Goal: Task Accomplishment & Management: Use online tool/utility

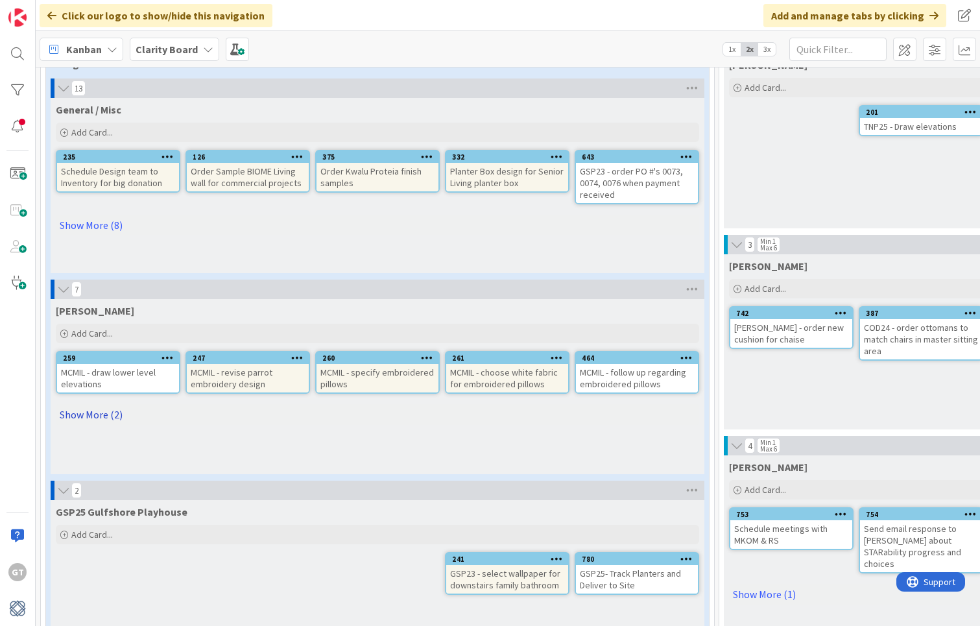
click at [93, 413] on link "Show More (2)" at bounding box center [377, 414] width 643 height 21
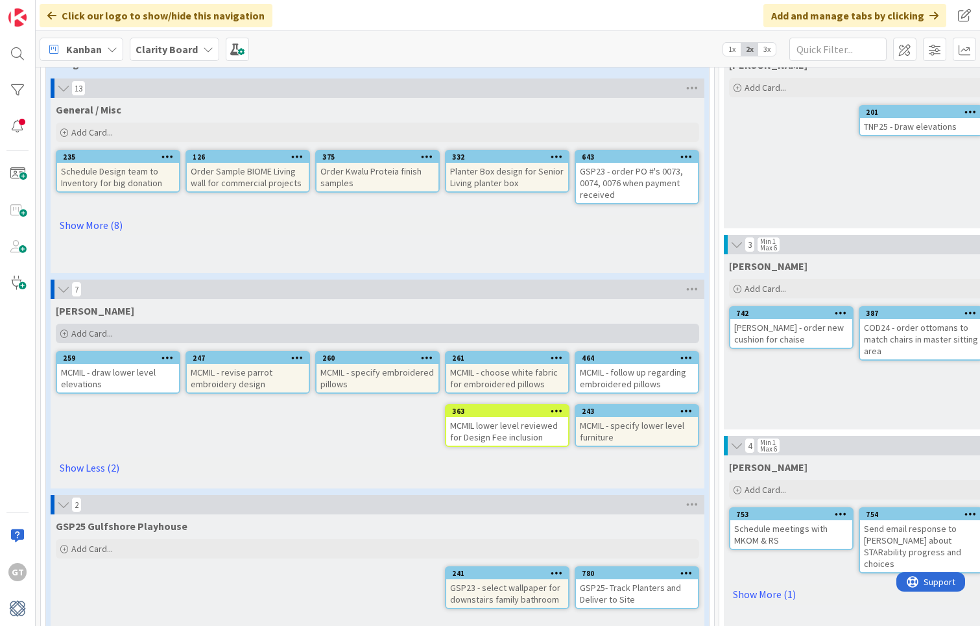
click at [66, 333] on icon at bounding box center [64, 334] width 8 height 8
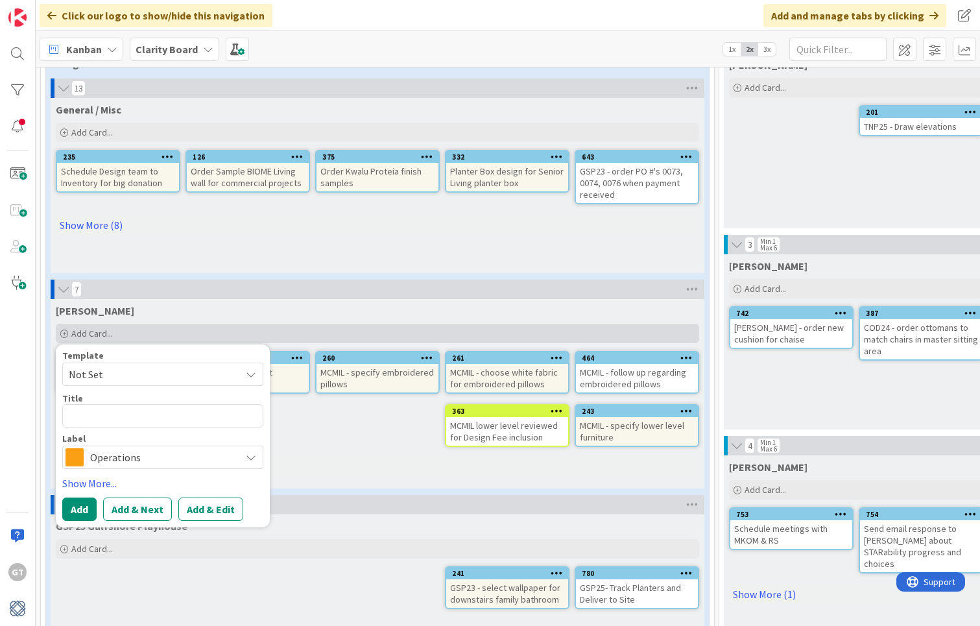
type textarea "x"
type textarea "<"
type textarea "x"
type textarea "<C"
type textarea "x"
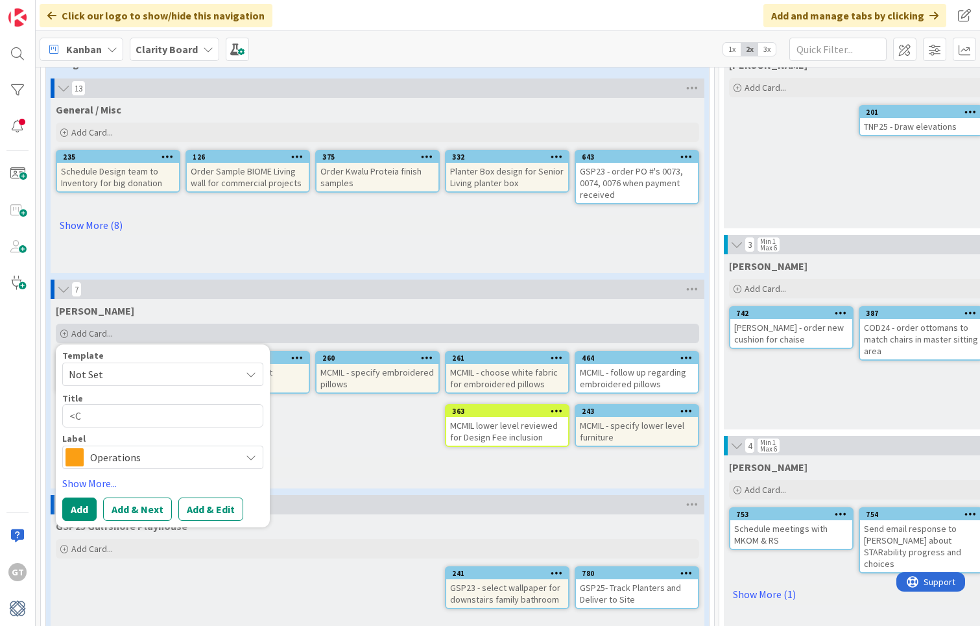
type textarea "<"
type textarea "x"
type textarea "M"
type textarea "x"
type textarea "MC"
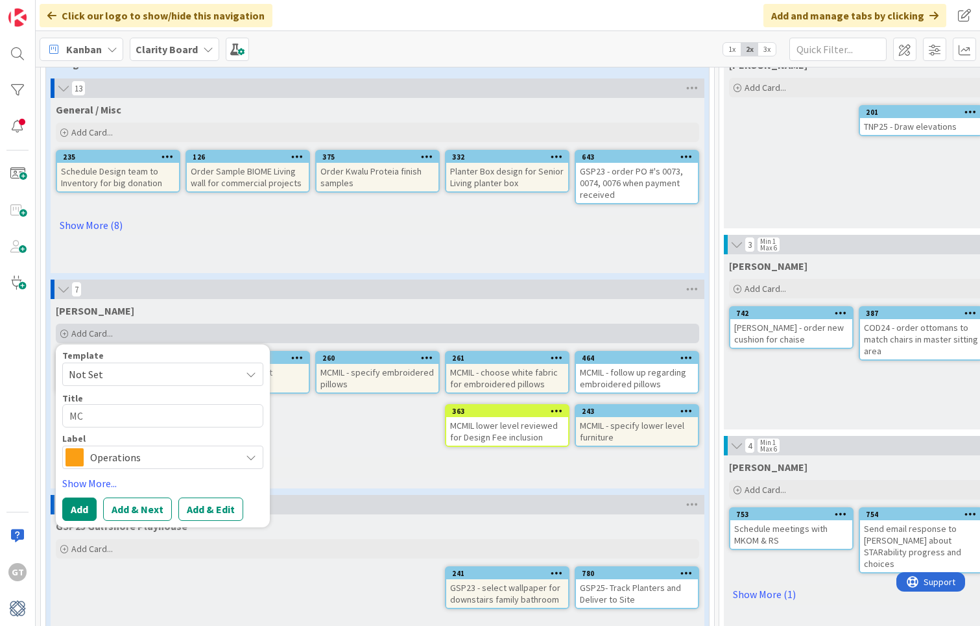
type textarea "x"
type textarea "MCM"
type textarea "x"
type textarea "MCMI"
type textarea "x"
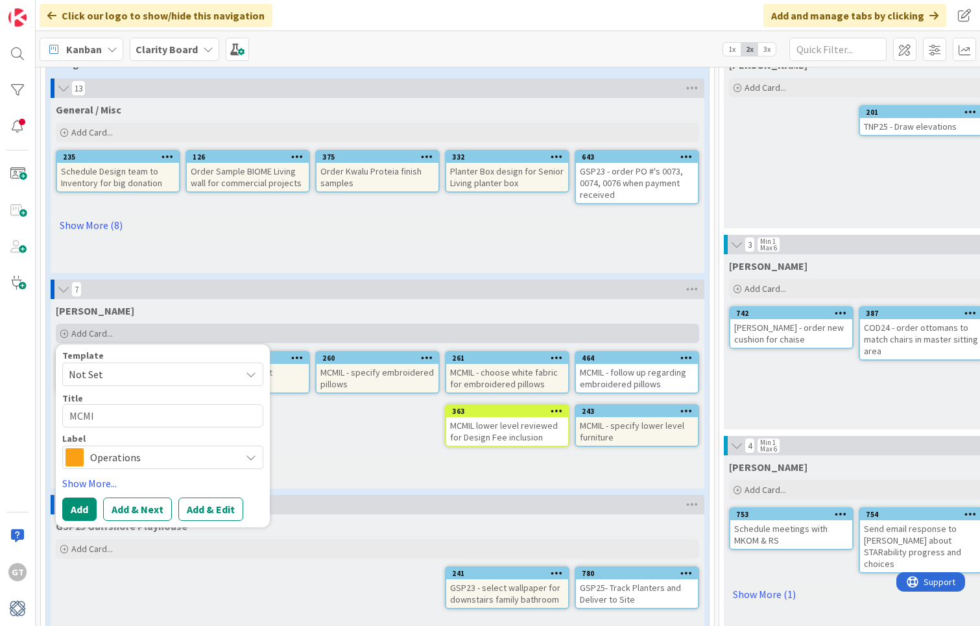
type textarea "MCMIL"
type textarea "x"
type textarea "MCMIL-"
type textarea "x"
type textarea "MCMIL-"
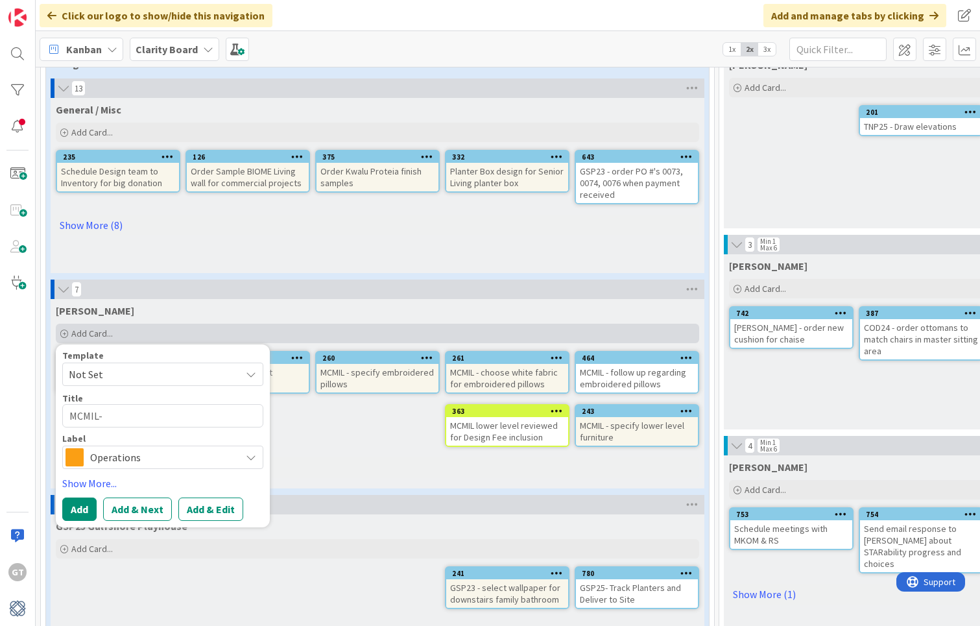
type textarea "x"
type textarea "MCMIL- P"
type textarea "x"
type textarea "MCMIL- Pi"
type textarea "x"
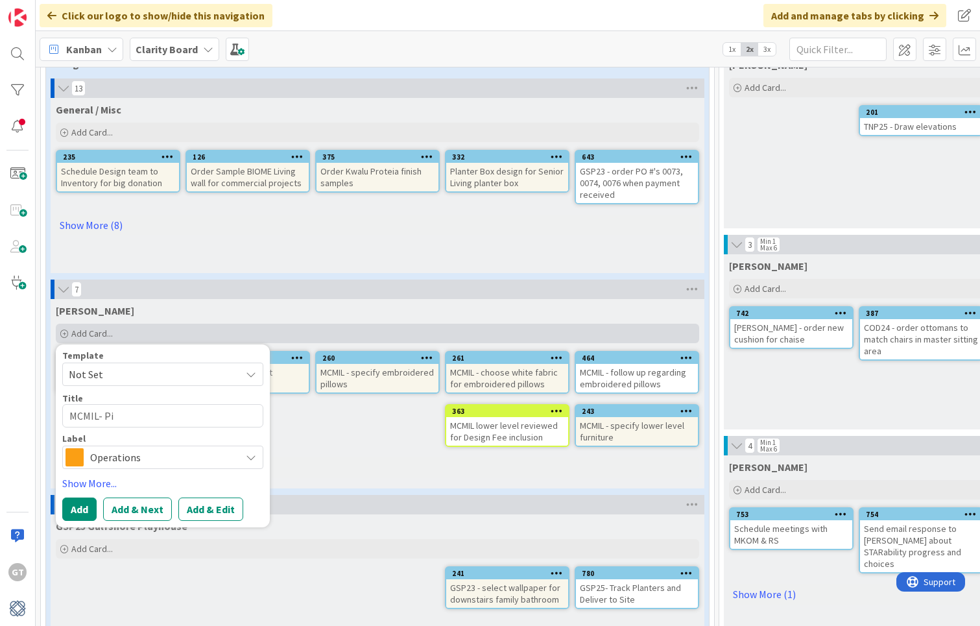
type textarea "MCMIL- Pic"
type textarea "x"
type textarea "MCMIL- Pick"
type textarea "x"
type textarea "MCMIL- Pick"
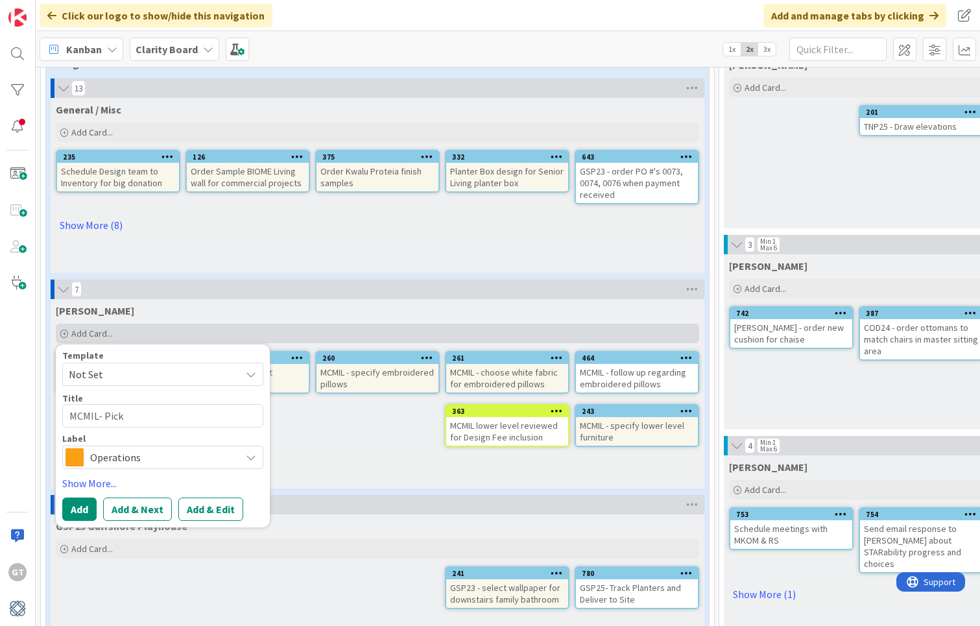
type textarea "x"
type textarea "MCMIL- Pick u"
type textarea "x"
type textarea "MCMIL- Pick up"
type textarea "x"
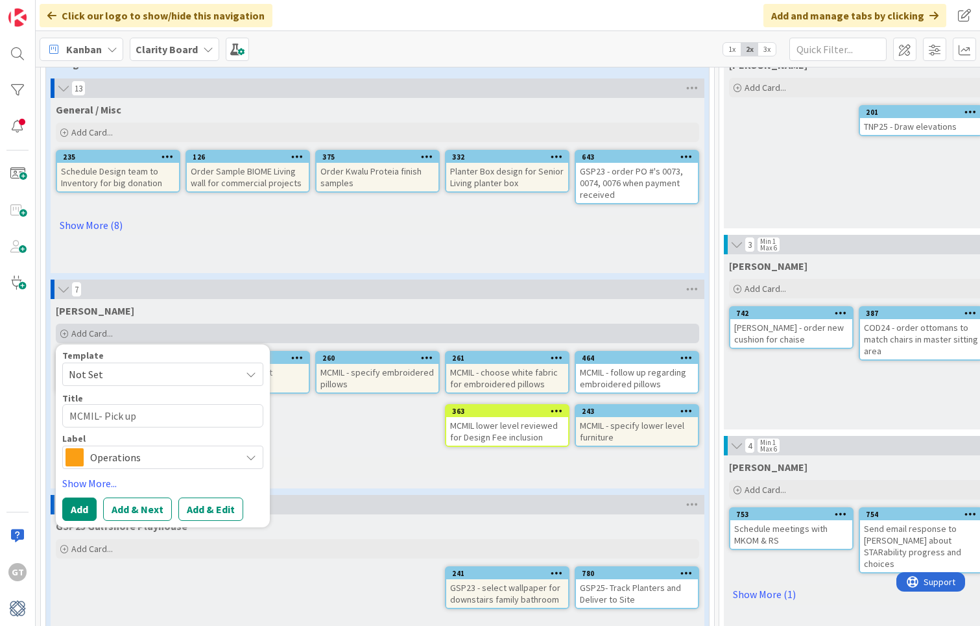
type textarea "MCMIL- Pick up"
type textarea "x"
type textarea "MCMIL- Pick up D"
type textarea "x"
type textarea "MCMIL- Pick up De"
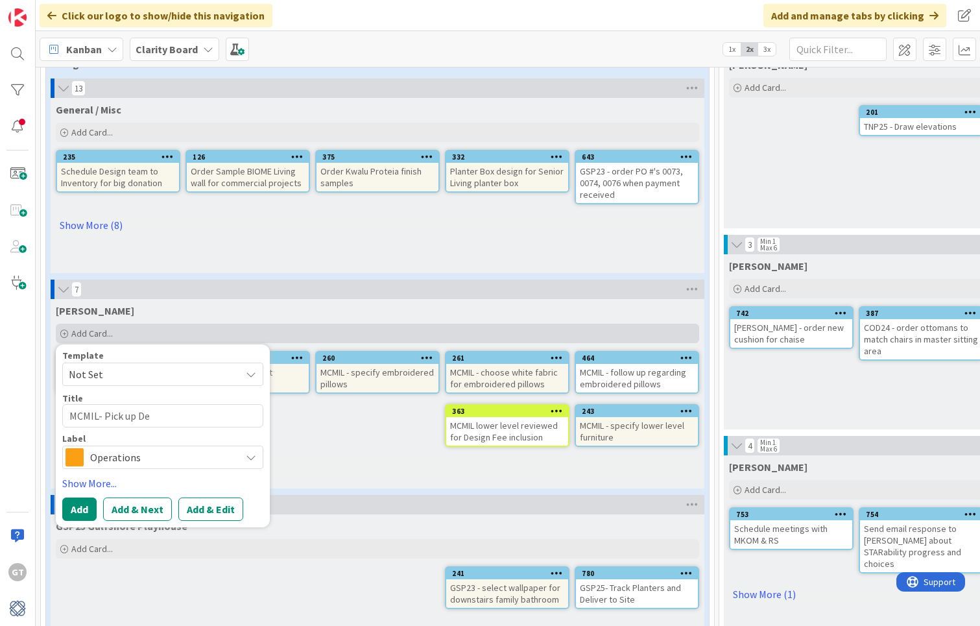
type textarea "x"
type textarea "MCMIL- Pick up Des"
type textarea "x"
type textarea "MCMIL- Pick up Desk"
type textarea "x"
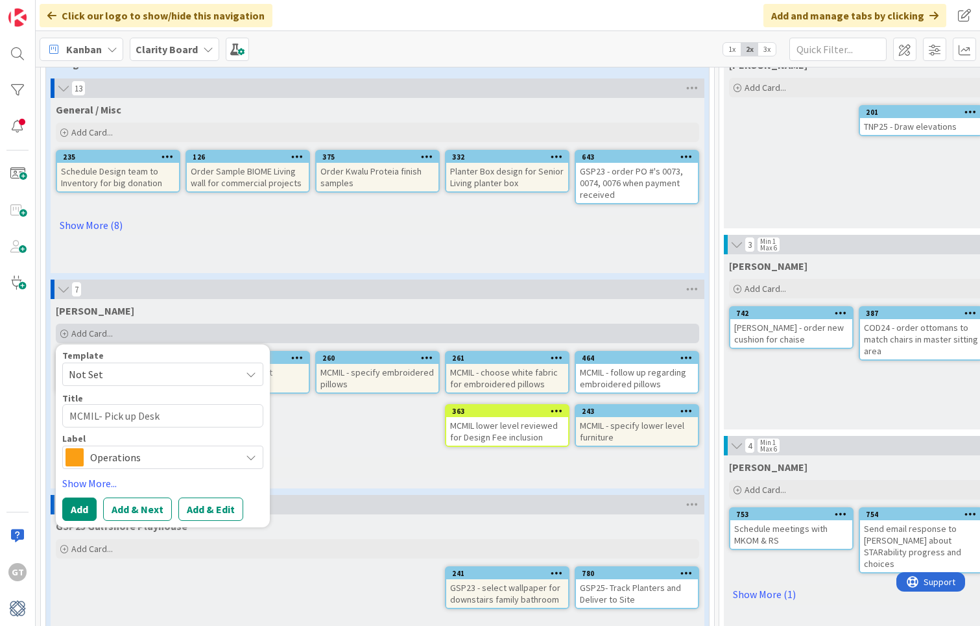
type textarea "MCMIL- Pick up Desk"
type textarea "x"
type textarea "MCMIL- Pick up Desk f"
type textarea "x"
type textarea "MCMIL- Pick up Desk fr"
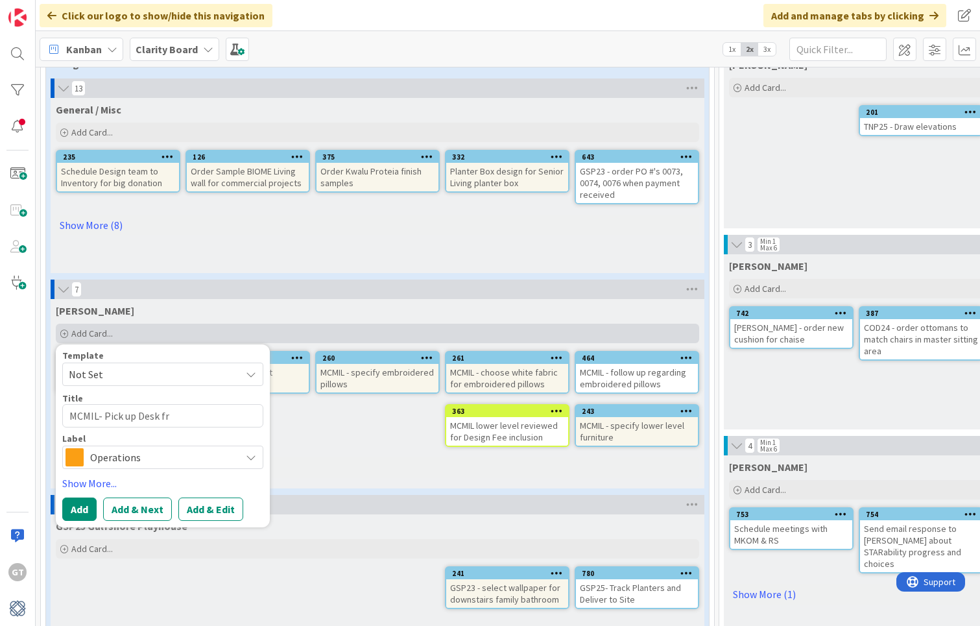
type textarea "x"
type textarea "MCMIL- Pick up Desk fro"
type textarea "x"
type textarea "MCMIL- Pick up Desk from"
type textarea "x"
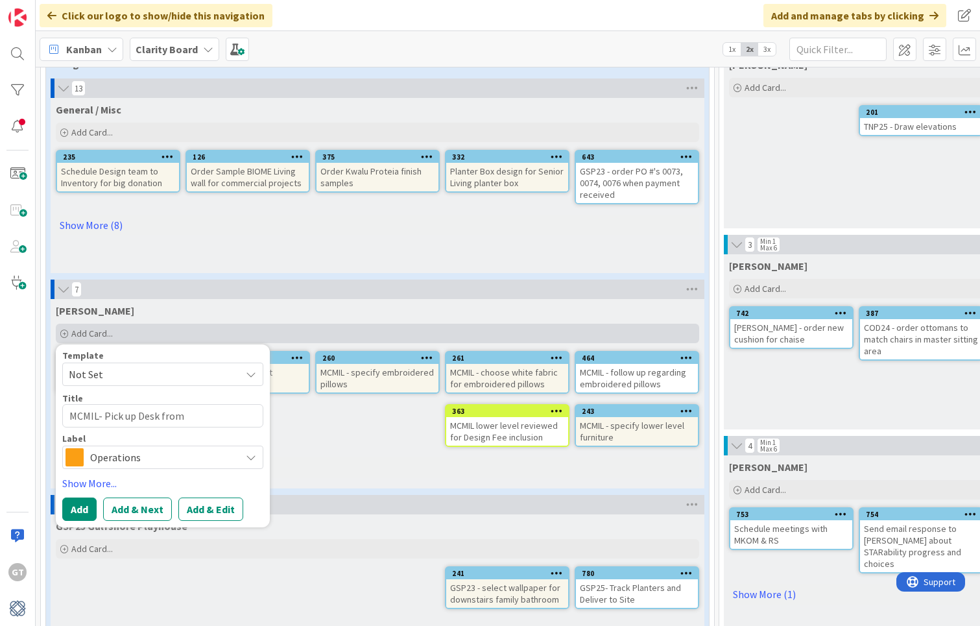
type textarea "MCMIL- Pick up Desk from"
type textarea "x"
type textarea "MCMIL- Pick up Desk from V"
type textarea "x"
type textarea "MCMIL- Pick up Desk from Va"
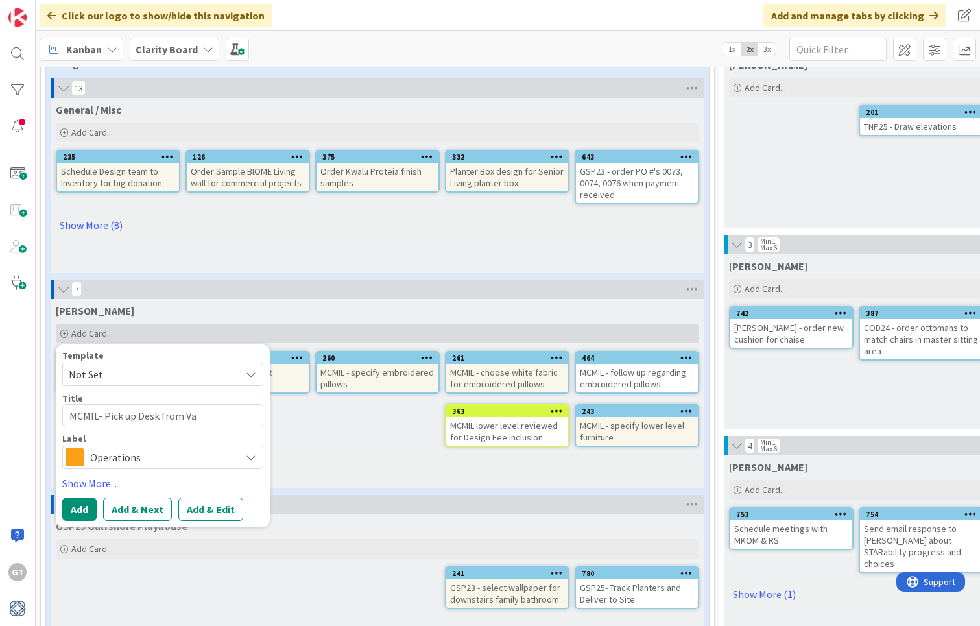
type textarea "x"
type textarea "MCMIL- Pick up Desk from [GEOGRAPHIC_DATA]"
type textarea "x"
type textarea "MCMIL- Pick up Desk from Va"
type textarea "x"
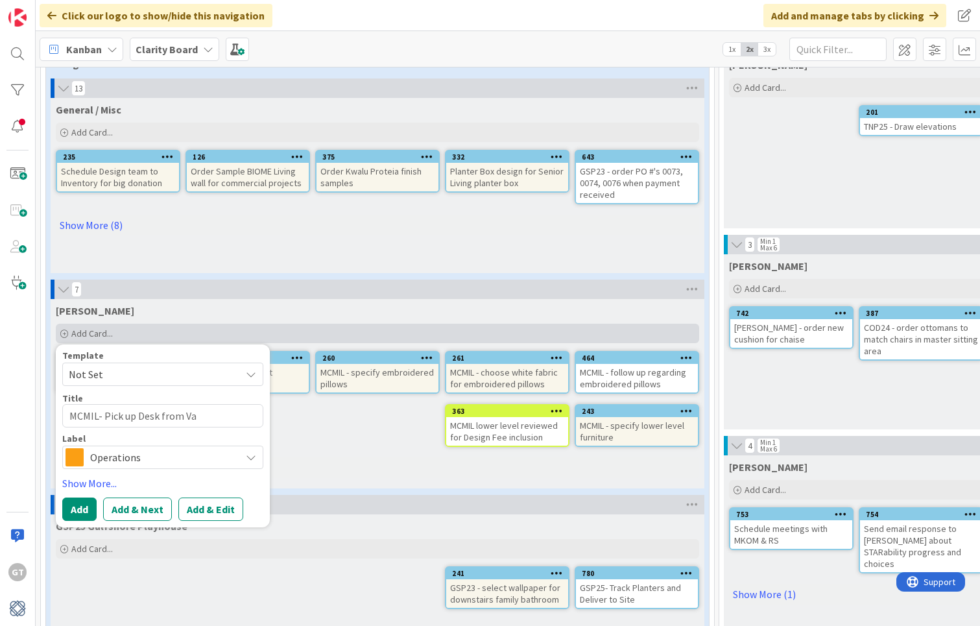
type textarea "MCMIL- Pick up Desk from V"
type textarea "x"
type textarea "MCMIL- Pick up Desk from"
type textarea "x"
type textarea "MCMIL- Pick up Desk from B"
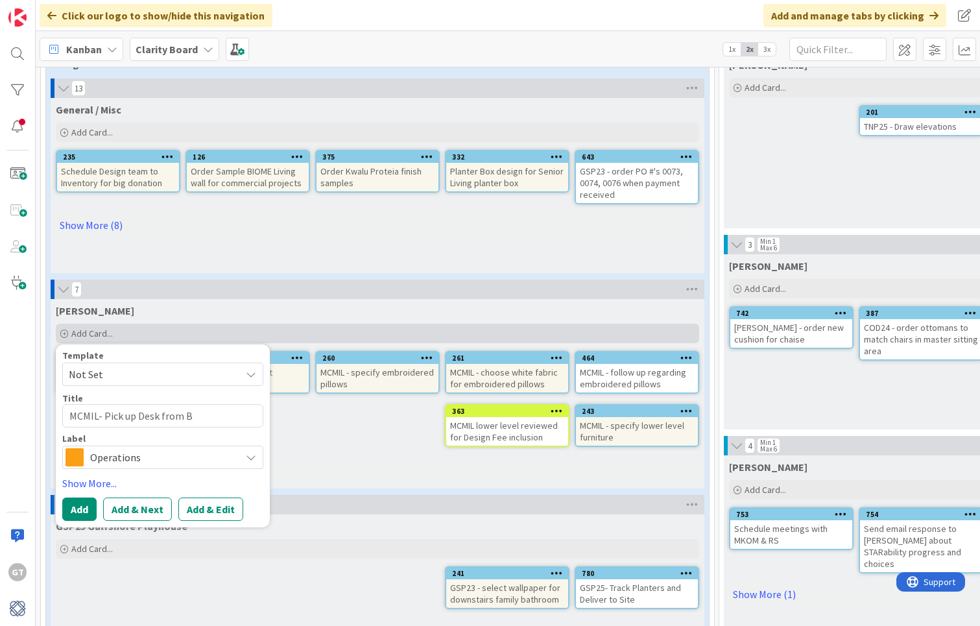
type textarea "x"
type textarea "MCMIL- Pick up Desk from Ba"
type textarea "x"
type textarea "MCMIL- Pick up Desk from Bar"
type textarea "x"
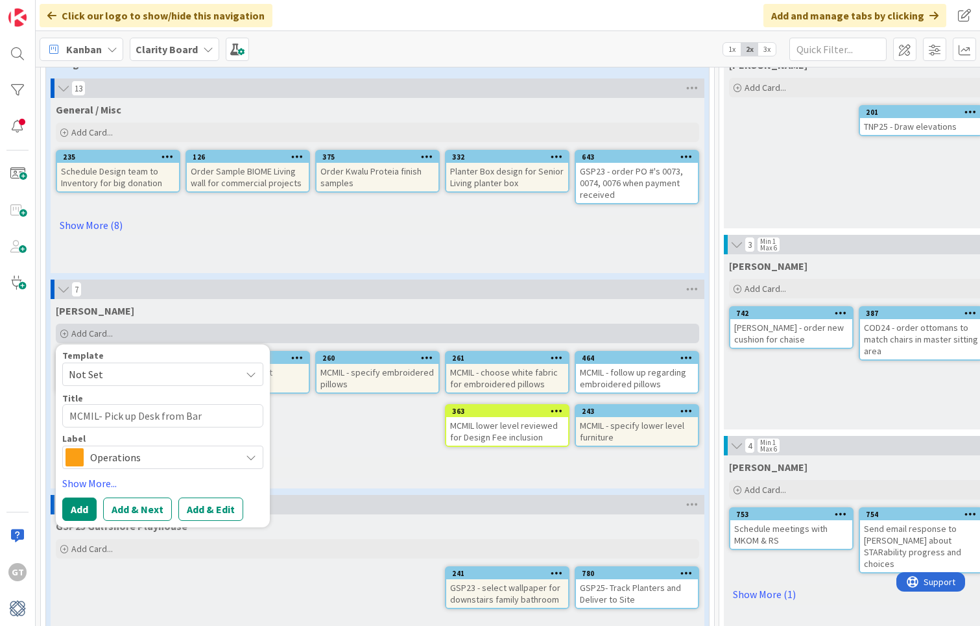
type textarea "MCMIL- Pick up Desk from Barc"
type textarea "x"
type textarea "MCMIL- Pick up Desk from Barce"
type textarea "x"
type textarea "MCMIL- Pick up Desk from Barcel"
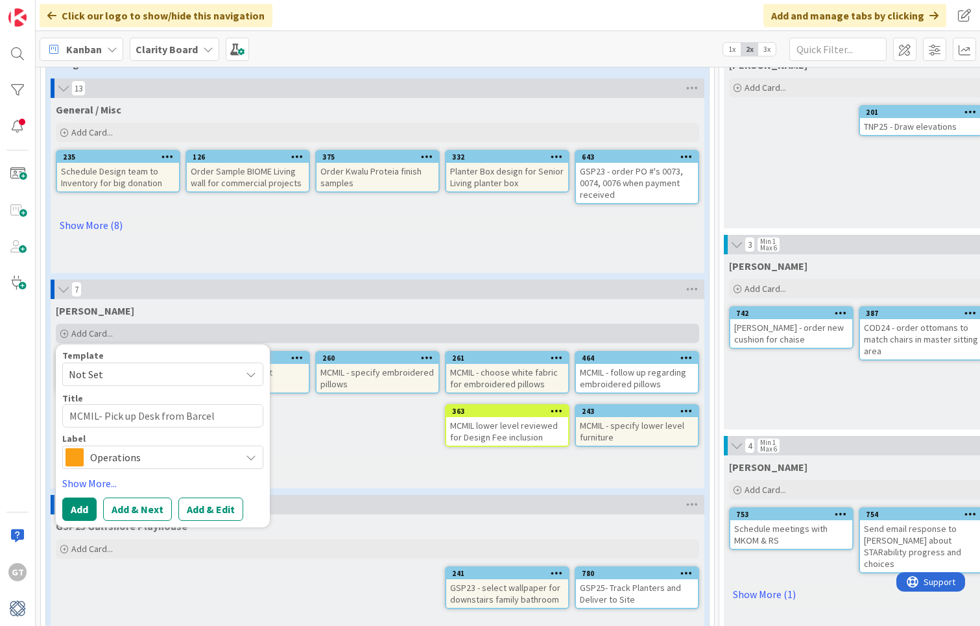
type textarea "x"
type textarea "MCMIL- Pick up Desk from Barcell"
type textarea "x"
type textarea "MCMIL- Pick up Desk from [PERSON_NAME]"
type textarea "x"
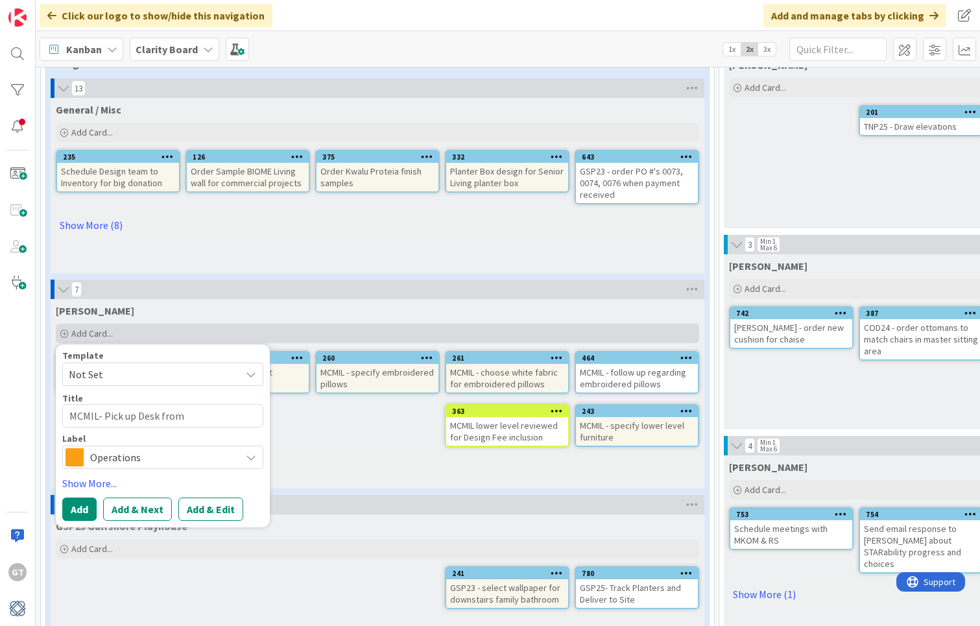
type textarea "MCMIL- Pick up Desk from [PERSON_NAME]'"
type textarea "x"
type textarea "MCMIL- Pick up Desk from [PERSON_NAME]"
type textarea "x"
type textarea "MCMIL- Pick up Desk from [PERSON_NAME]"
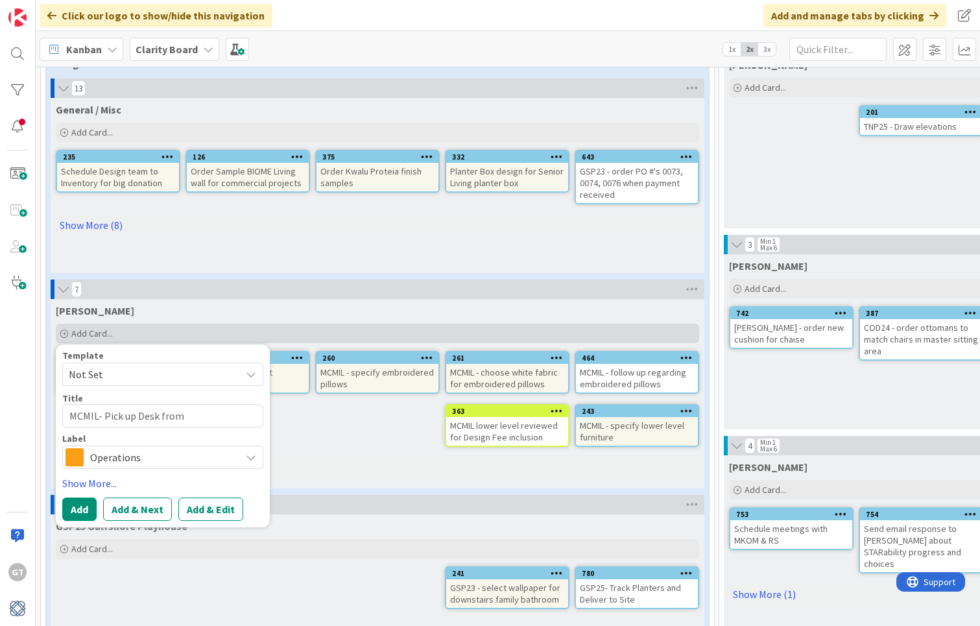
type textarea "x"
type textarea "MCMIL- Pick up Desk from [PERSON_NAME] a"
type textarea "x"
type textarea "MCMIL- Pick up Desk from [PERSON_NAME] an"
type textarea "x"
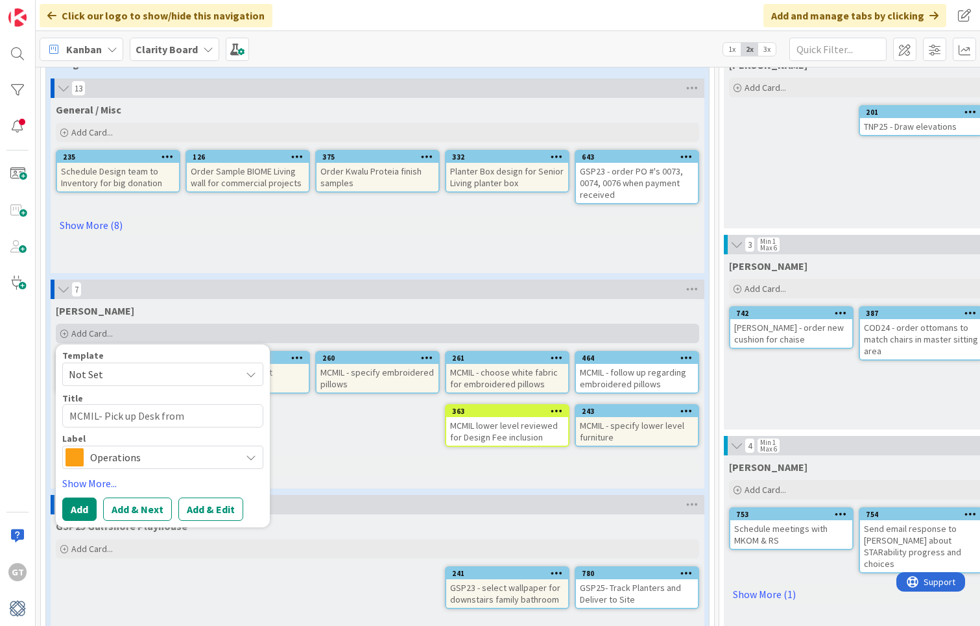
type textarea "MCMIL- Pick up Desk from [PERSON_NAME] and"
type textarea "x"
type textarea "MCMIL- Pick up Desk from [PERSON_NAME] and"
type textarea "x"
type textarea "MCMIL- Pick up Desk from [PERSON_NAME] and S"
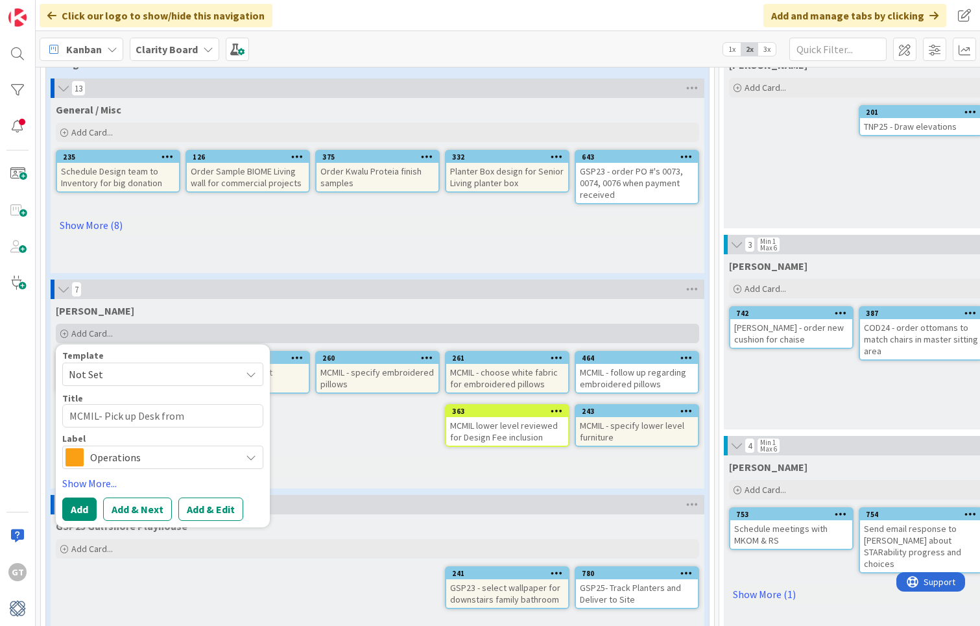
type textarea "x"
type textarea "MCMIL- Pick up Desk from [PERSON_NAME] and Se"
type textarea "x"
type textarea "MCMIL- Pick up Desk from [PERSON_NAME] and Sen"
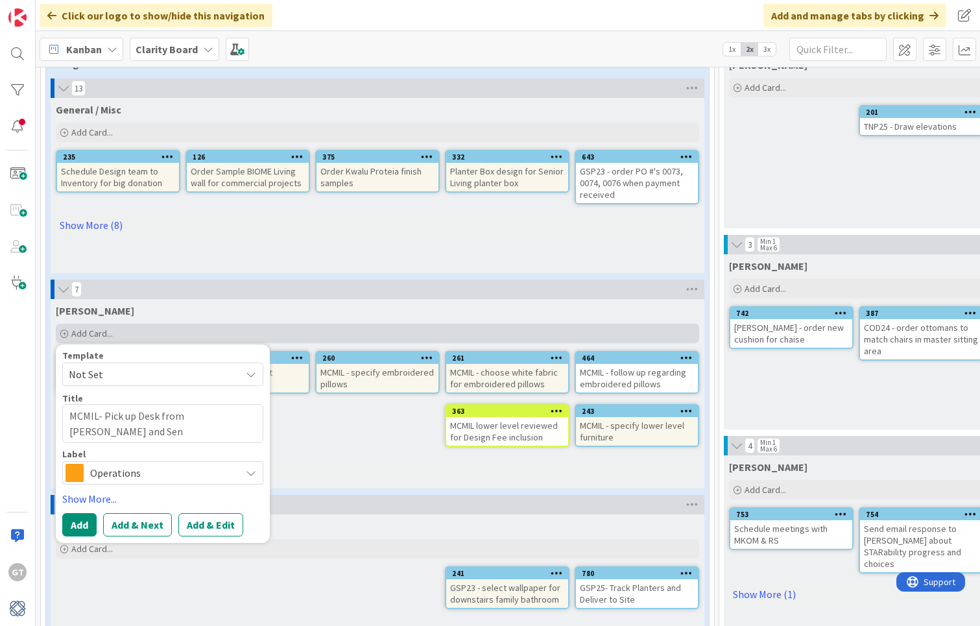
type textarea "x"
type textarea "MCMIL- Pick up Desk from [PERSON_NAME] and Se"
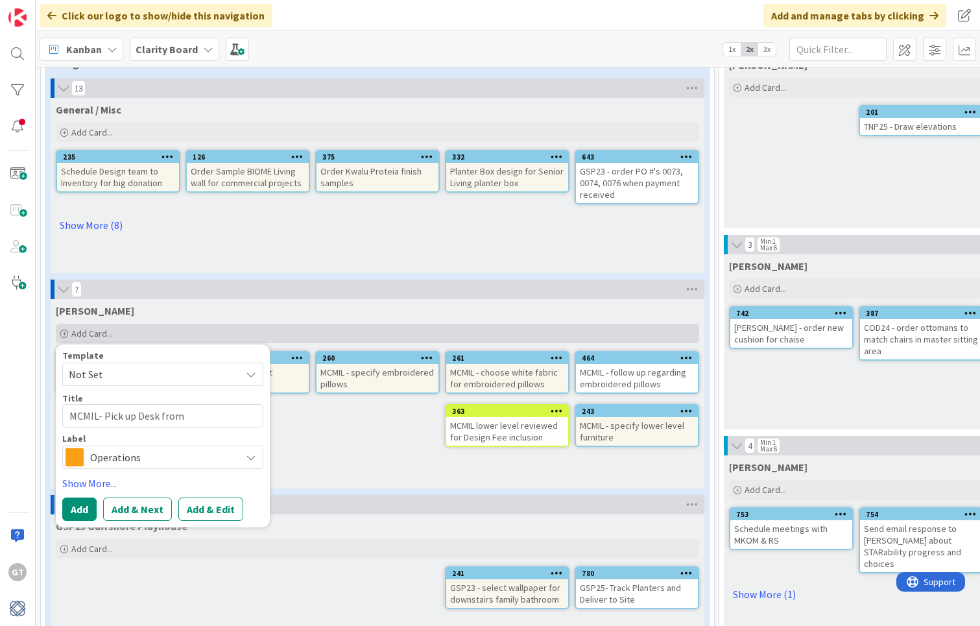
scroll to position [11, 0]
type textarea "x"
type textarea "MCMIL- Pick up Desk from [PERSON_NAME] and S"
type textarea "x"
type textarea "MCMIL- Pick up Desk from [PERSON_NAME] and"
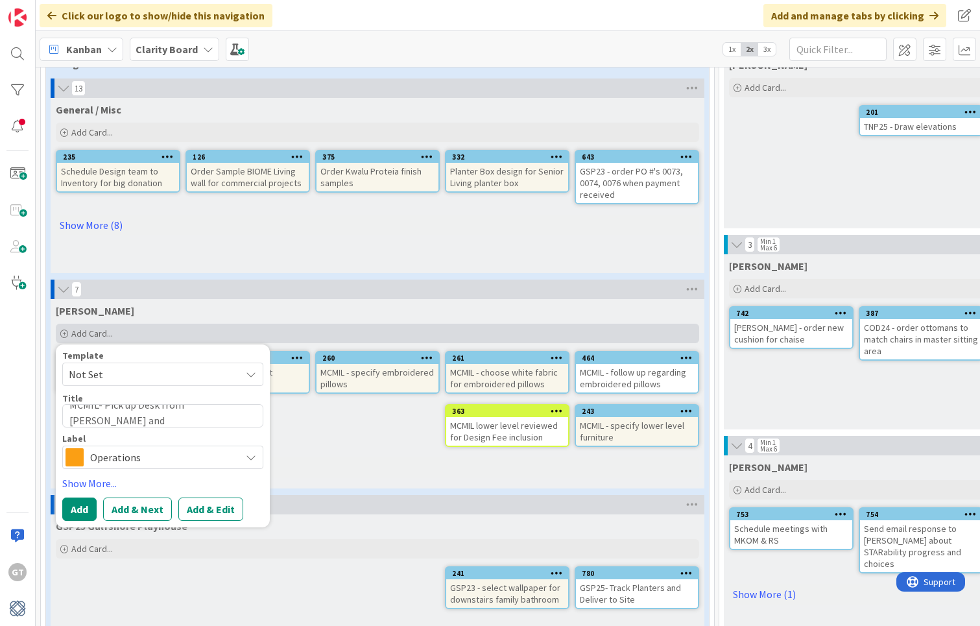
scroll to position [0, 0]
type textarea "x"
type textarea "MCMIL- Pick up Desk from [PERSON_NAME] and b"
type textarea "x"
type textarea "MCMIL- Pick up Desk from [PERSON_NAME] and br"
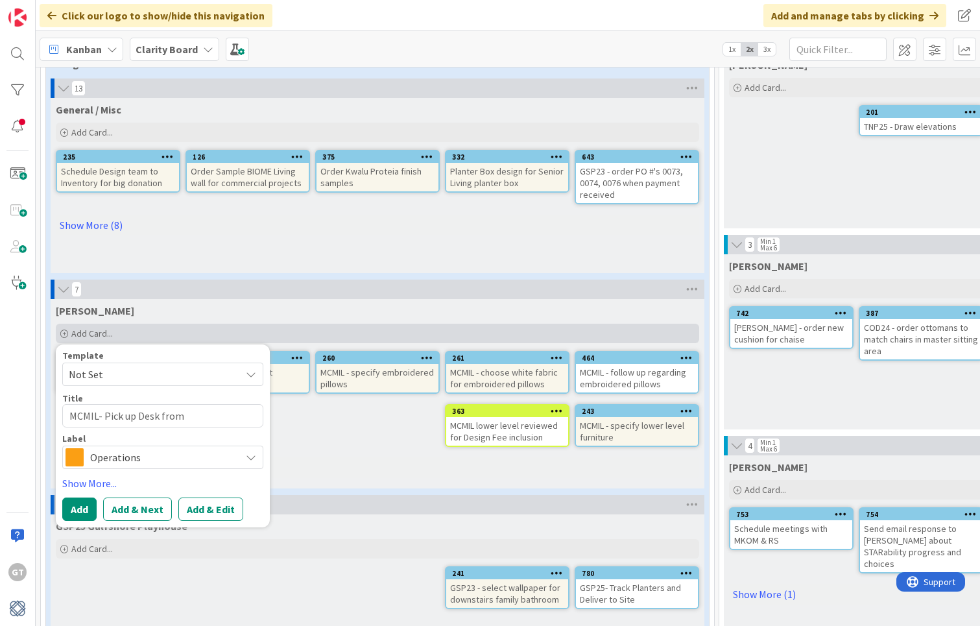
type textarea "x"
type textarea "MCMIL- Pick up Desk from [PERSON_NAME] and bri"
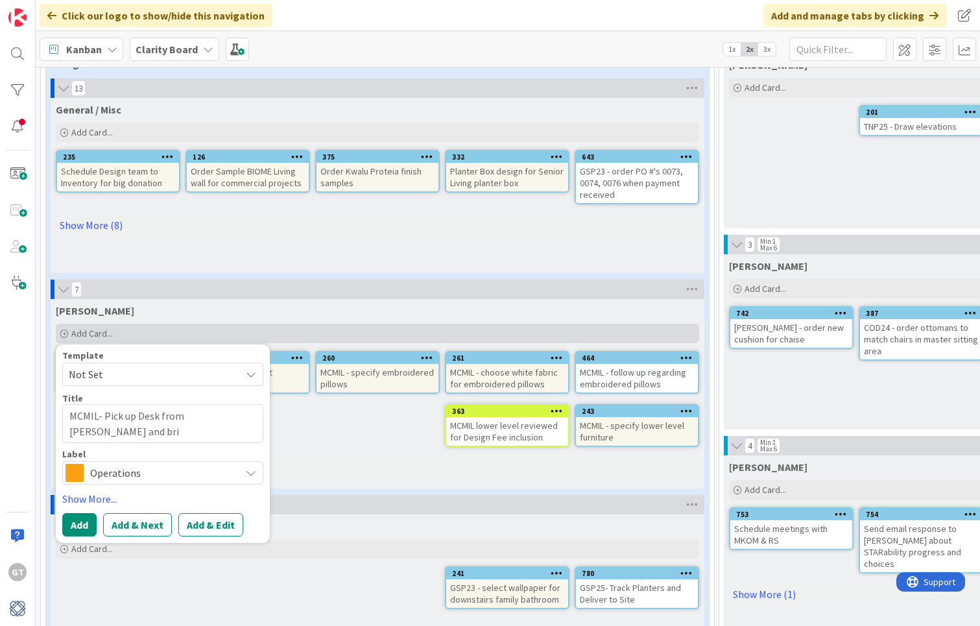
type textarea "x"
type textarea "MCMIL- Pick up Desk from [PERSON_NAME] and [PERSON_NAME]"
type textarea "x"
type textarea "MCMIL- Pick up Desk from [PERSON_NAME] and bring"
type textarea "x"
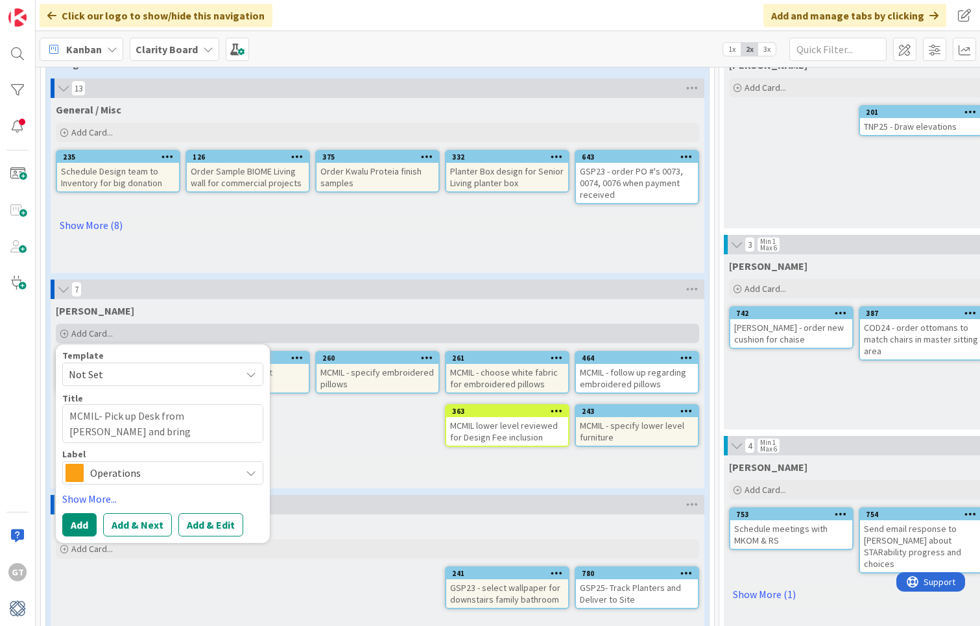
type textarea "MCMIL- Pick up Desk from [PERSON_NAME] and bring"
type textarea "x"
type textarea "MCMIL- Pick up Desk from [PERSON_NAME] and bring t"
type textarea "x"
type textarea "MCMIL- Pick up Desk from [PERSON_NAME] and bring to"
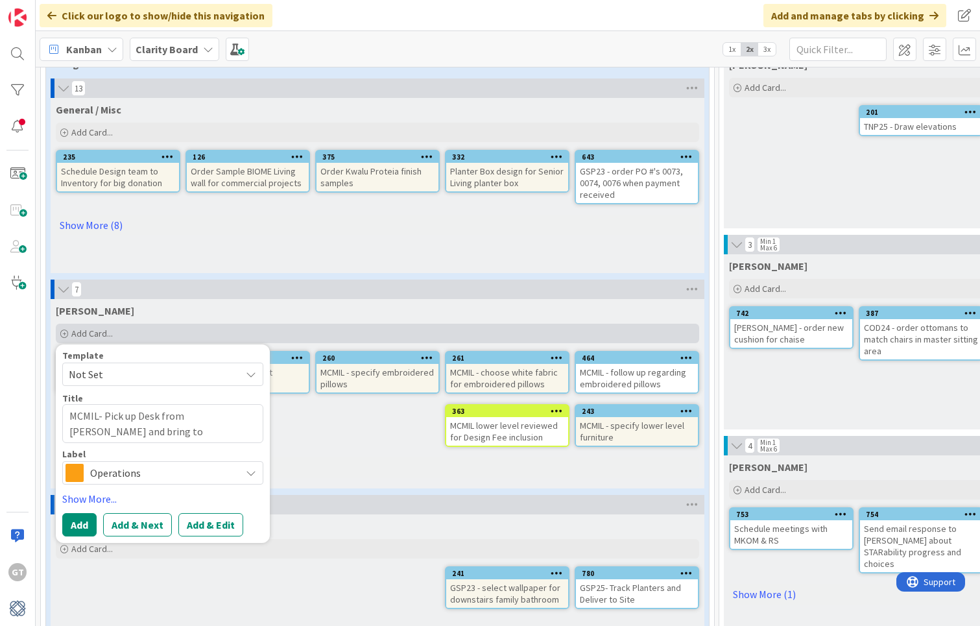
type textarea "x"
type textarea "MCMIL- Pick up Desk from [PERSON_NAME] and bring to"
type textarea "x"
type textarea "MCMIL- Pick up Desk from [PERSON_NAME] and bring to s"
type textarea "x"
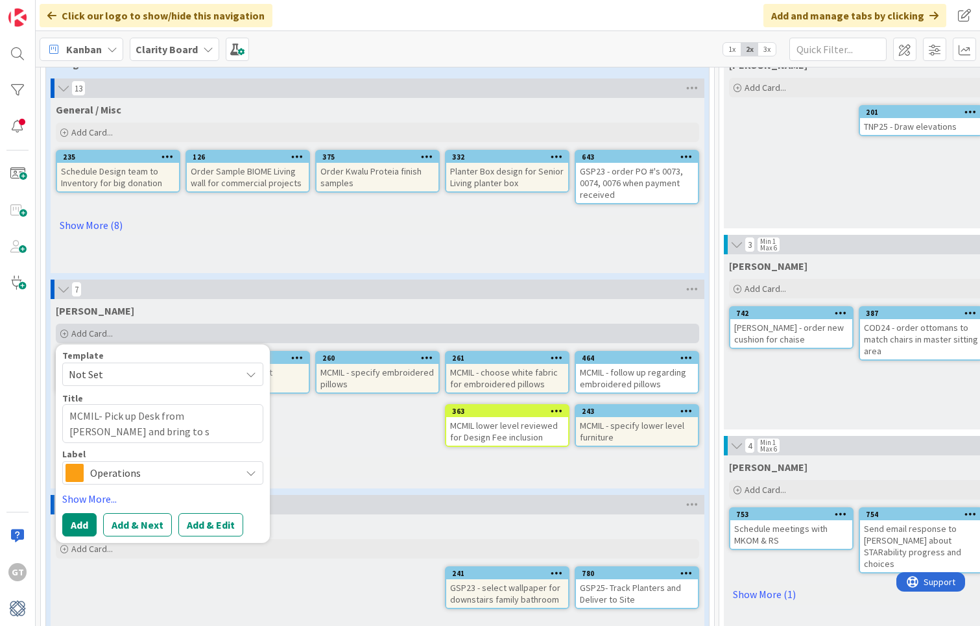
type textarea "MCMIL- Pick up Desk from [PERSON_NAME] and bring to sh"
type textarea "x"
type textarea "MCMIL- Pick up Desk from [PERSON_NAME] and bring to she"
type textarea "x"
type textarea "MCMIL- Pick up Desk from [PERSON_NAME] and bring to sh"
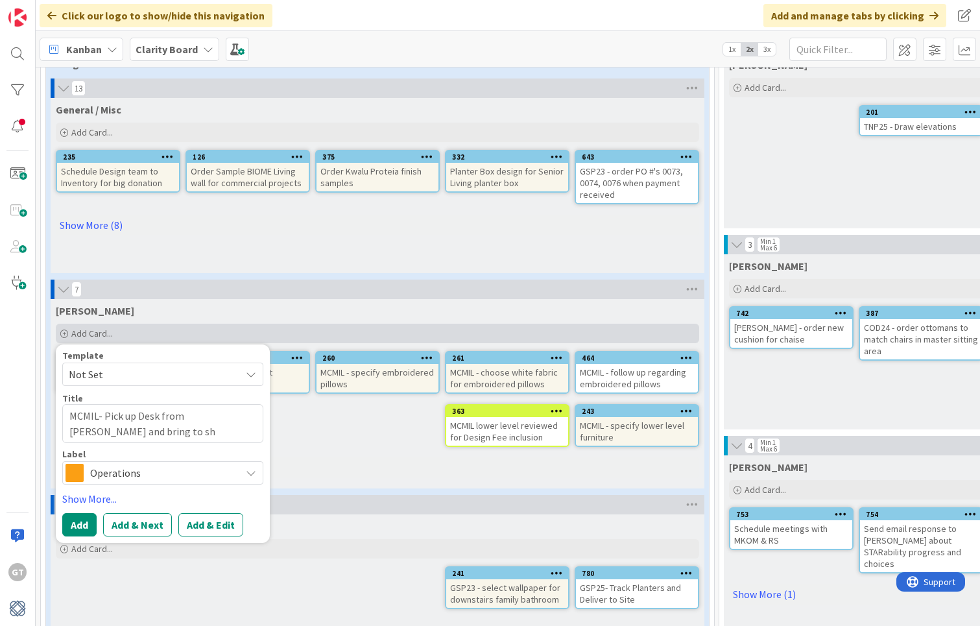
type textarea "x"
type textarea "MCMIL- Pick up Desk from [PERSON_NAME] and bring to s"
type textarea "x"
type textarea "MCMIL- Pick up Desk from [PERSON_NAME] and bring to"
type textarea "x"
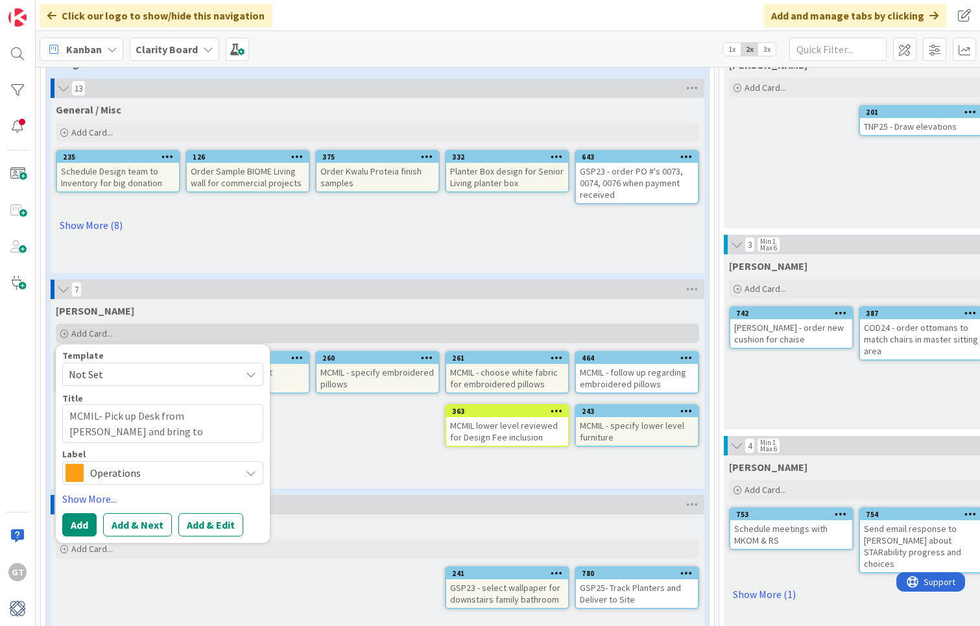
type textarea "MCMIL- Pick up Desk from [PERSON_NAME] and bring to S"
type textarea "x"
type textarea "MCMIL- Pick up Desk from [PERSON_NAME] and bring to"
type textarea "x"
type textarea "MCMIL- Pick up Desk from [PERSON_NAME] and bring to H"
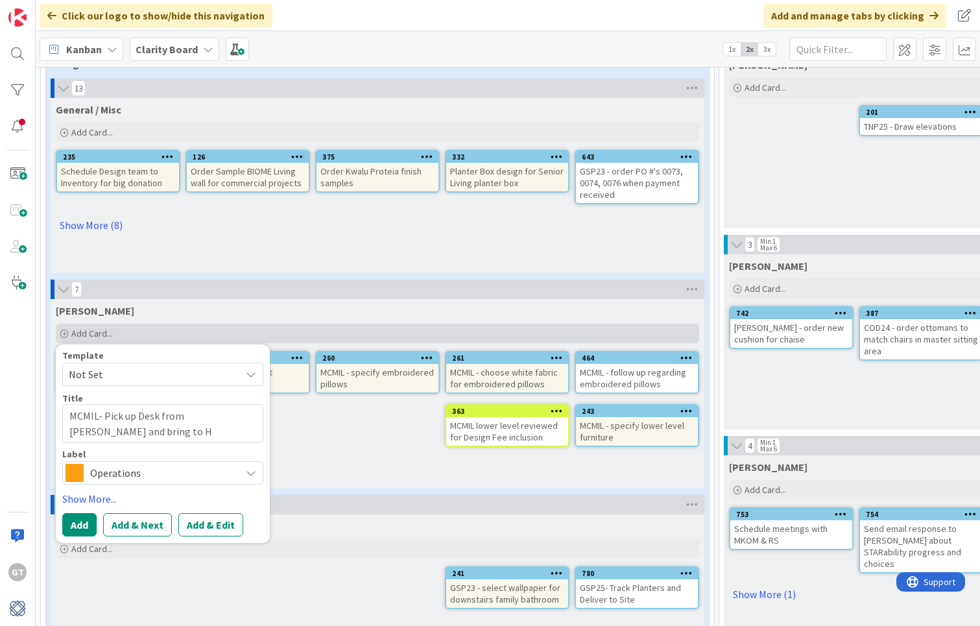
type textarea "x"
type textarea "MCMIL- Pick up Desk from [PERSON_NAME] and bring to Ho"
type textarea "x"
type textarea "MCMIL- Pick up Desk from [PERSON_NAME] and bring to Hom"
type textarea "x"
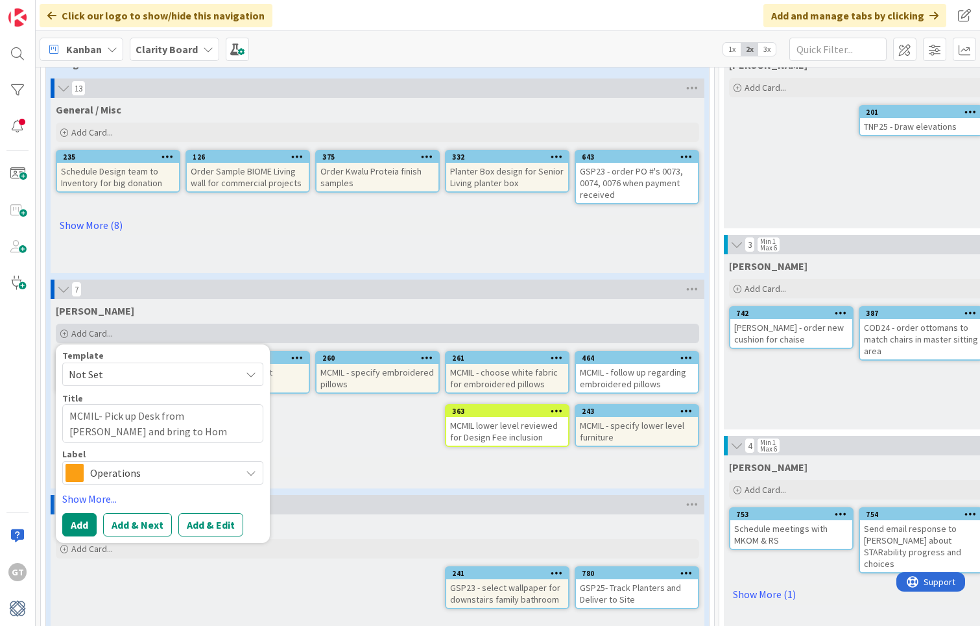
type textarea "MCMIL- Pick up Desk from [PERSON_NAME] and bring to Home"
type textarea "x"
type textarea "MCMIL- Pick up Desk from [PERSON_NAME] and bring to Home."
type textarea "x"
type textarea "MCMIL- Pick up Desk from [PERSON_NAME] and bring to Home."
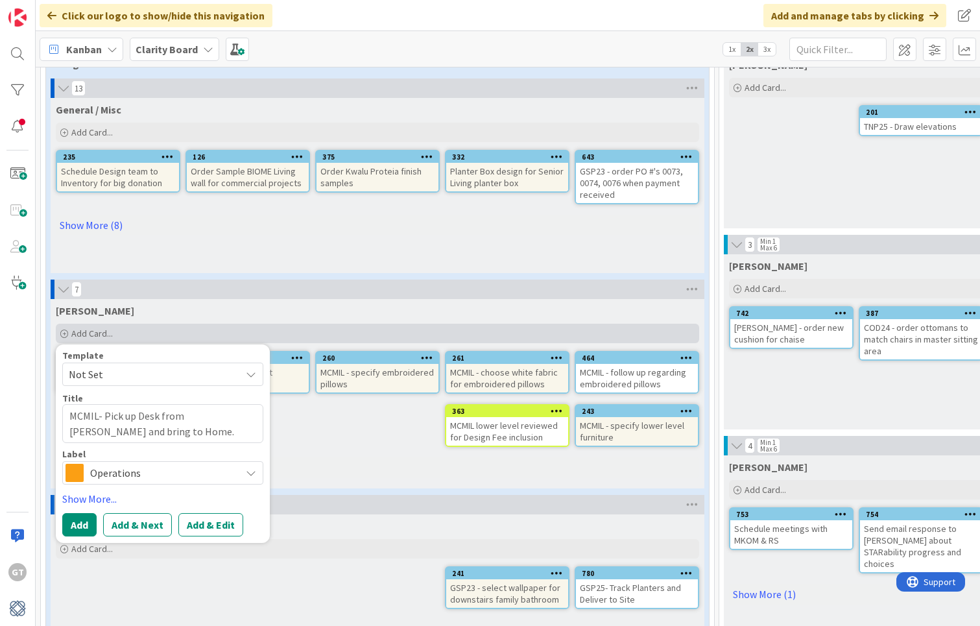
type textarea "x"
type textarea "MCMIL- Pick up Desk from [PERSON_NAME] and bring to Home. N"
type textarea "x"
type textarea "MCMIL- Pick up Desk from [PERSON_NAME] and bring to Home. Ne"
type textarea "x"
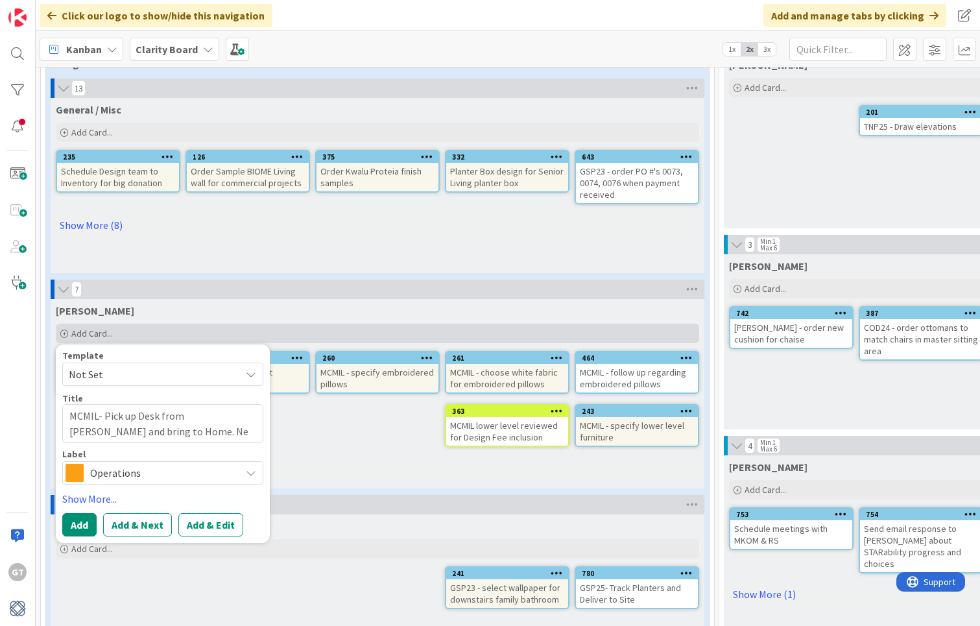
type textarea "MCMIL- Pick up Desk from [PERSON_NAME] and bring to Home. N"
type textarea "x"
type textarea "MCMIL- Pick up Desk from [PERSON_NAME] and bring to Home."
click at [199, 473] on span "Operations" at bounding box center [162, 473] width 144 height 18
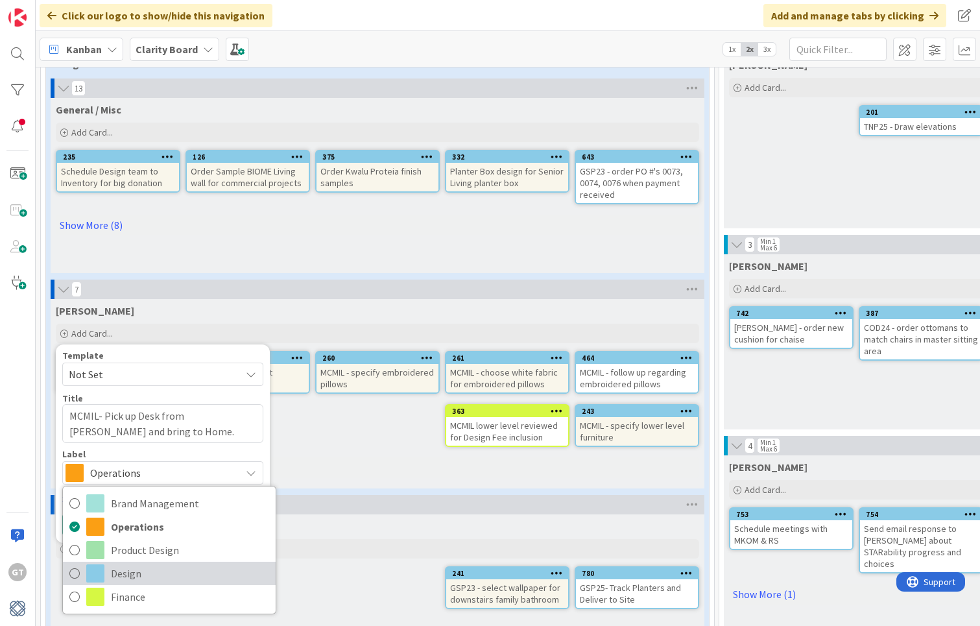
click at [132, 571] on span "Design" at bounding box center [190, 573] width 158 height 19
type textarea "x"
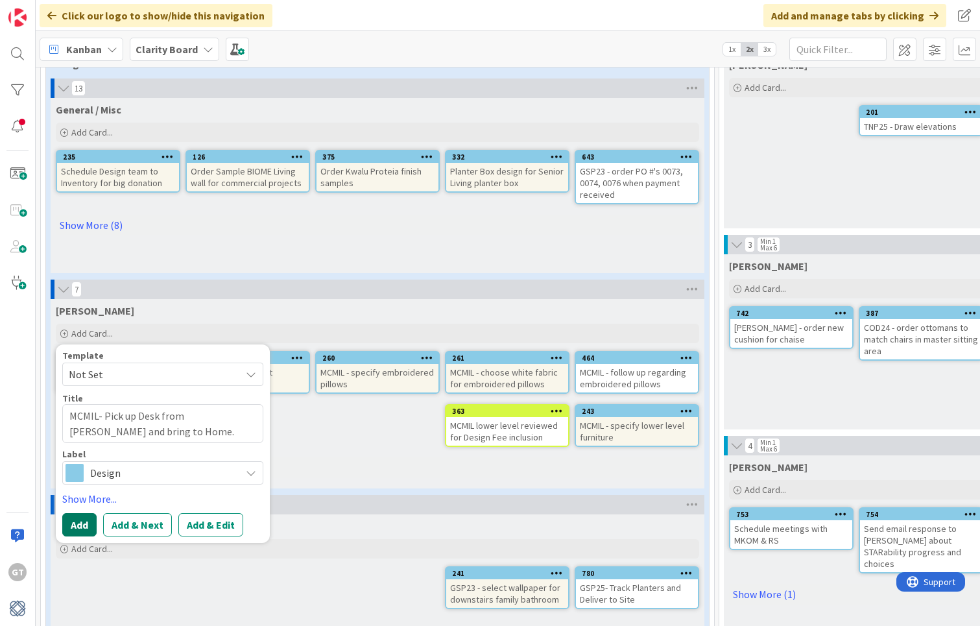
click at [83, 520] on button "Add" at bounding box center [79, 524] width 34 height 23
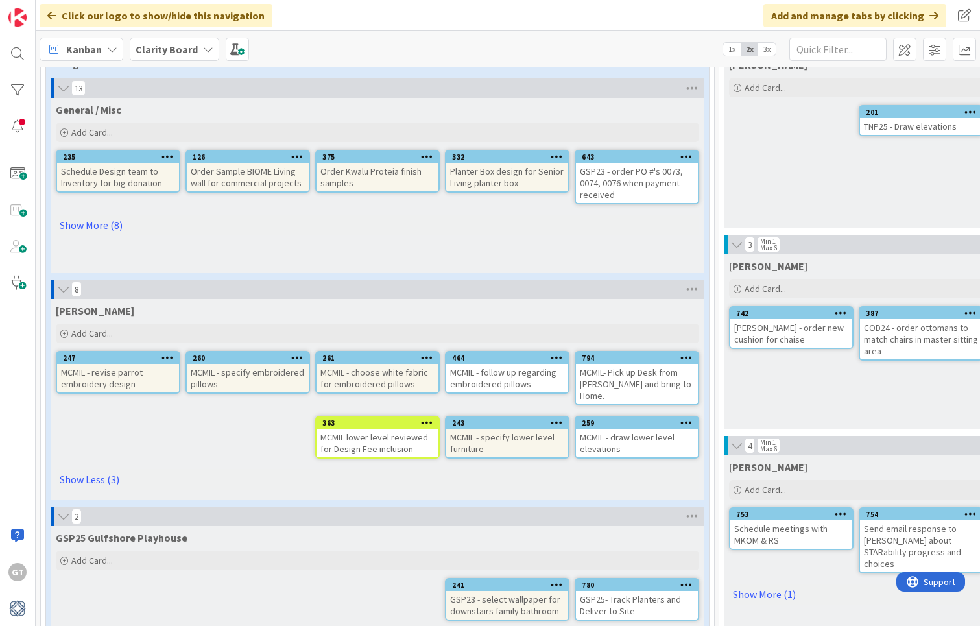
click at [662, 370] on div "MCMIL- Pick up Desk from [PERSON_NAME] and bring to Home." at bounding box center [637, 384] width 122 height 40
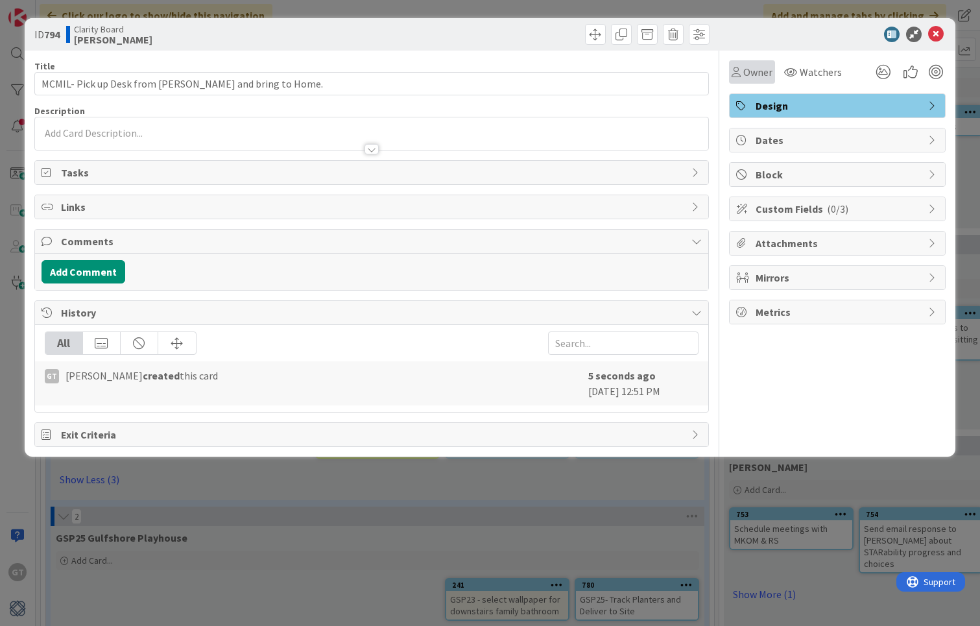
click at [764, 66] on span "Owner" at bounding box center [757, 72] width 29 height 16
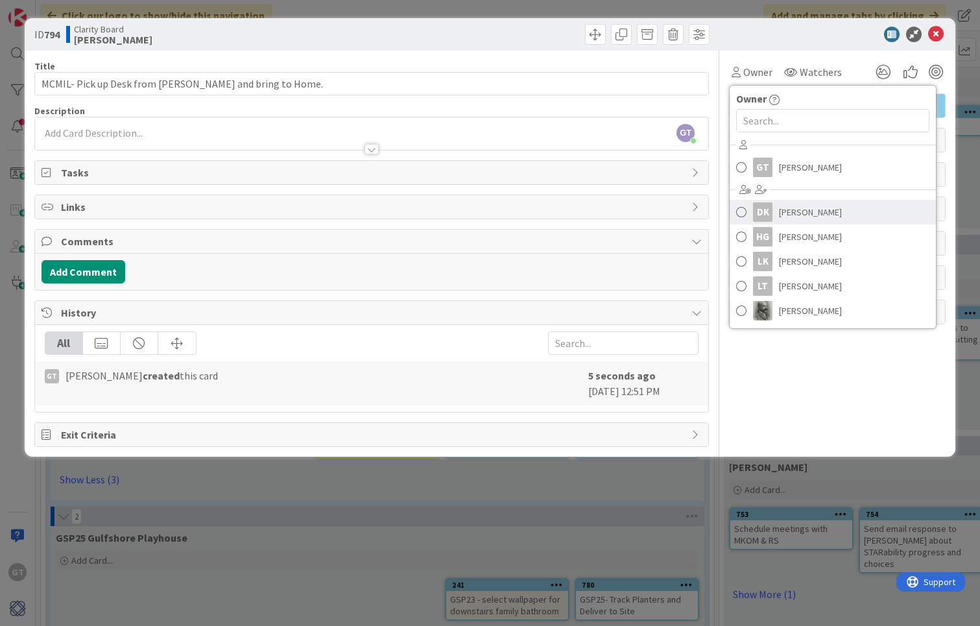
click at [795, 211] on span "[PERSON_NAME]" at bounding box center [810, 211] width 63 height 19
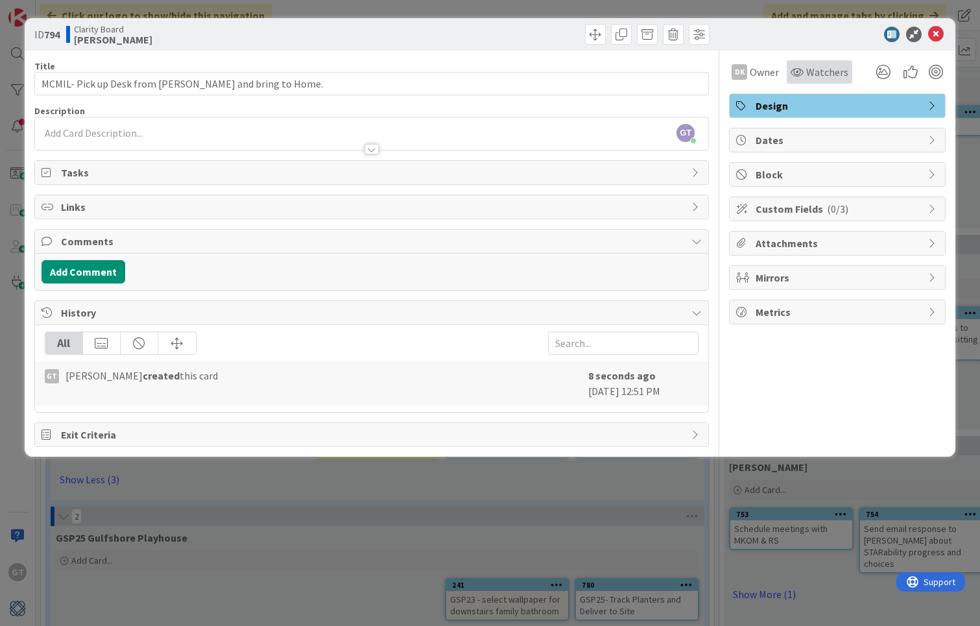
click at [819, 73] on span "Watchers" at bounding box center [827, 72] width 42 height 16
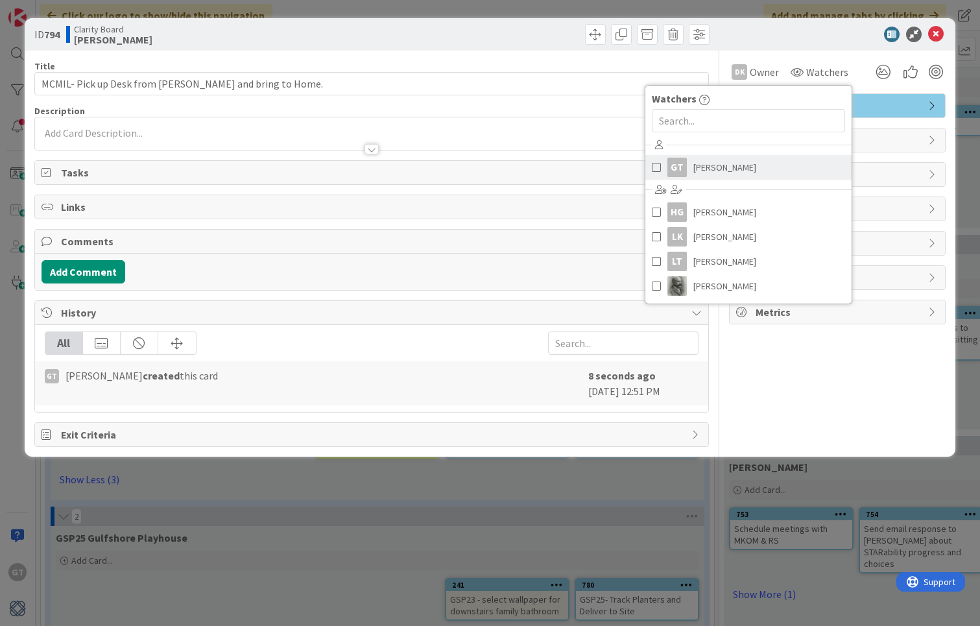
click at [726, 173] on span "[PERSON_NAME]" at bounding box center [724, 167] width 63 height 19
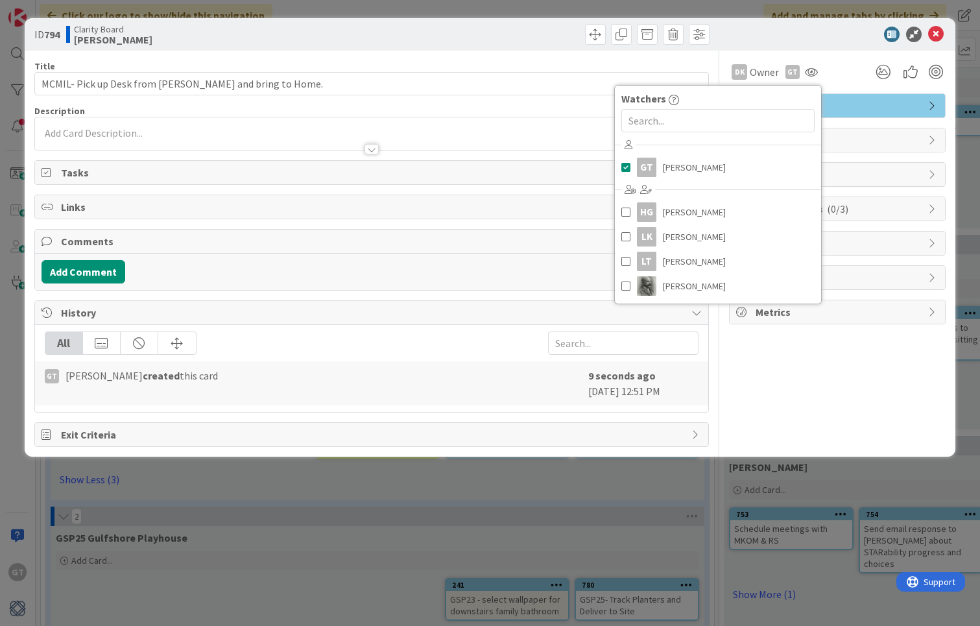
click at [178, 135] on div "GT [PERSON_NAME] just joined" at bounding box center [371, 133] width 673 height 32
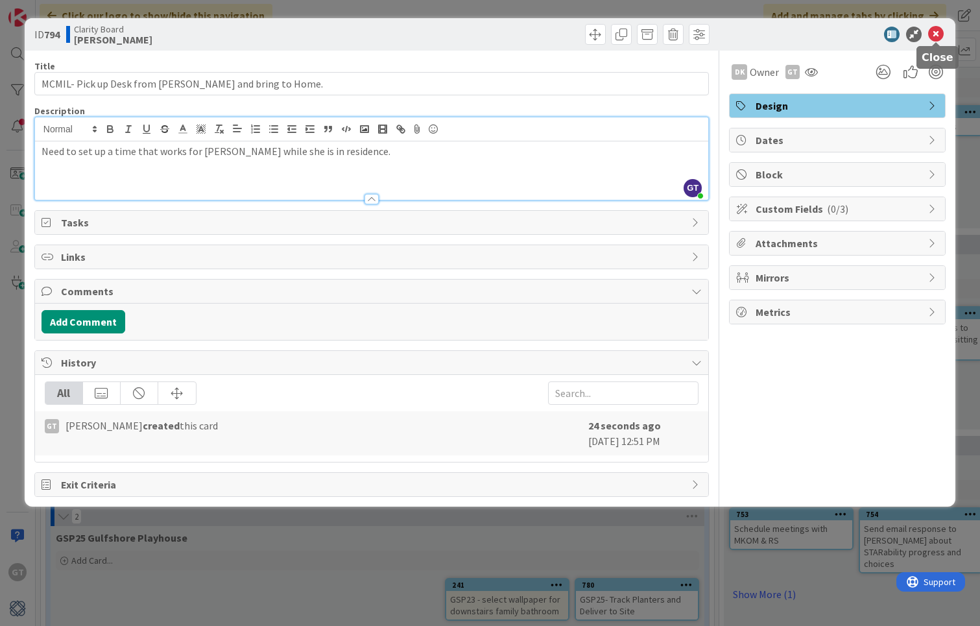
click at [933, 33] on icon at bounding box center [936, 35] width 16 height 16
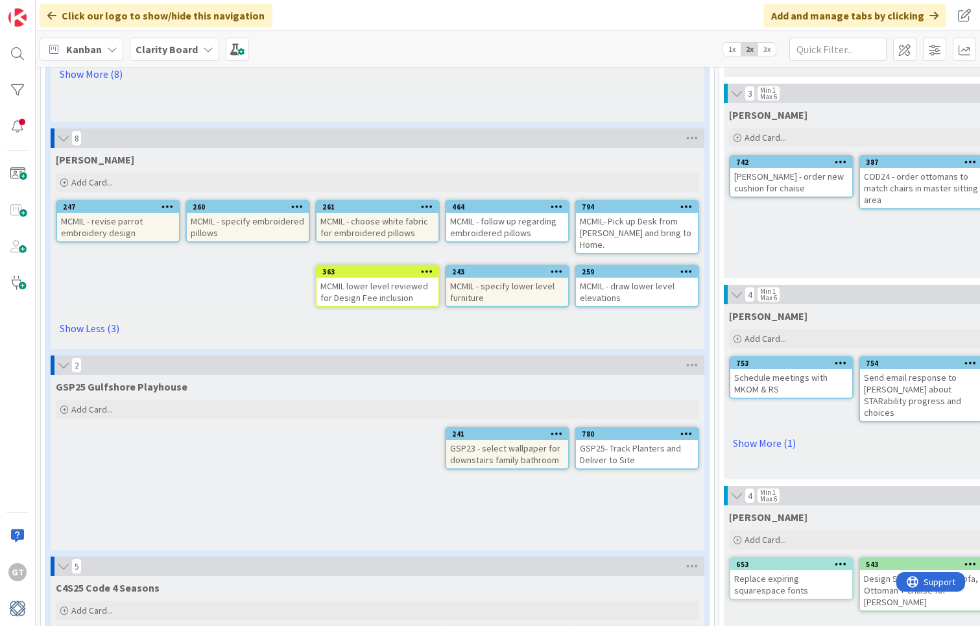
scroll to position [248, 0]
click at [616, 439] on div "GSP25- Track Planters and Deliver to Site" at bounding box center [637, 453] width 122 height 29
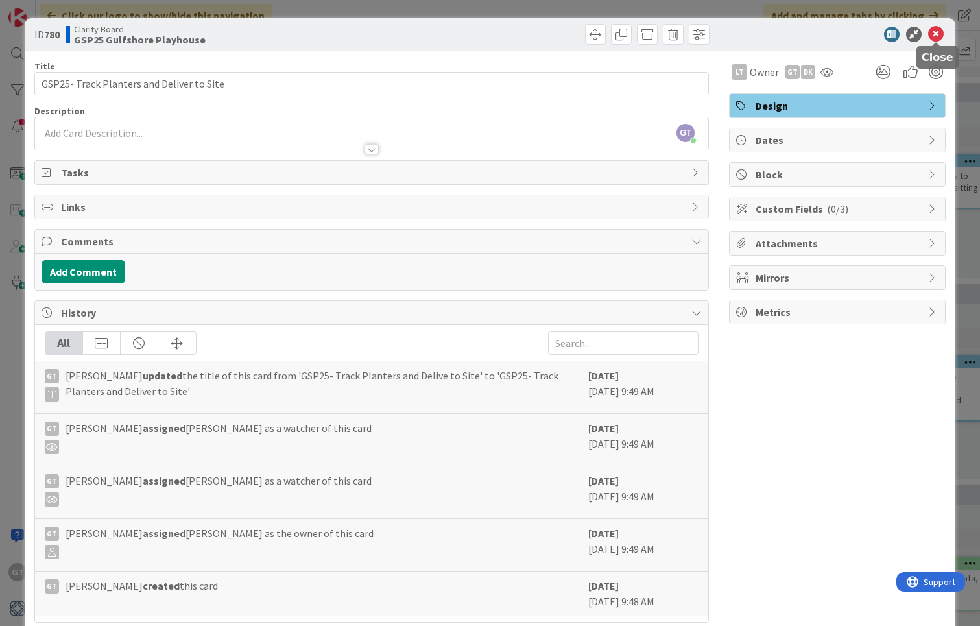
click at [939, 34] on icon at bounding box center [936, 35] width 16 height 16
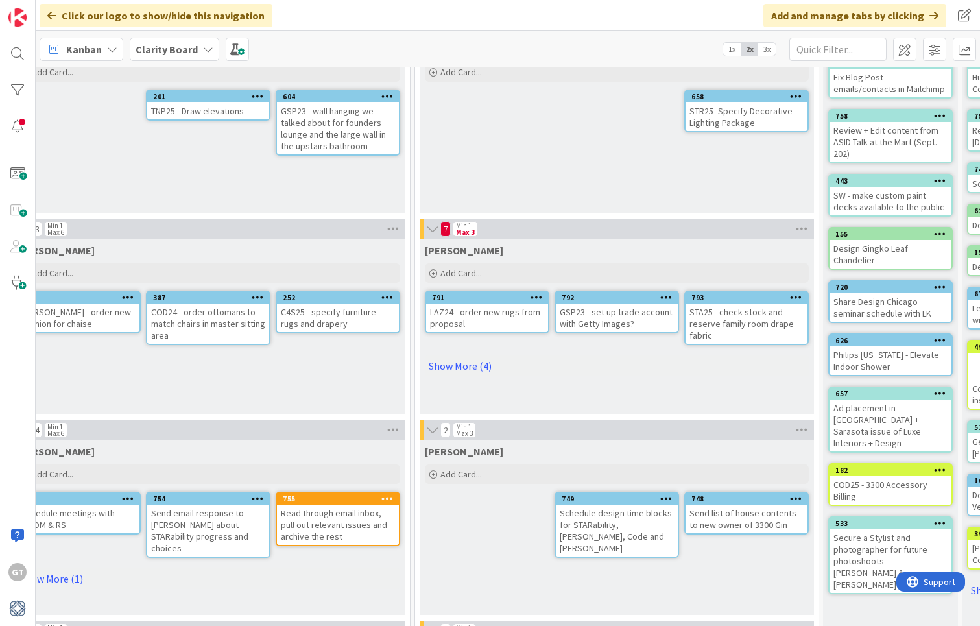
scroll to position [112, 712]
click at [469, 367] on link "Show More (4)" at bounding box center [618, 365] width 384 height 21
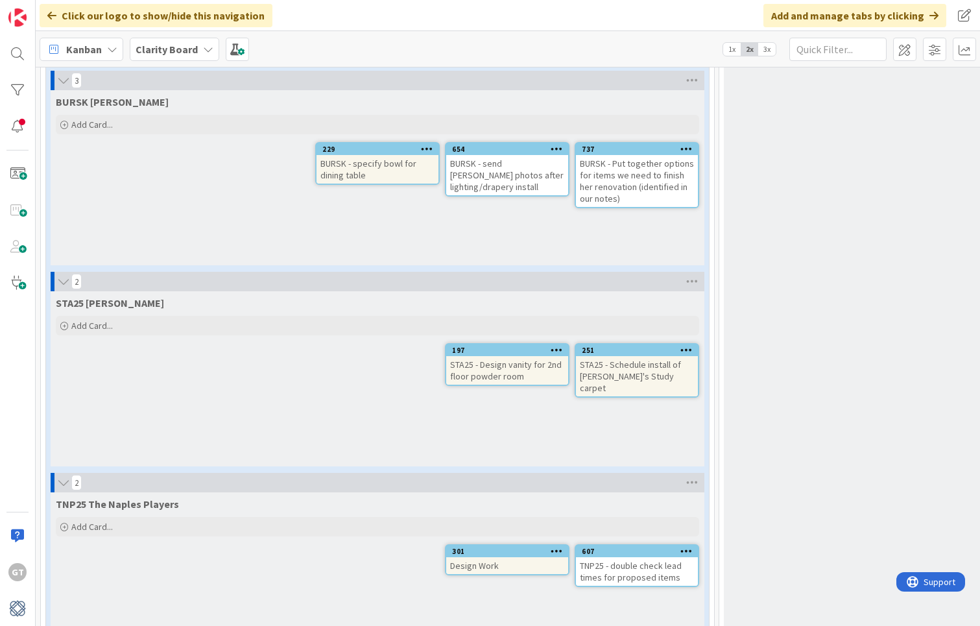
scroll to position [1762, 0]
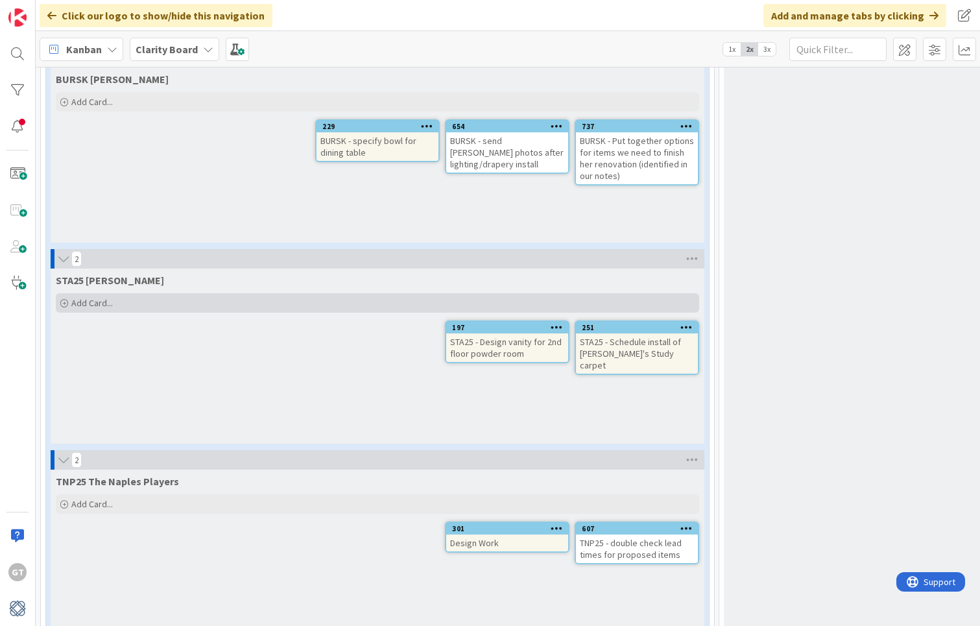
click at [66, 300] on icon at bounding box center [64, 304] width 8 height 8
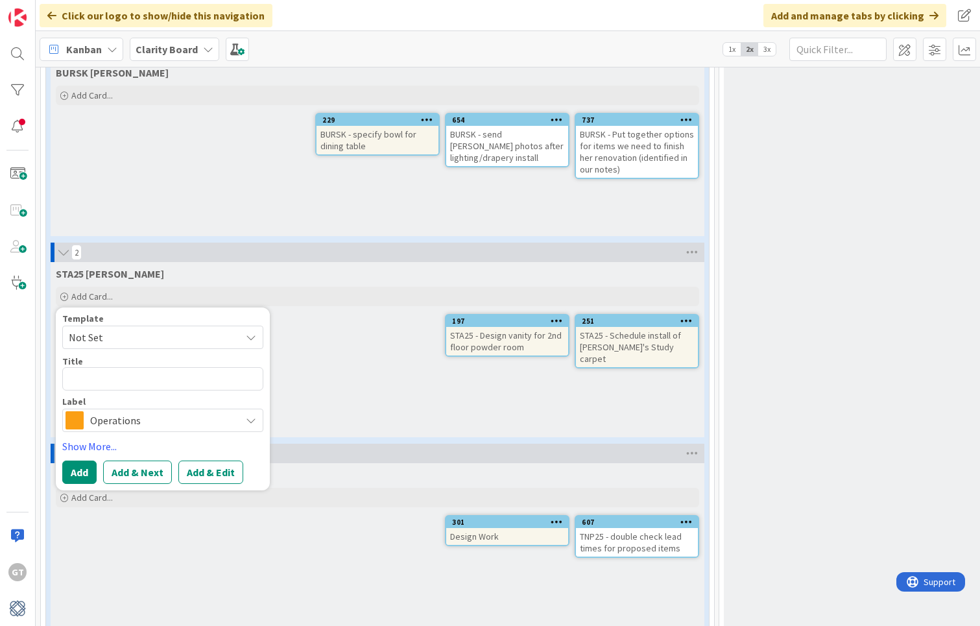
scroll to position [1767, 0]
click at [123, 368] on textarea at bounding box center [162, 379] width 201 height 23
type textarea "x"
type textarea "S"
type textarea "x"
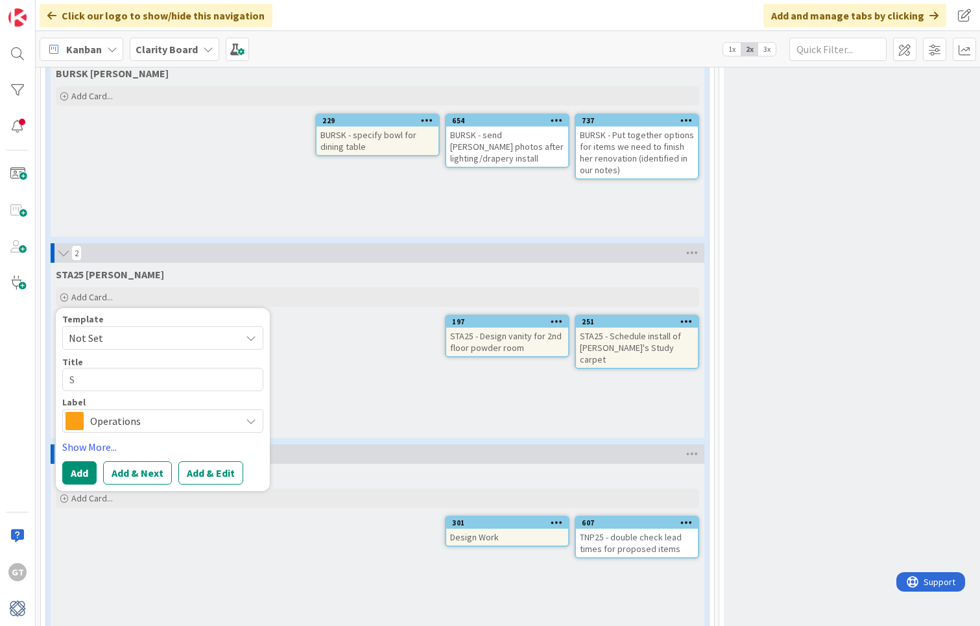
type textarea "ST"
type textarea "x"
type textarea "STA"
type textarea "x"
type textarea "STA2"
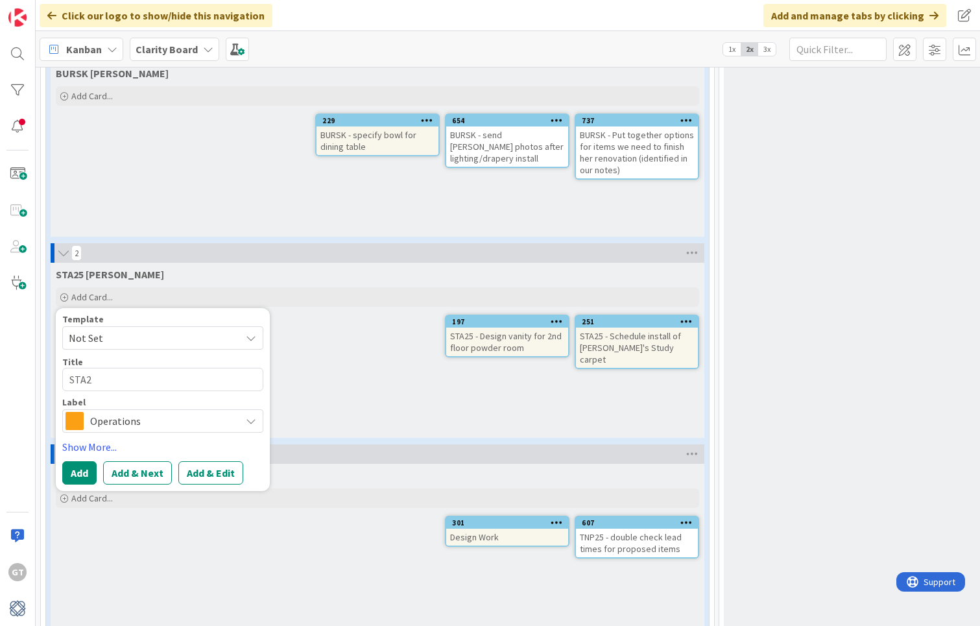
type textarea "x"
type textarea "STA25"
type textarea "x"
type textarea "STA25"
type textarea "x"
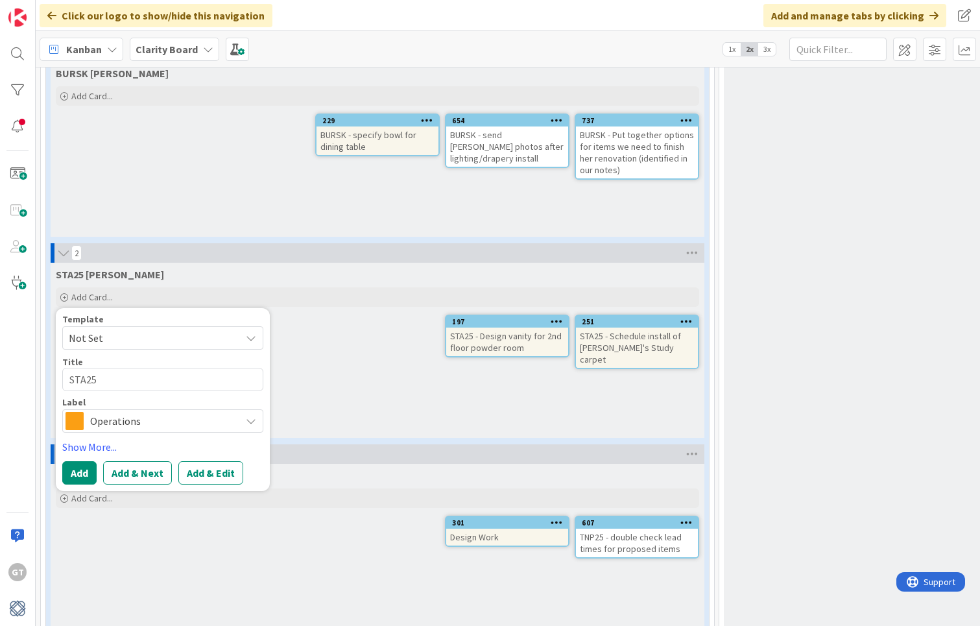
type textarea "STA25 -"
type textarea "x"
type textarea "STA25 -"
type textarea "x"
type textarea "STA25 - R"
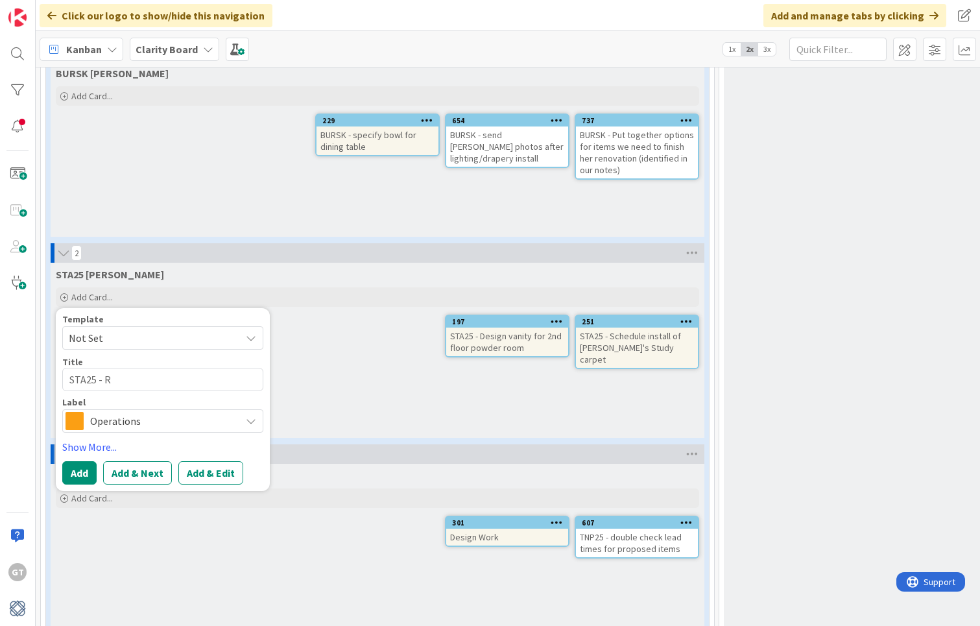
type textarea "x"
type textarea "STA25 - Re"
type textarea "x"
type textarea "STA25 - Ret"
type textarea "x"
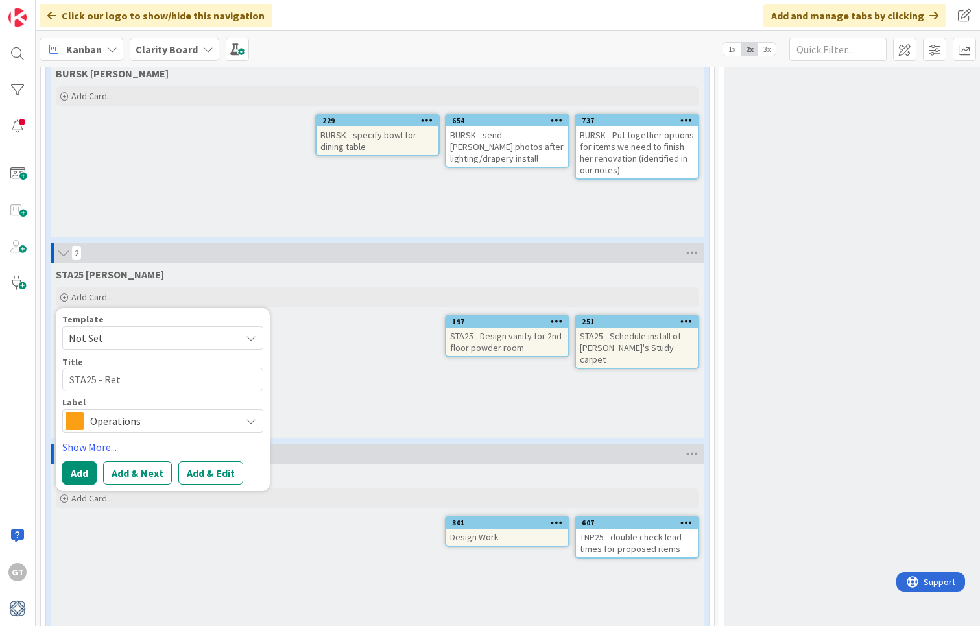
type textarea "STA25 - Retu"
type textarea "x"
type textarea "STA25 - Retur"
type textarea "x"
type textarea "STA25 - Return"
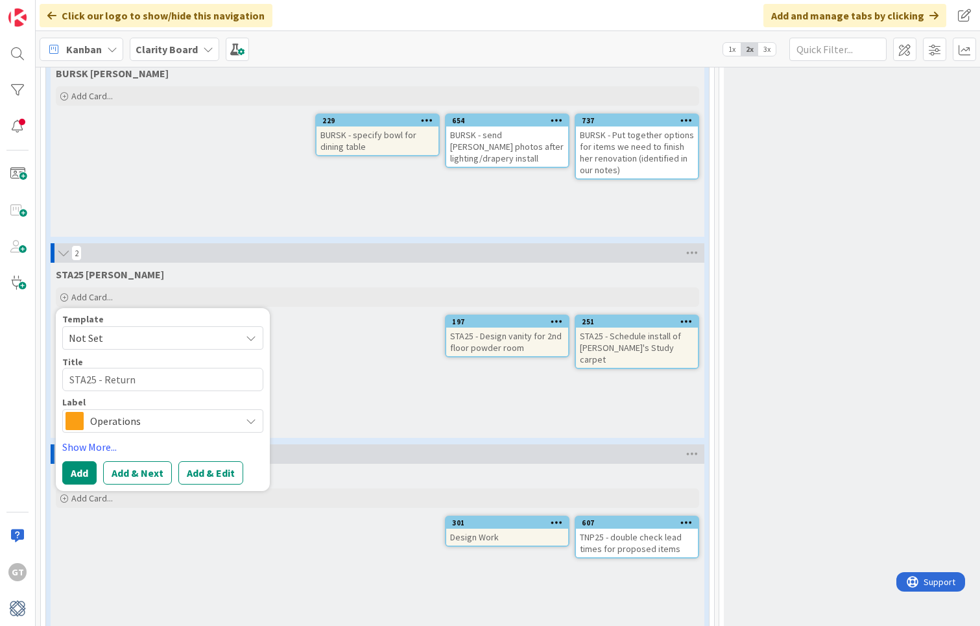
type textarea "x"
type textarea "STA25 - Return"
type textarea "x"
type textarea "STA25 - Return D"
type textarea "x"
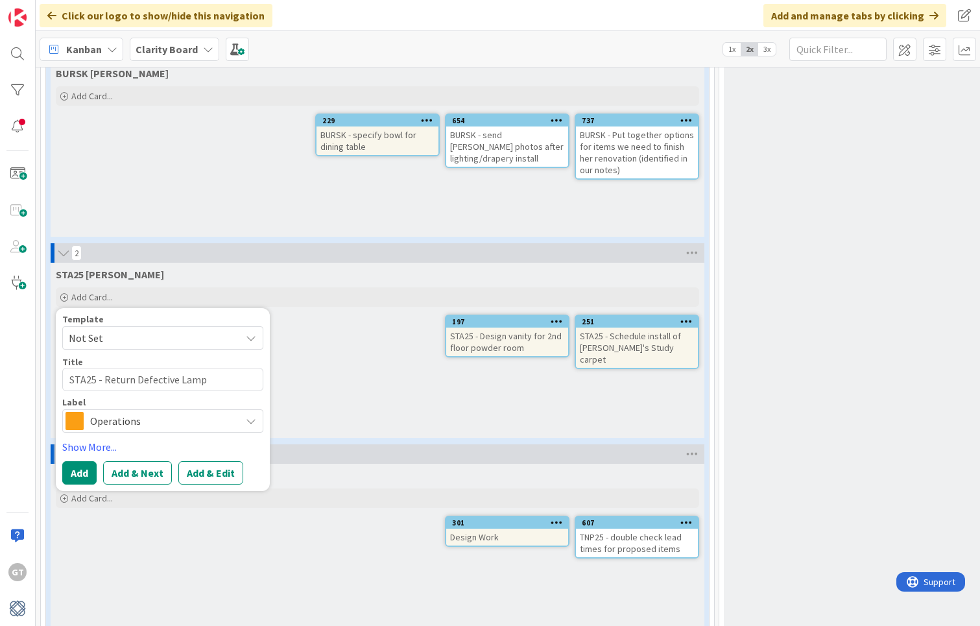
click at [220, 412] on span "Operations" at bounding box center [162, 421] width 144 height 18
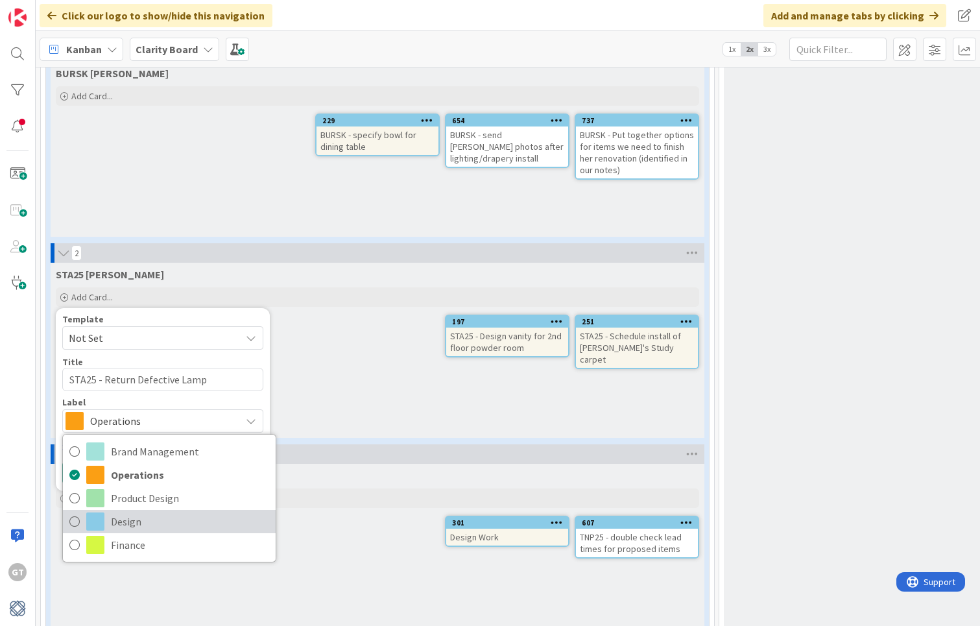
click at [75, 512] on icon at bounding box center [74, 521] width 10 height 19
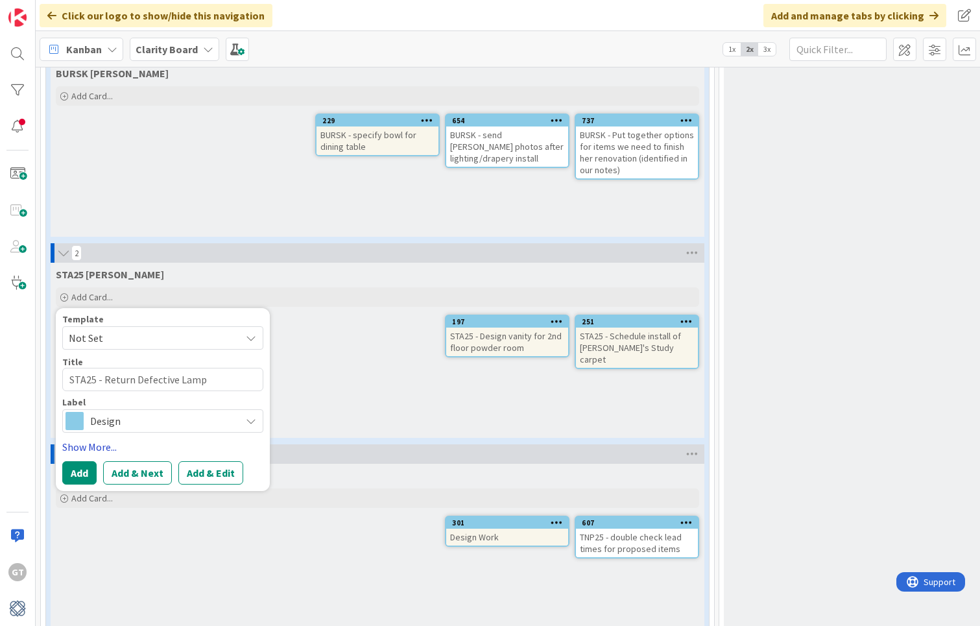
click at [86, 439] on link "Show More..." at bounding box center [162, 447] width 201 height 16
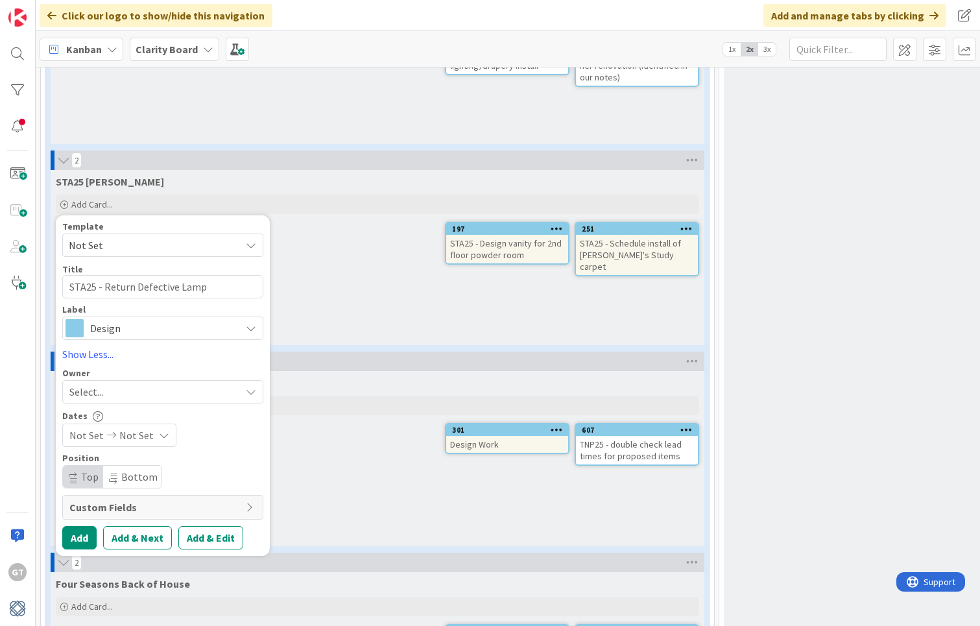
scroll to position [1871, 0]
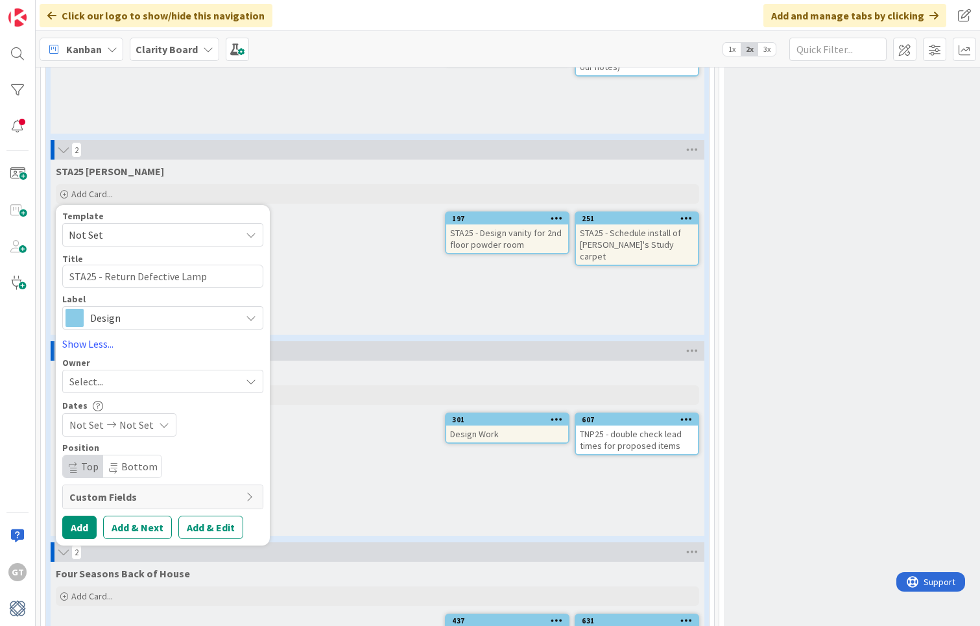
click at [140, 374] on div "Select..." at bounding box center [154, 382] width 171 height 16
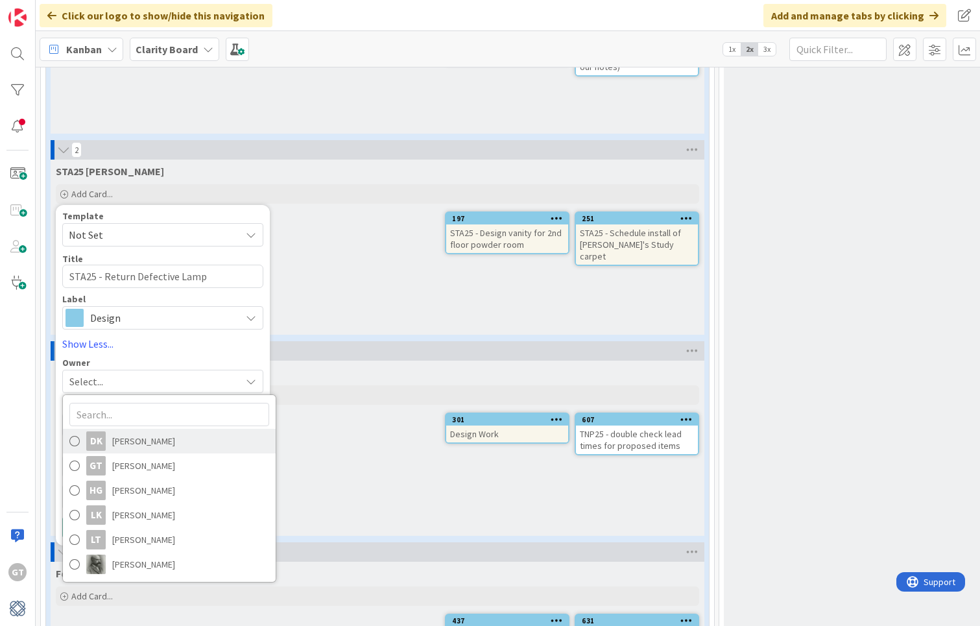
click at [126, 431] on span "[PERSON_NAME]" at bounding box center [143, 440] width 63 height 19
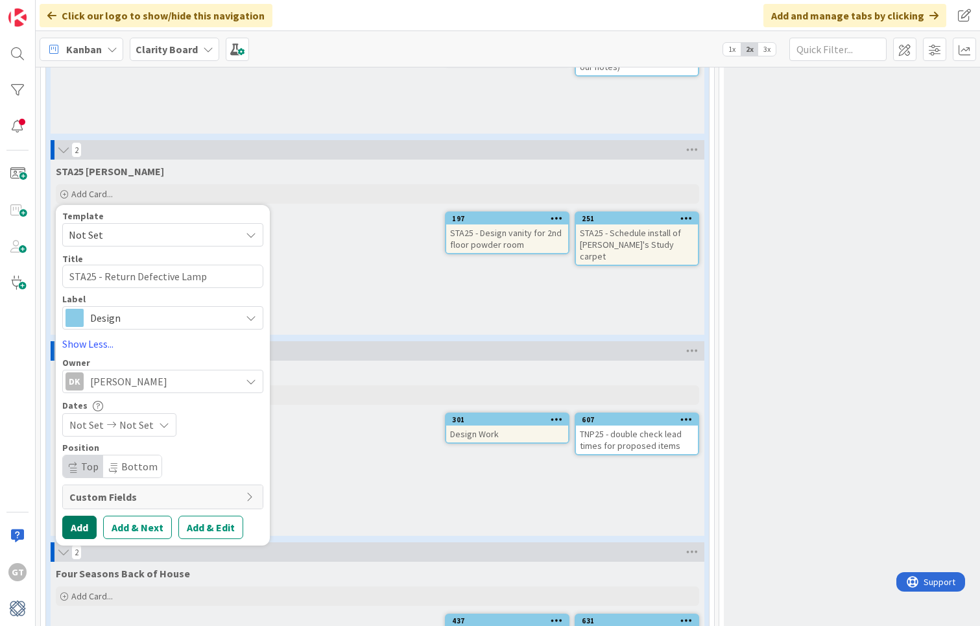
click at [77, 516] on button "Add" at bounding box center [79, 527] width 34 height 23
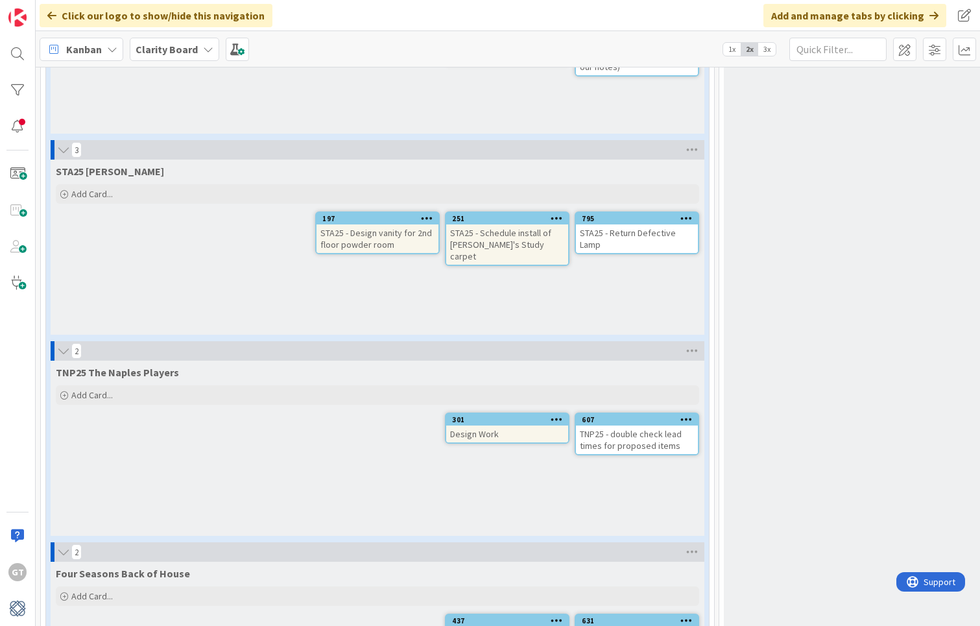
click at [622, 224] on div "STA25 - Return Defective Lamp" at bounding box center [637, 238] width 122 height 29
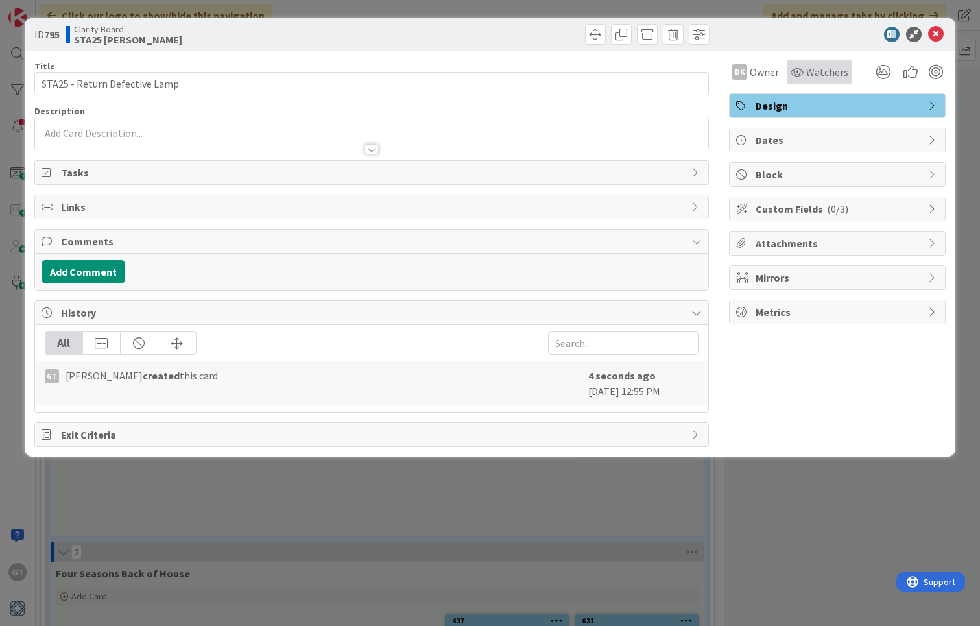
click at [817, 70] on span "Watchers" at bounding box center [827, 72] width 42 height 16
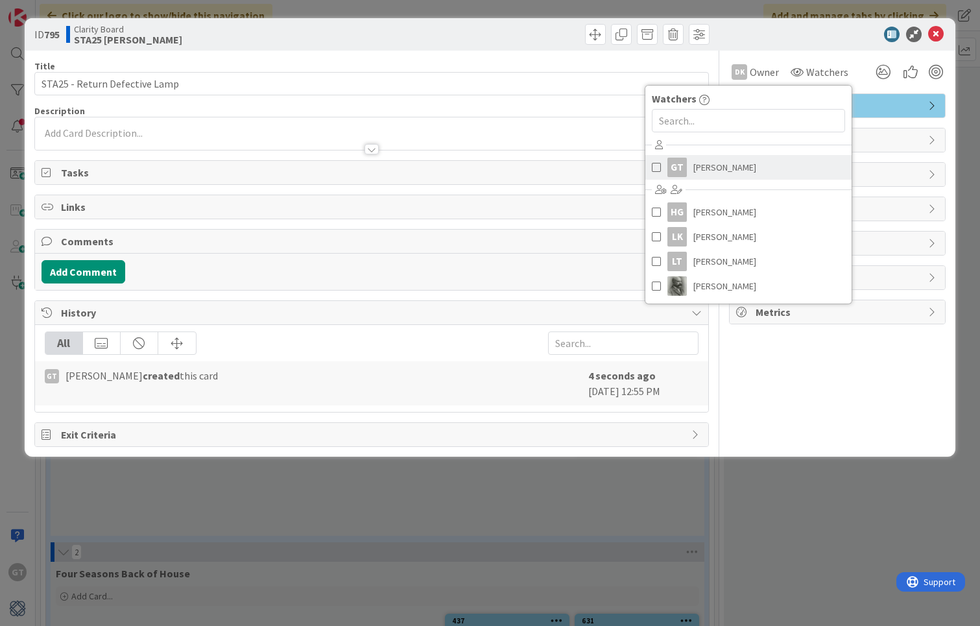
click at [748, 171] on link "GT [PERSON_NAME]" at bounding box center [748, 167] width 206 height 25
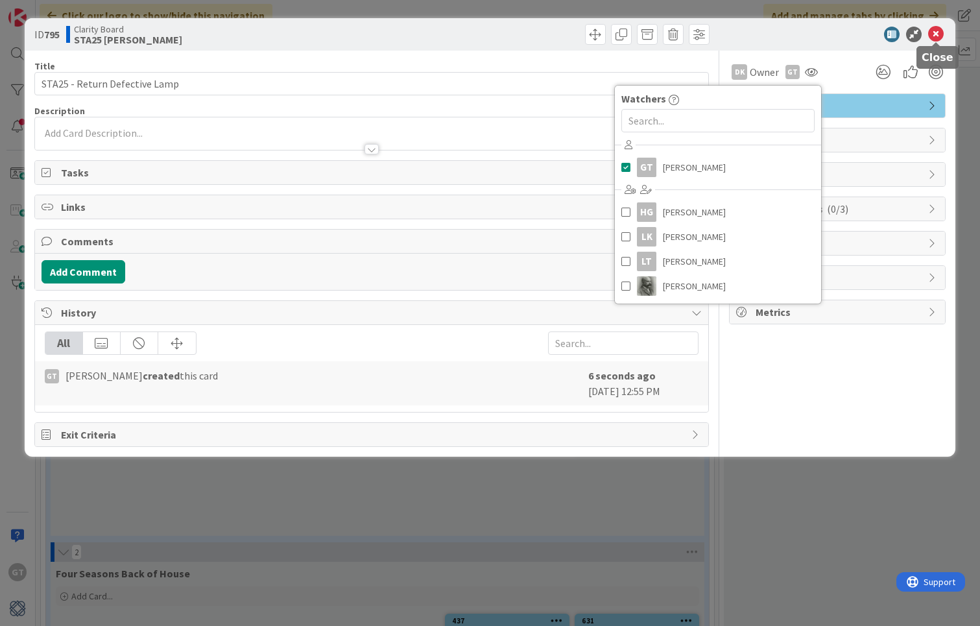
click at [939, 33] on icon at bounding box center [936, 35] width 16 height 16
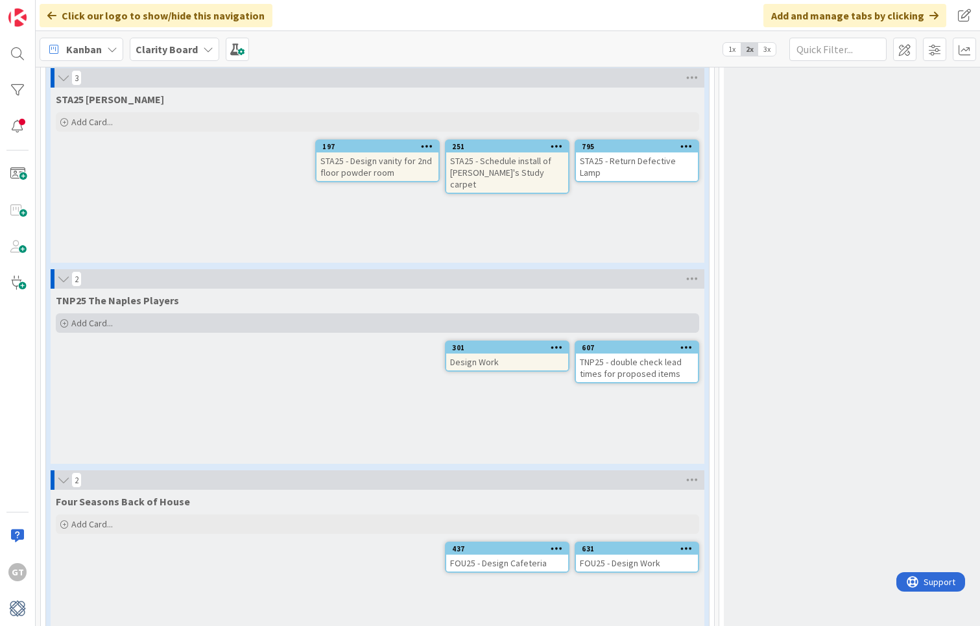
scroll to position [1943, 0]
click at [62, 320] on icon at bounding box center [64, 324] width 8 height 8
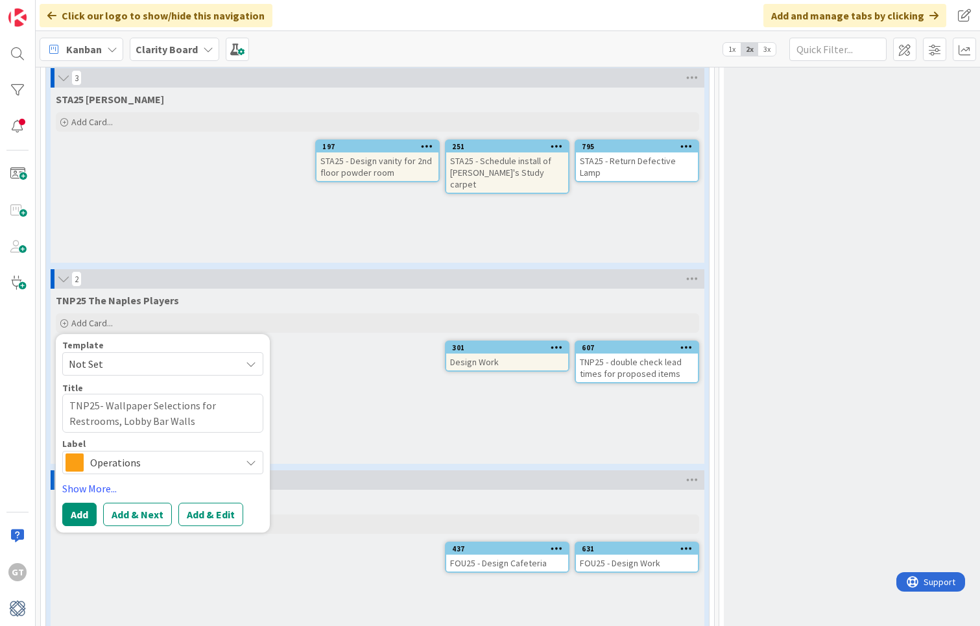
click at [193, 455] on span "Operations" at bounding box center [162, 462] width 144 height 18
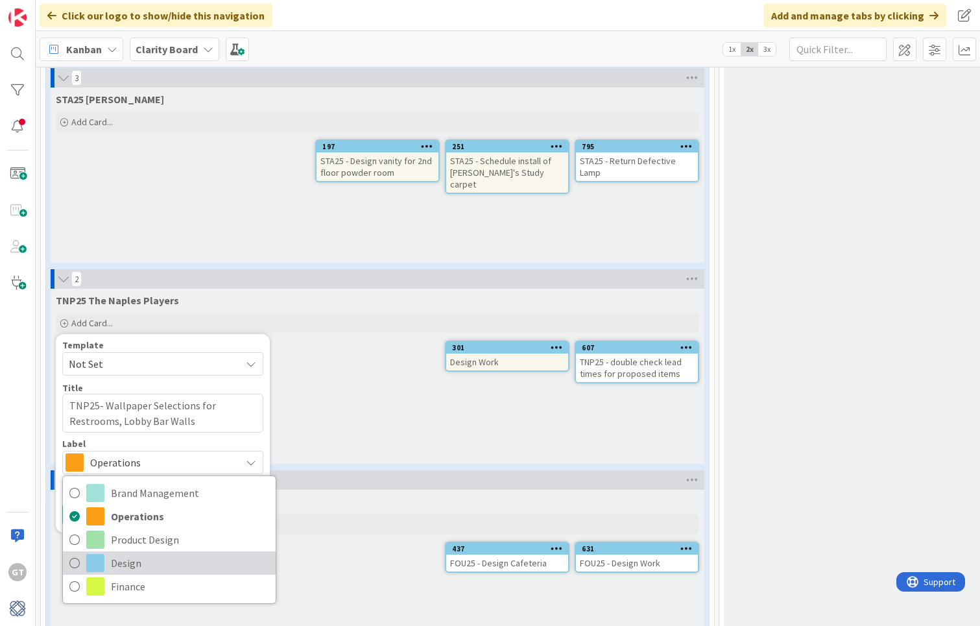
click at [75, 554] on icon at bounding box center [74, 562] width 10 height 19
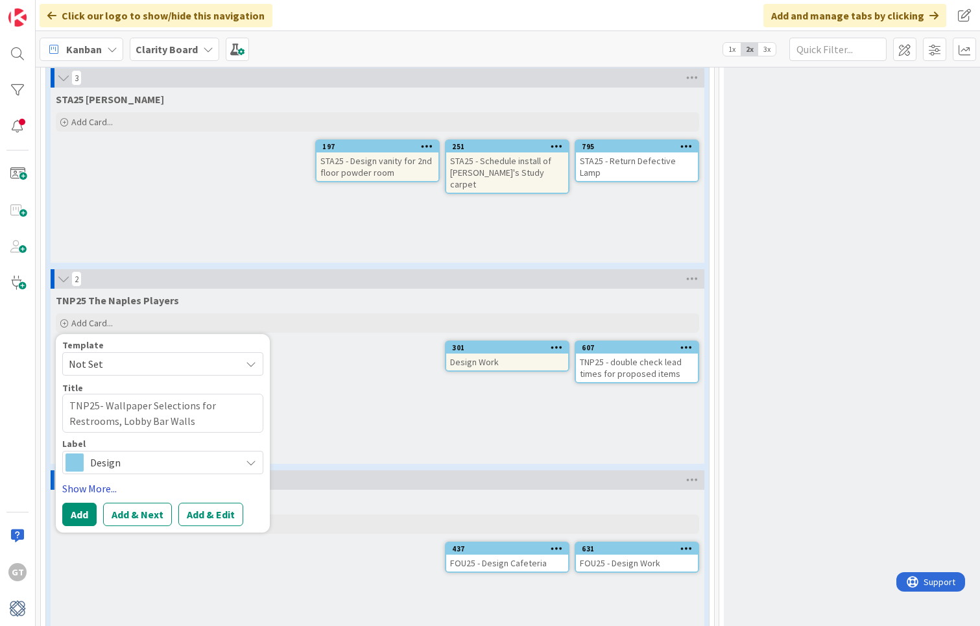
click at [87, 481] on link "Show More..." at bounding box center [162, 489] width 201 height 16
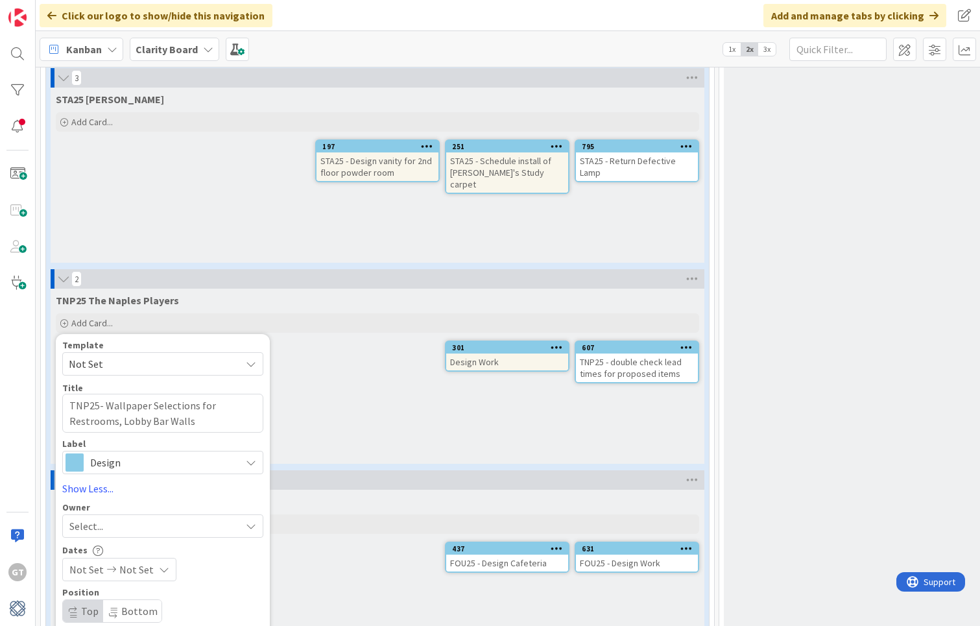
click at [132, 518] on div "Select..." at bounding box center [154, 526] width 171 height 16
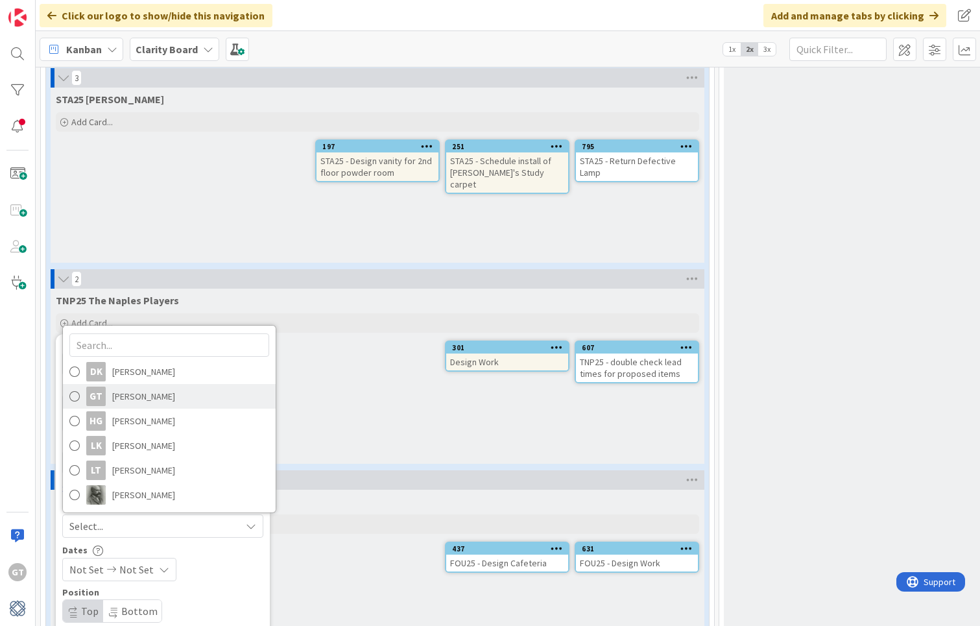
click at [151, 387] on span "[PERSON_NAME]" at bounding box center [143, 396] width 63 height 19
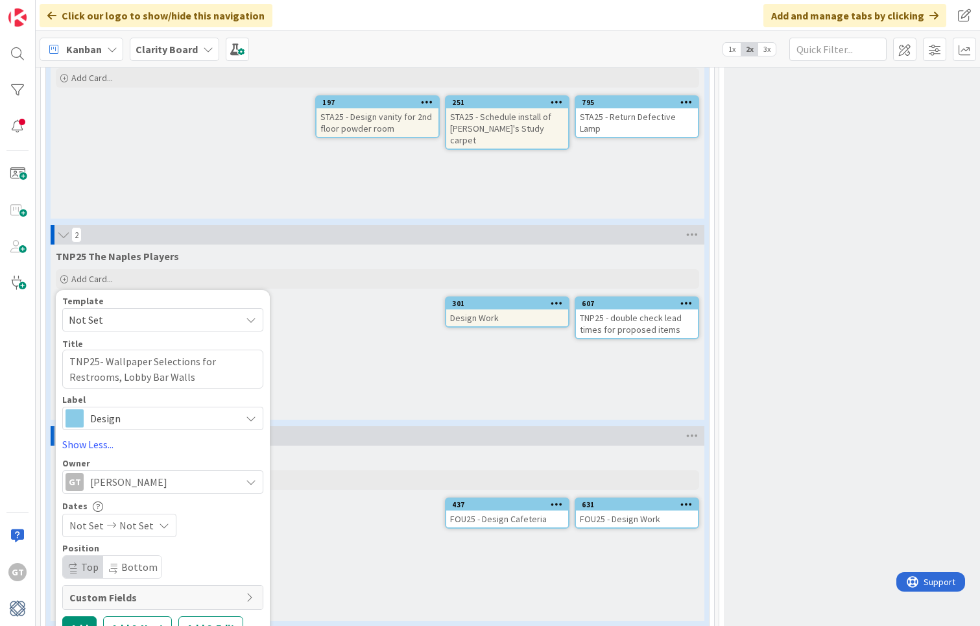
scroll to position [2004, 0]
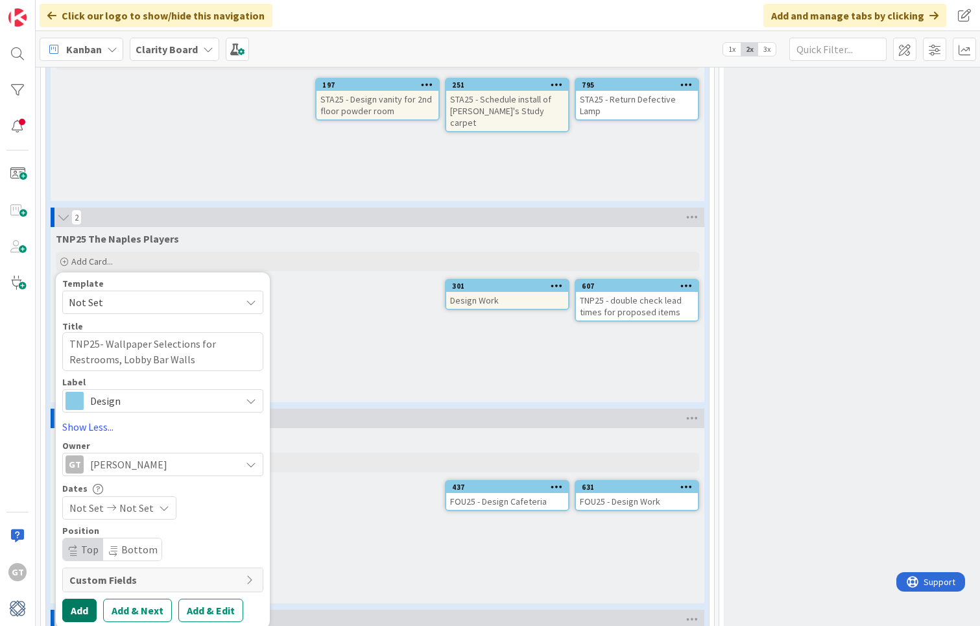
click at [82, 603] on button "Add" at bounding box center [79, 610] width 34 height 23
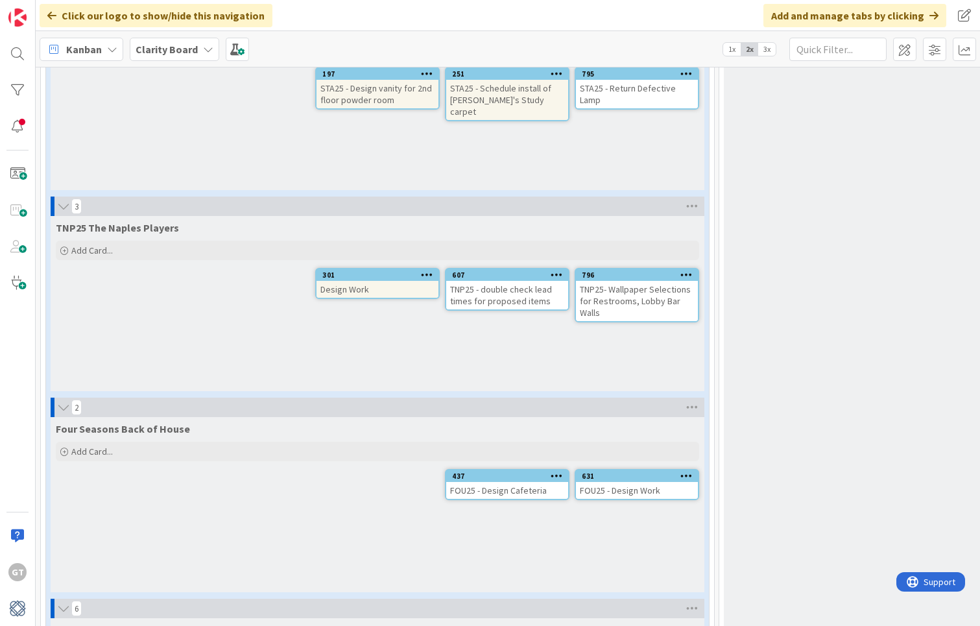
scroll to position [2017, 0]
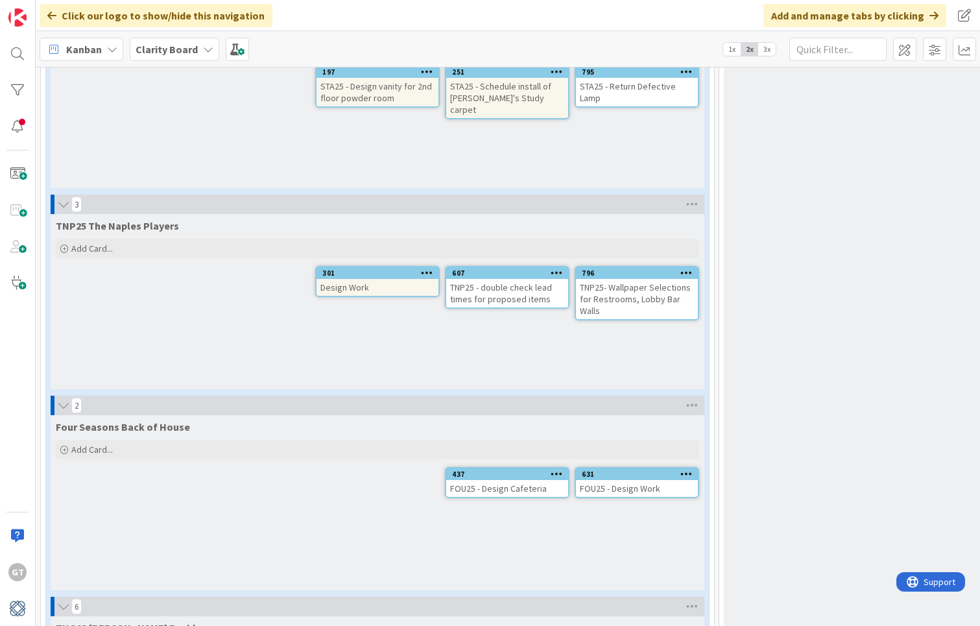
click at [400, 279] on div "Design Work" at bounding box center [378, 287] width 122 height 17
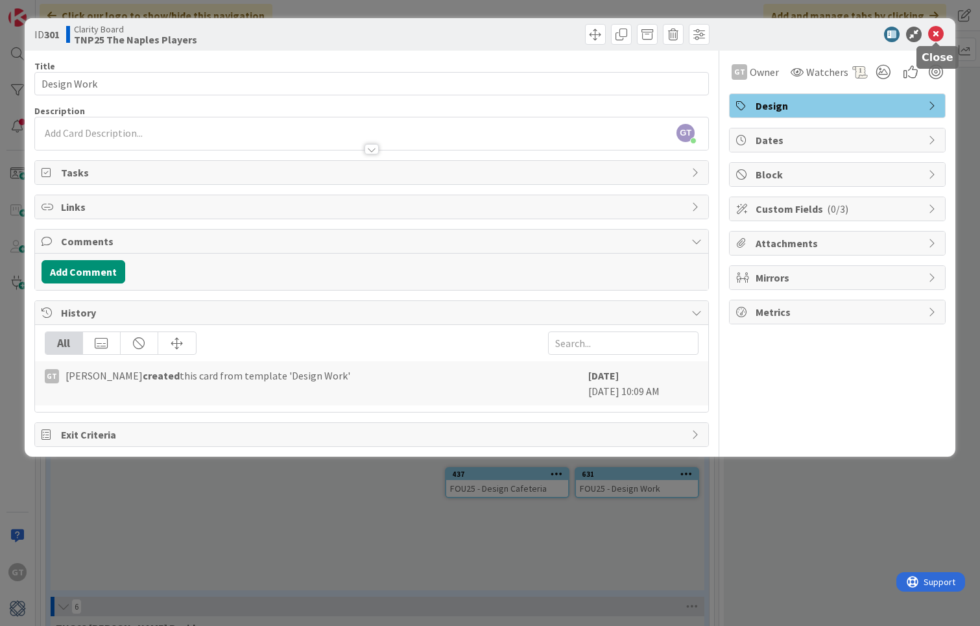
click at [938, 32] on icon at bounding box center [936, 35] width 16 height 16
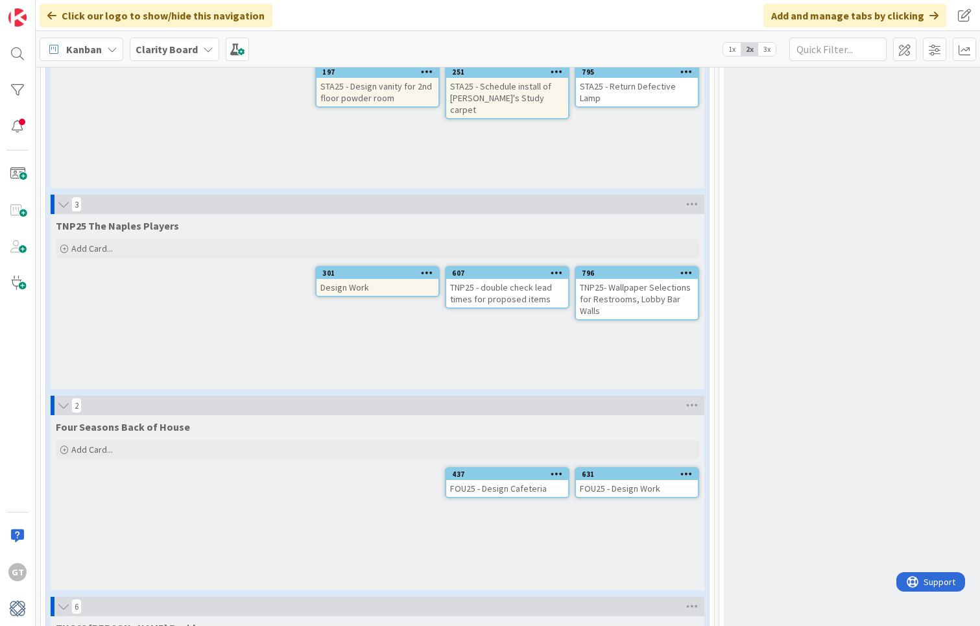
click at [414, 279] on div "Design Work" at bounding box center [378, 287] width 122 height 17
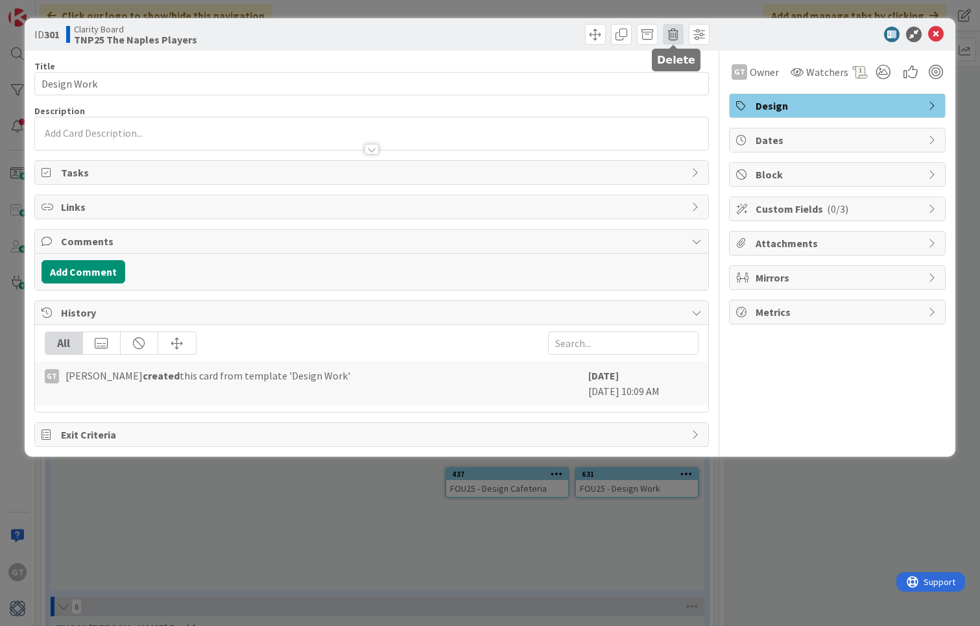
click at [678, 36] on span at bounding box center [673, 34] width 21 height 21
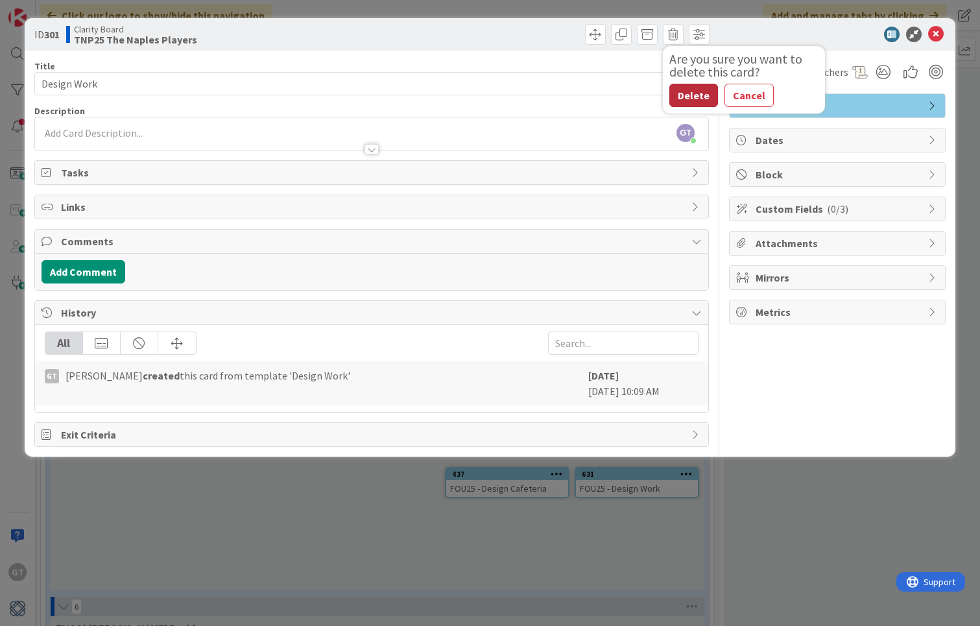
click at [697, 93] on button "Delete" at bounding box center [693, 95] width 49 height 23
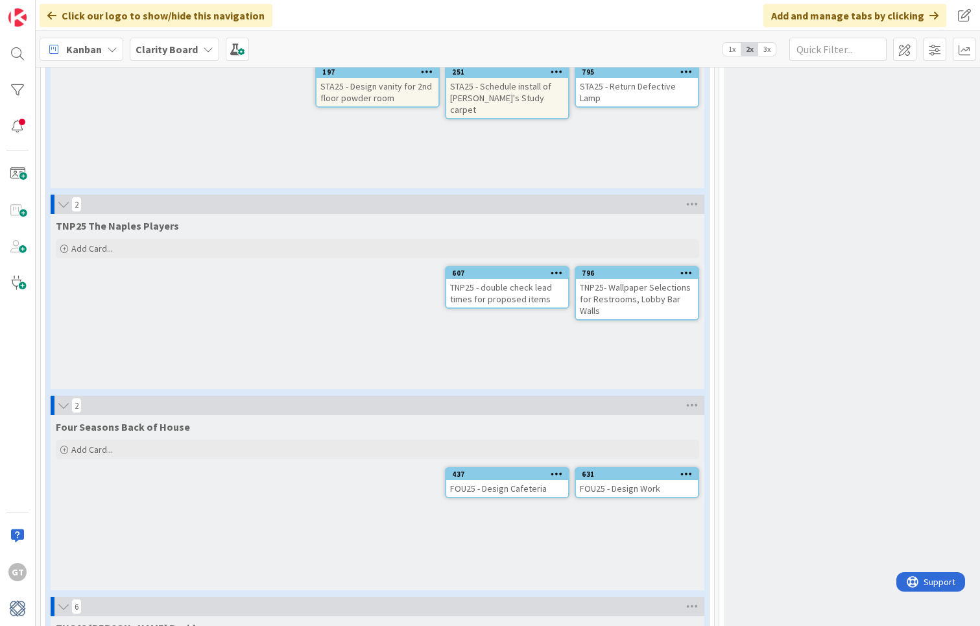
scroll to position [2037, 0]
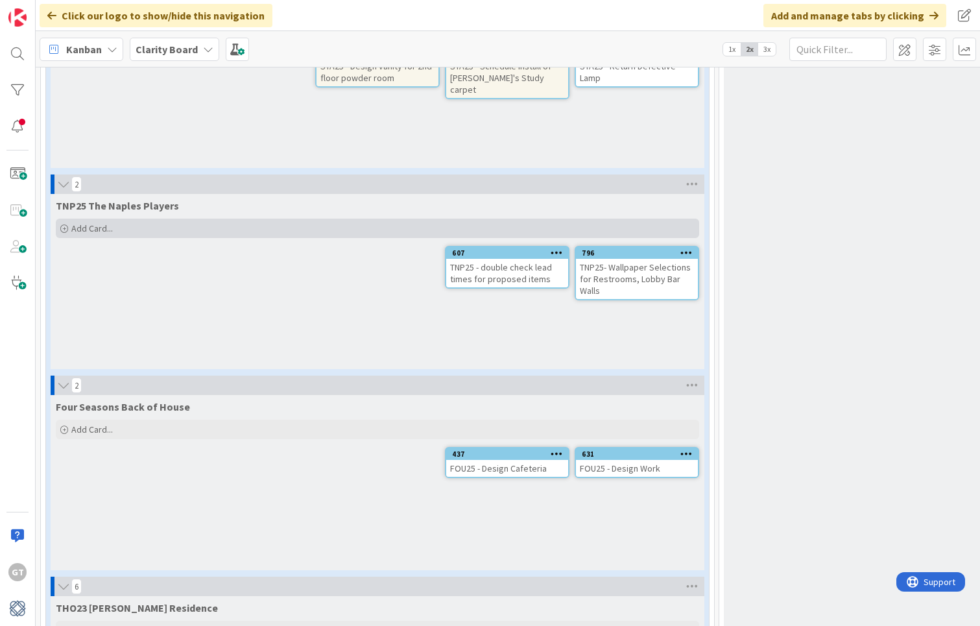
click at [93, 222] on div "Add Card..." at bounding box center [377, 228] width 643 height 19
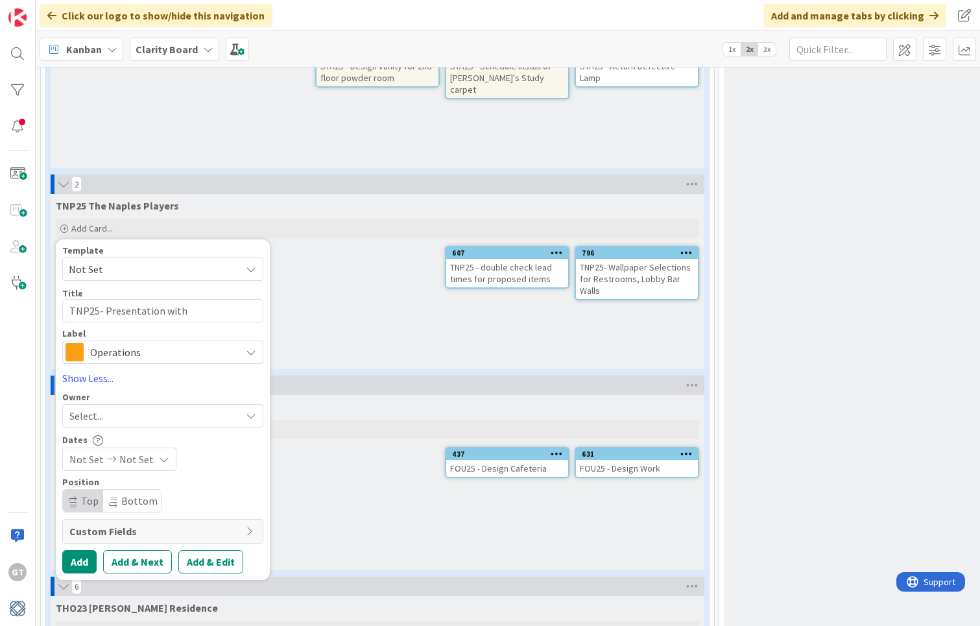
click at [108, 343] on span "Operations" at bounding box center [162, 352] width 144 height 18
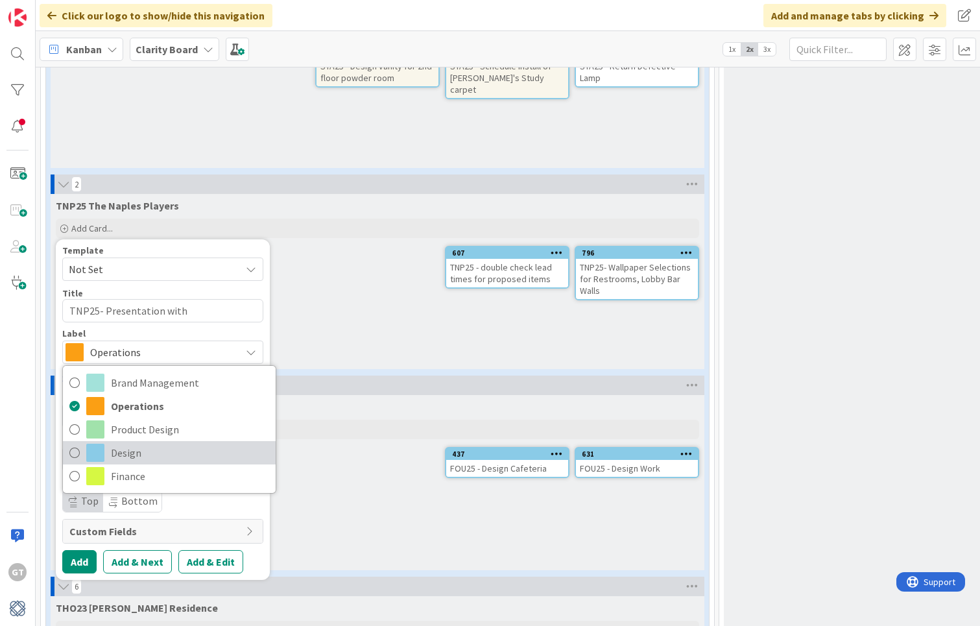
click at [140, 444] on span "Design" at bounding box center [190, 452] width 158 height 19
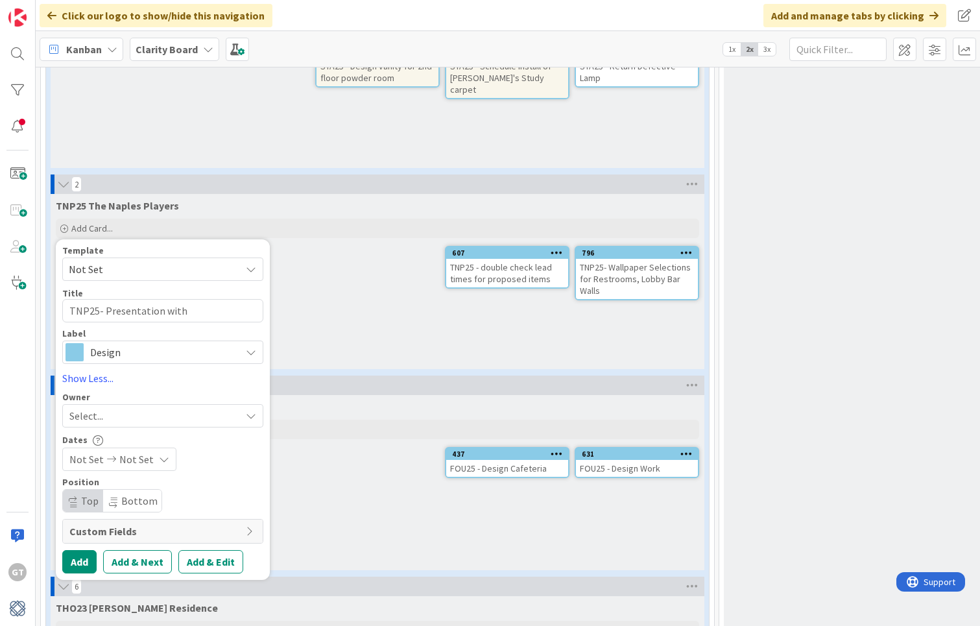
click at [147, 408] on div "Select..." at bounding box center [154, 416] width 171 height 16
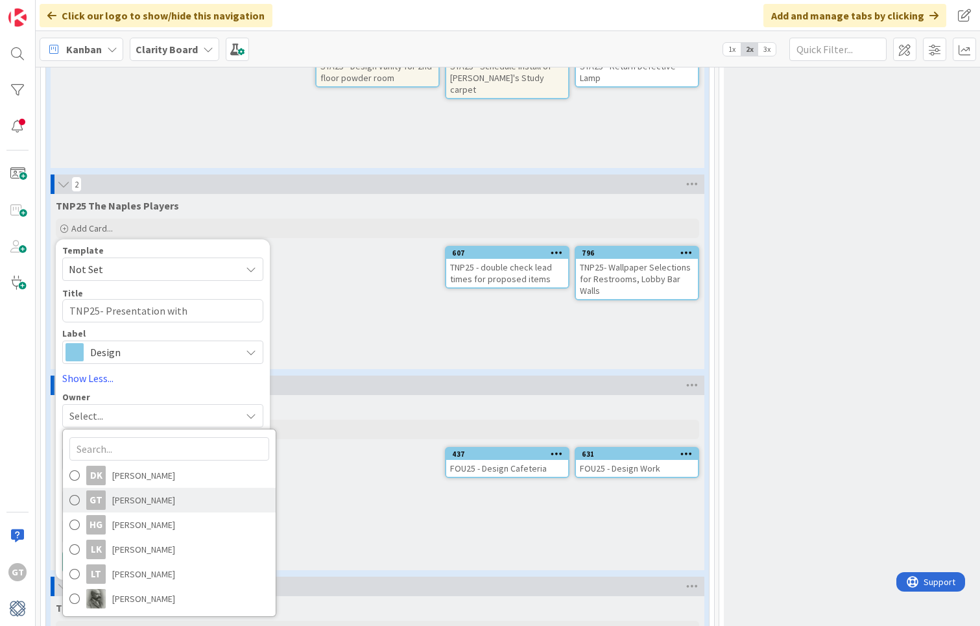
click at [150, 491] on span "[PERSON_NAME]" at bounding box center [143, 499] width 63 height 19
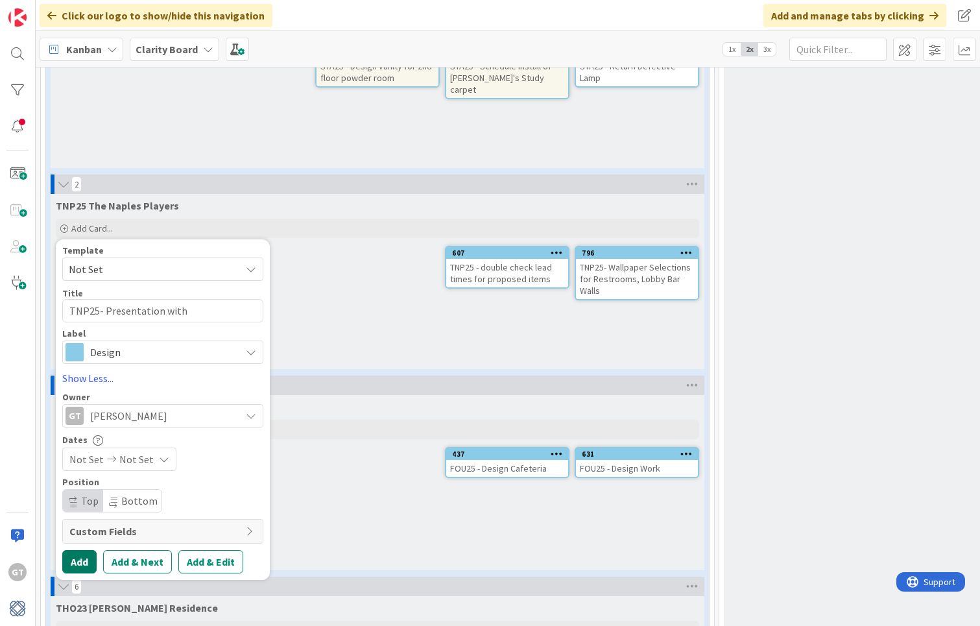
click at [90, 550] on button "Add" at bounding box center [79, 561] width 34 height 23
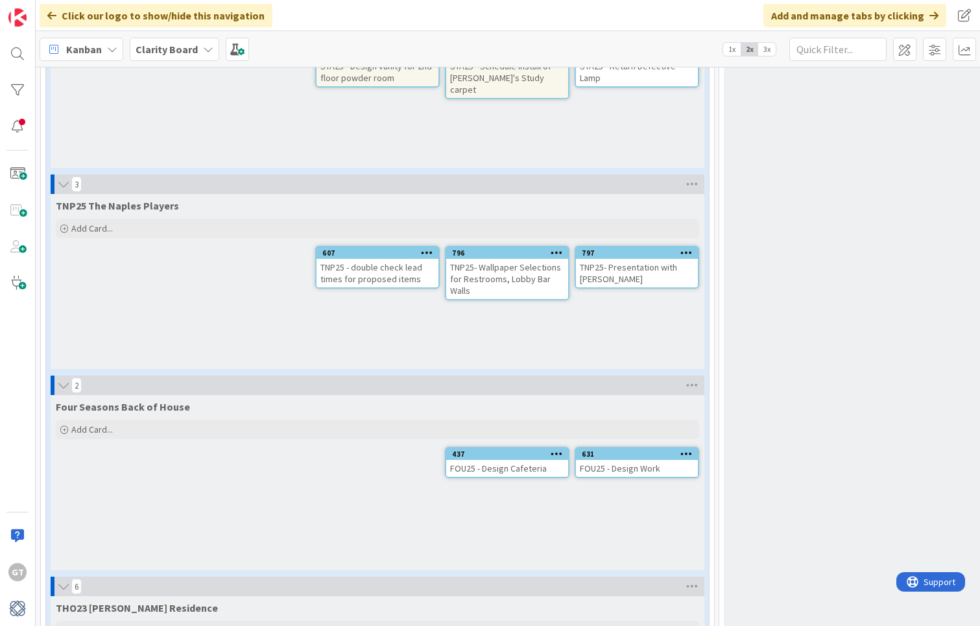
scroll to position [2043, 0]
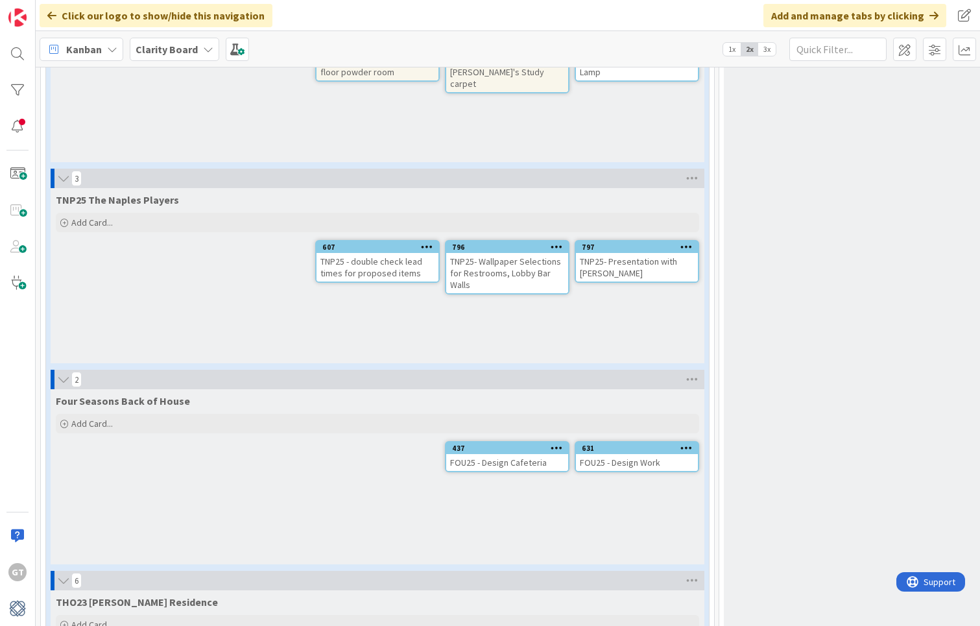
click at [591, 253] on div "TNP25- Presentation with [PERSON_NAME]" at bounding box center [637, 267] width 122 height 29
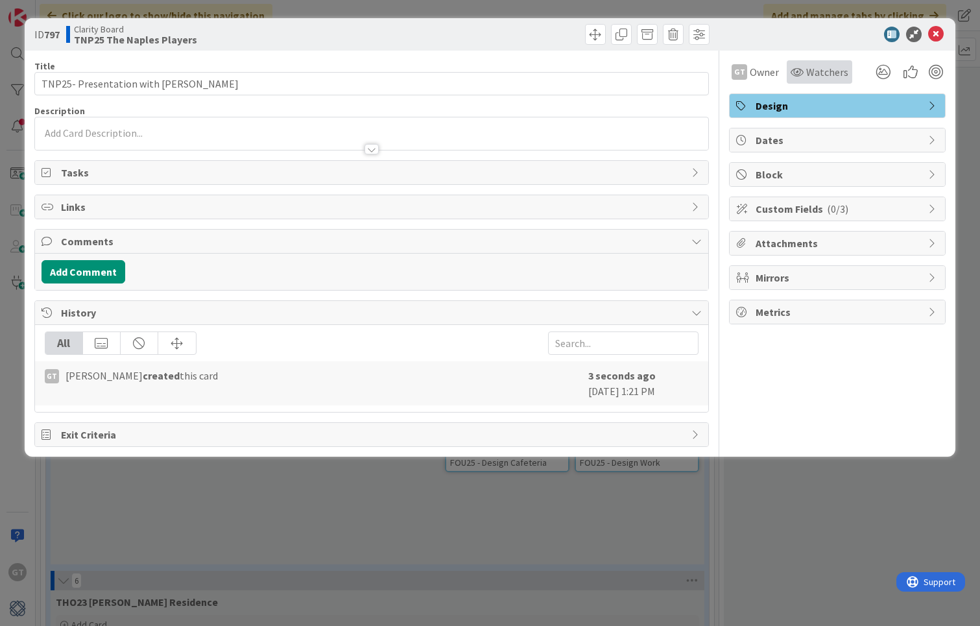
click at [833, 74] on span "Watchers" at bounding box center [827, 72] width 42 height 16
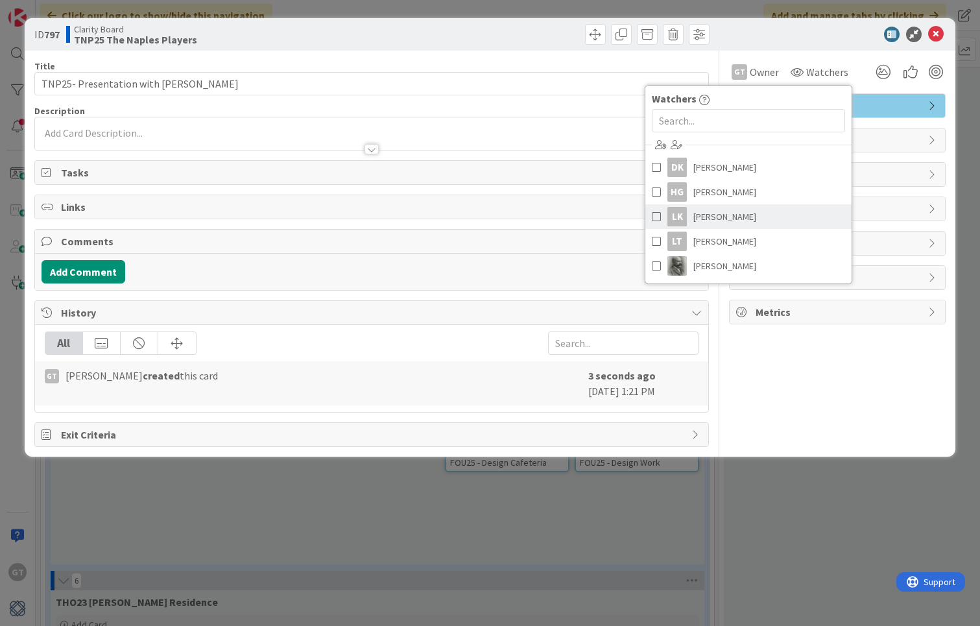
click at [739, 218] on link "LK [PERSON_NAME]" at bounding box center [748, 216] width 206 height 25
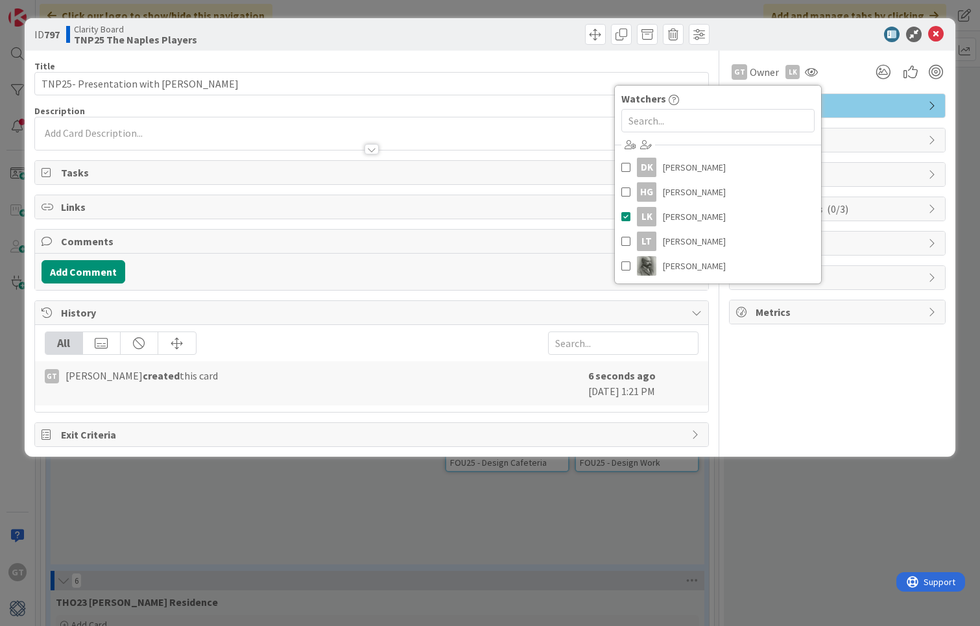
click at [804, 375] on div "GT Owner LK Watchers DK [PERSON_NAME] [PERSON_NAME] [PERSON_NAME] [PERSON_NAME]…" at bounding box center [837, 249] width 217 height 396
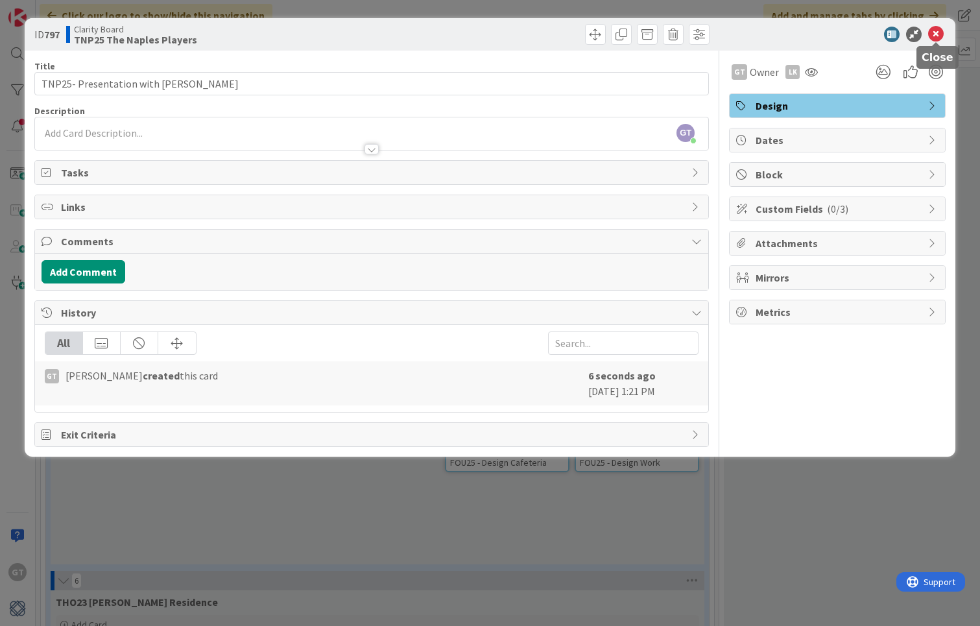
click at [937, 32] on icon at bounding box center [936, 35] width 16 height 16
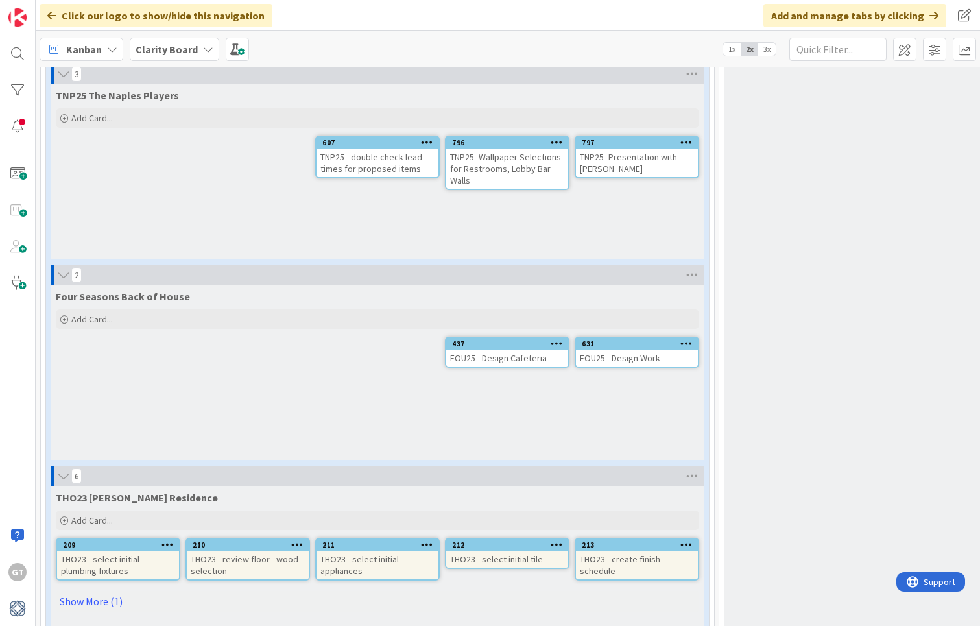
scroll to position [2151, 0]
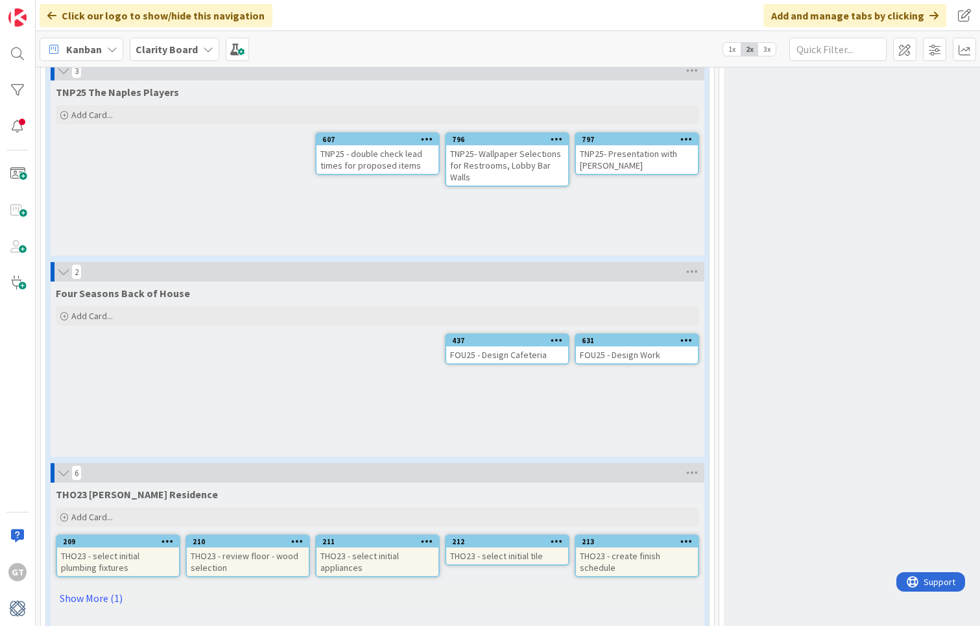
click at [556, 335] on icon at bounding box center [557, 339] width 12 height 9
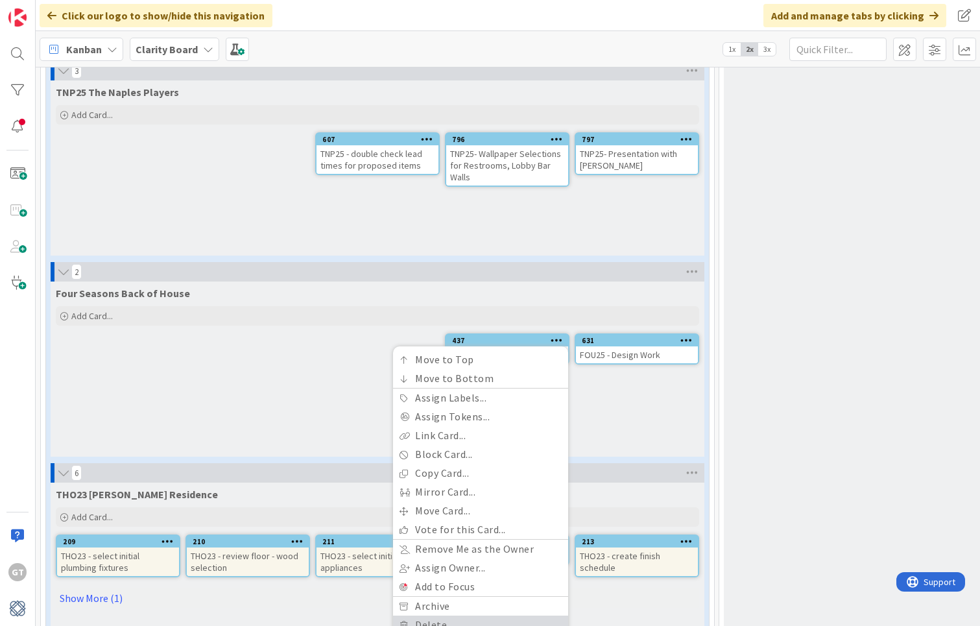
click at [491, 616] on link "Delete" at bounding box center [480, 625] width 175 height 19
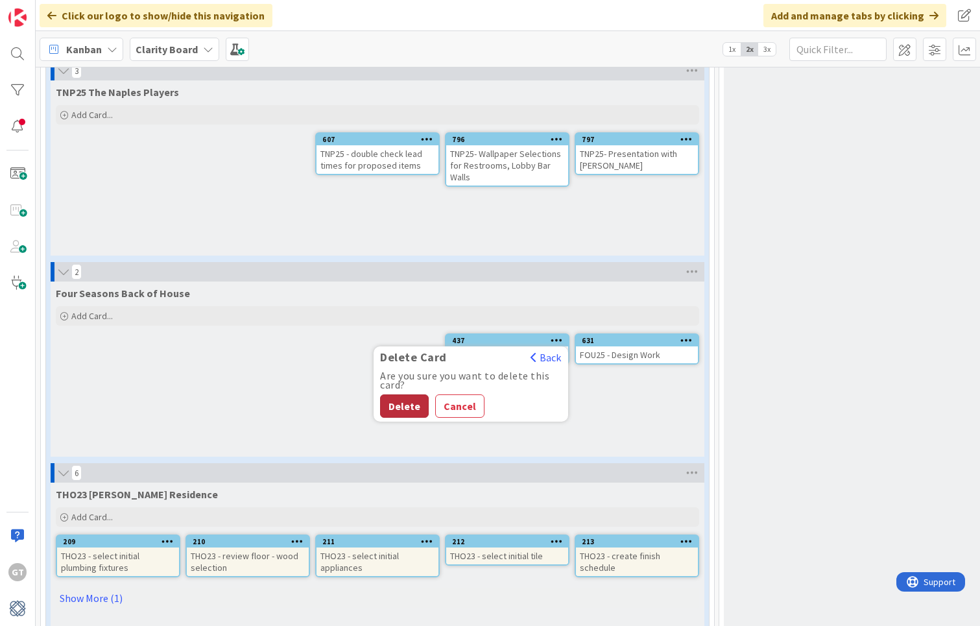
click at [406, 394] on button "Delete" at bounding box center [404, 405] width 49 height 23
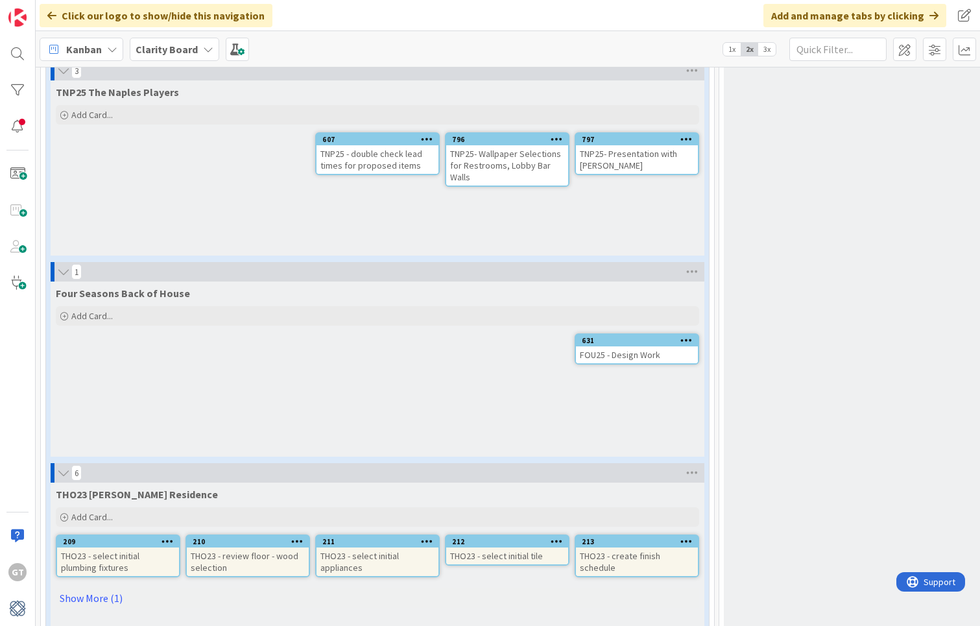
click at [656, 346] on div "FOU25 - Design Work" at bounding box center [637, 354] width 122 height 17
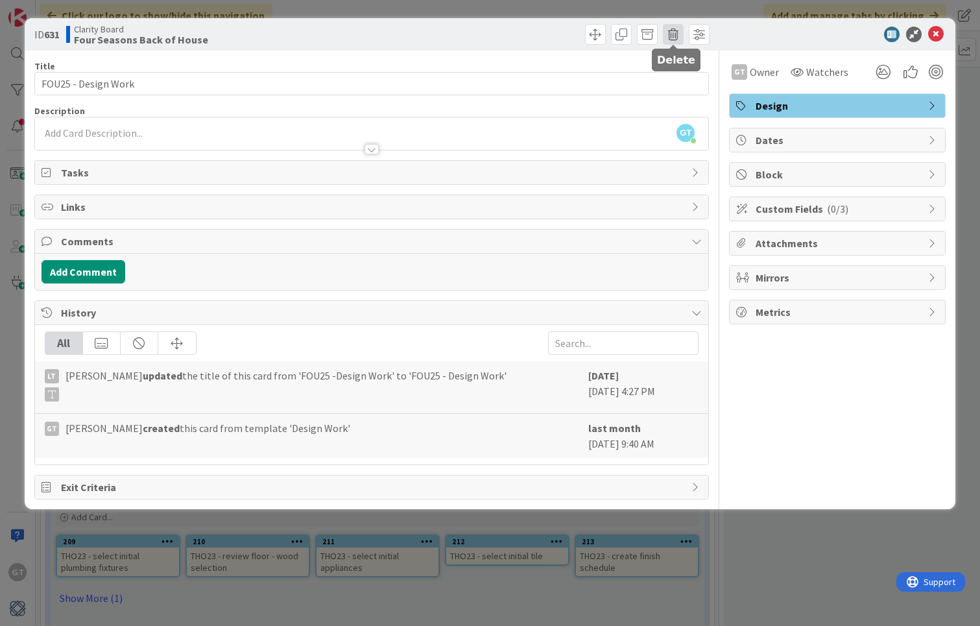
click at [675, 34] on span at bounding box center [673, 34] width 21 height 21
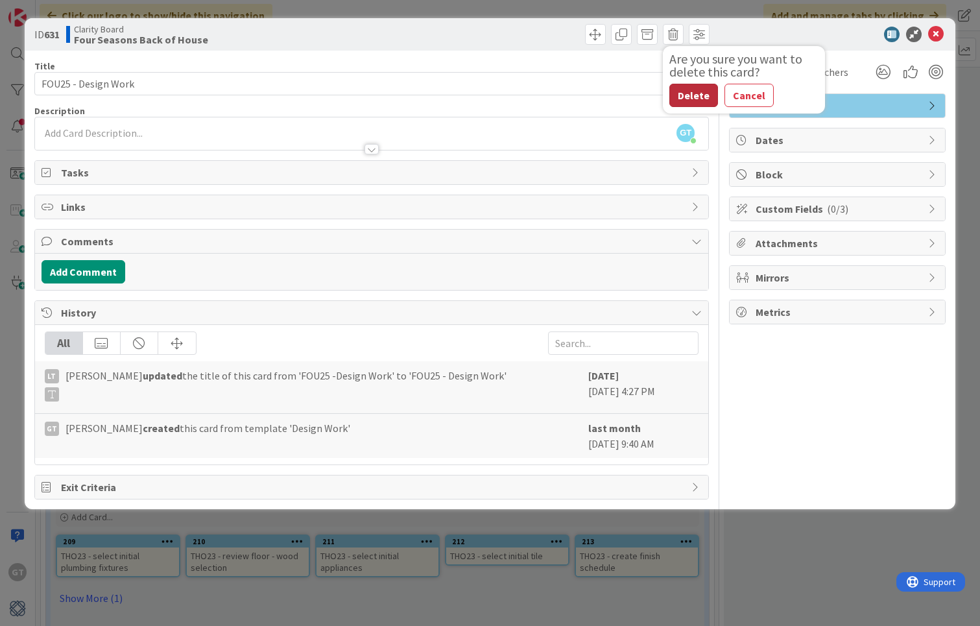
click at [693, 99] on button "Delete" at bounding box center [693, 95] width 49 height 23
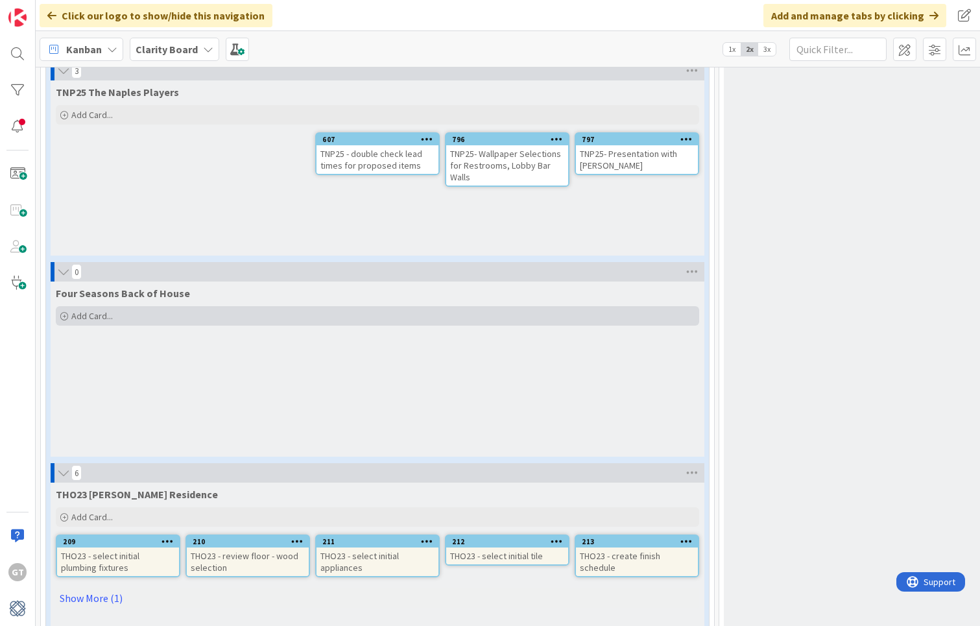
click at [67, 313] on icon at bounding box center [64, 317] width 8 height 8
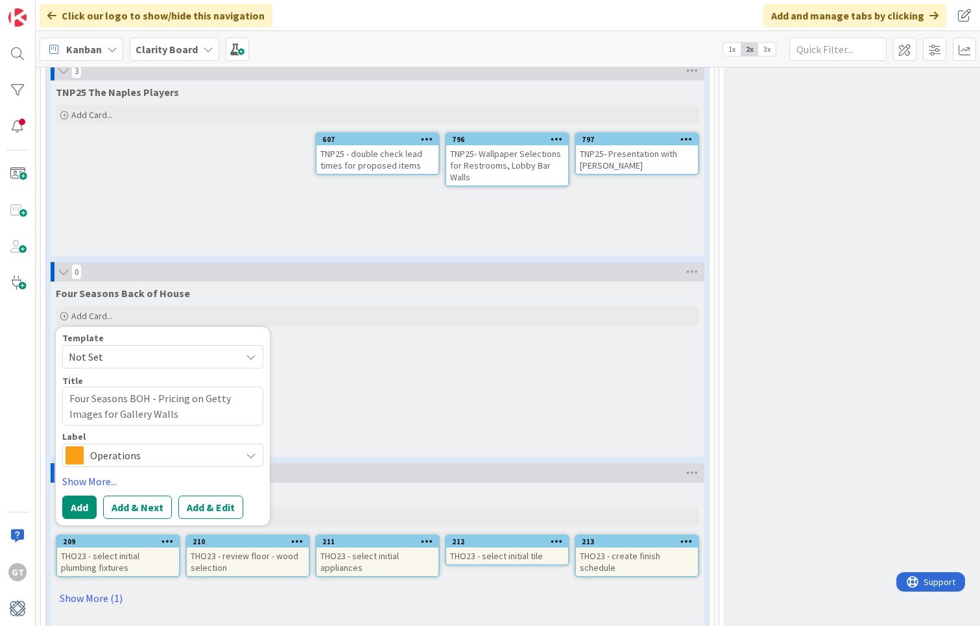
click at [149, 448] on span "Operations" at bounding box center [162, 455] width 144 height 18
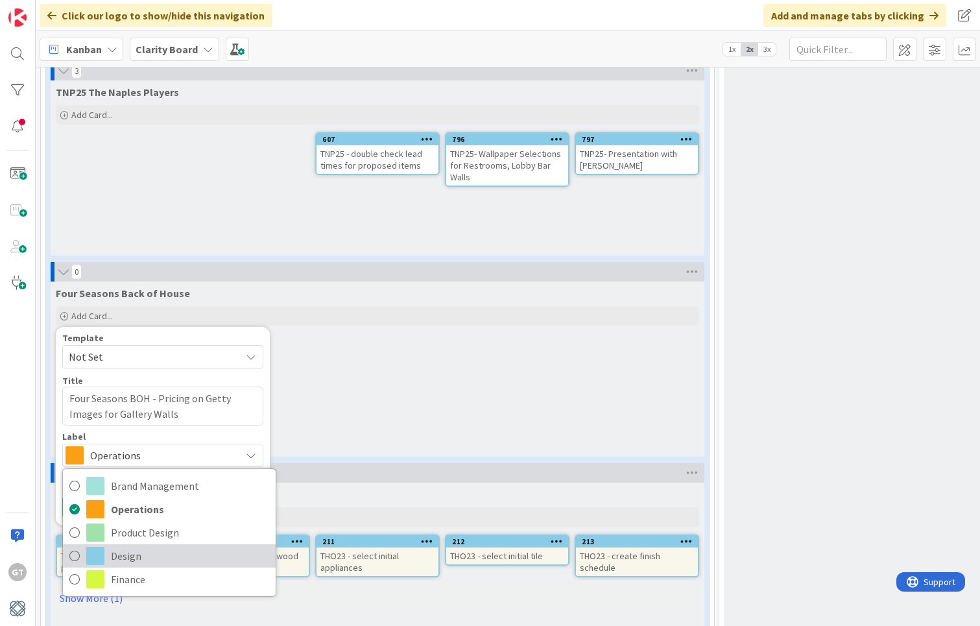
click at [143, 546] on span "Design" at bounding box center [190, 555] width 158 height 19
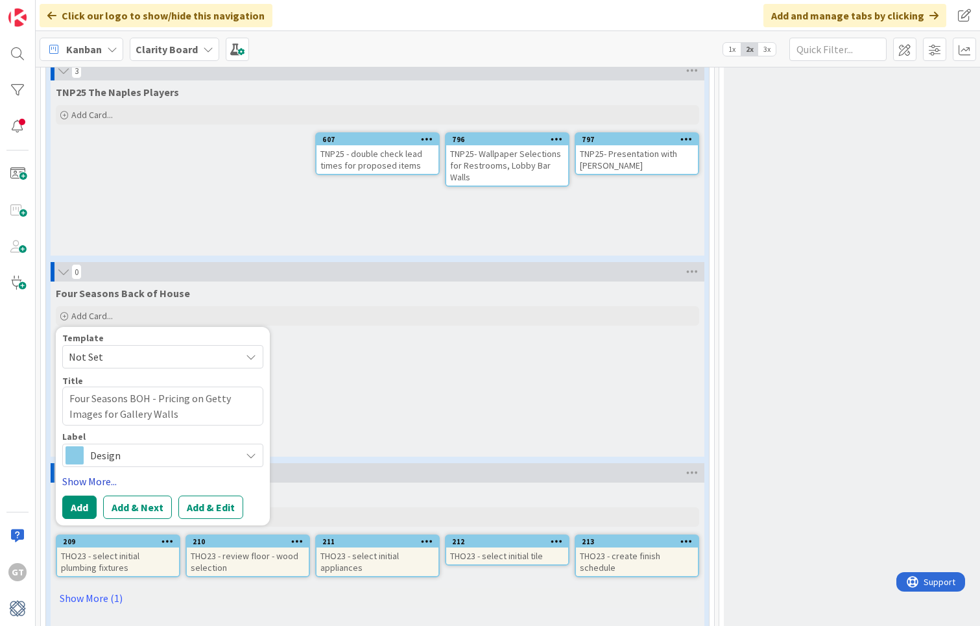
click at [93, 473] on link "Show More..." at bounding box center [162, 481] width 201 height 16
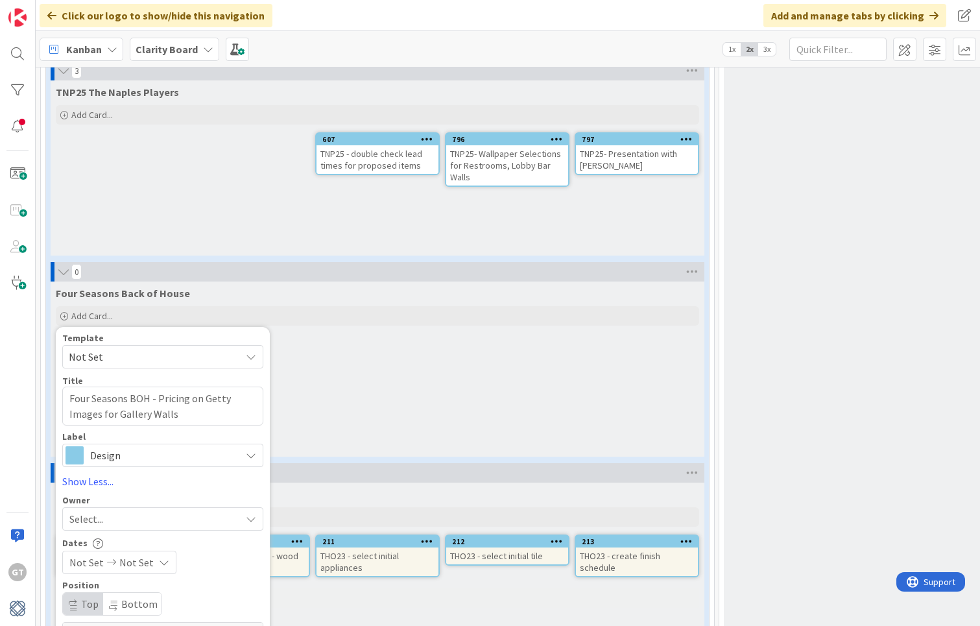
scroll to position [2210, 0]
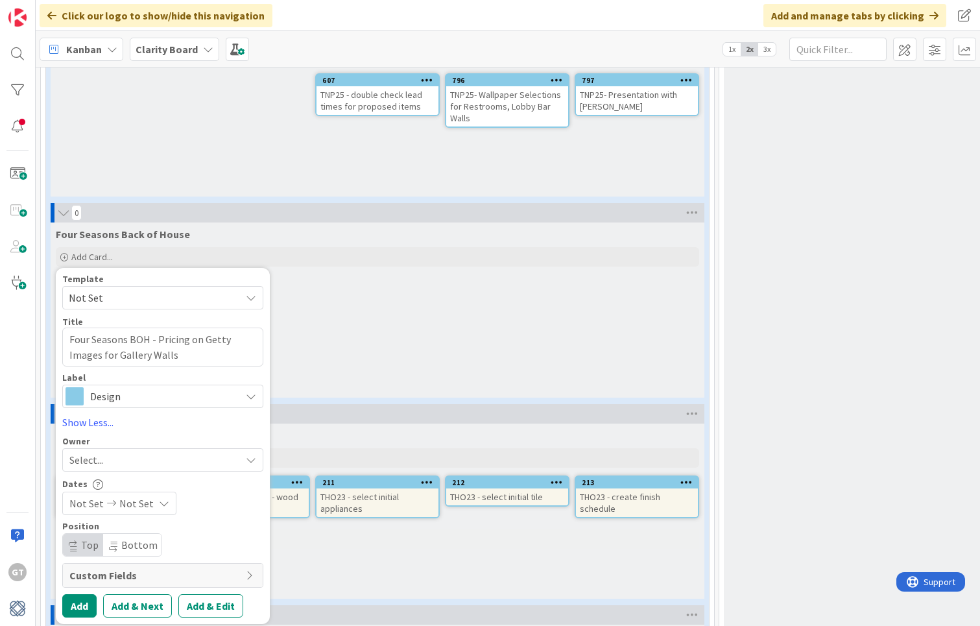
click at [176, 452] on div "Select..." at bounding box center [154, 460] width 171 height 16
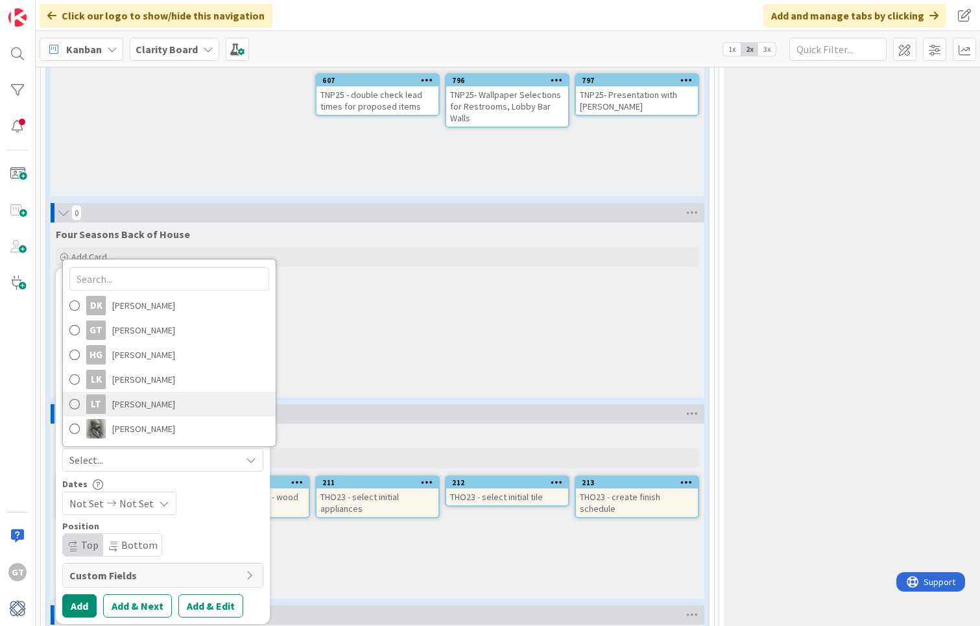
click at [164, 392] on link "LT [PERSON_NAME]" at bounding box center [169, 404] width 213 height 25
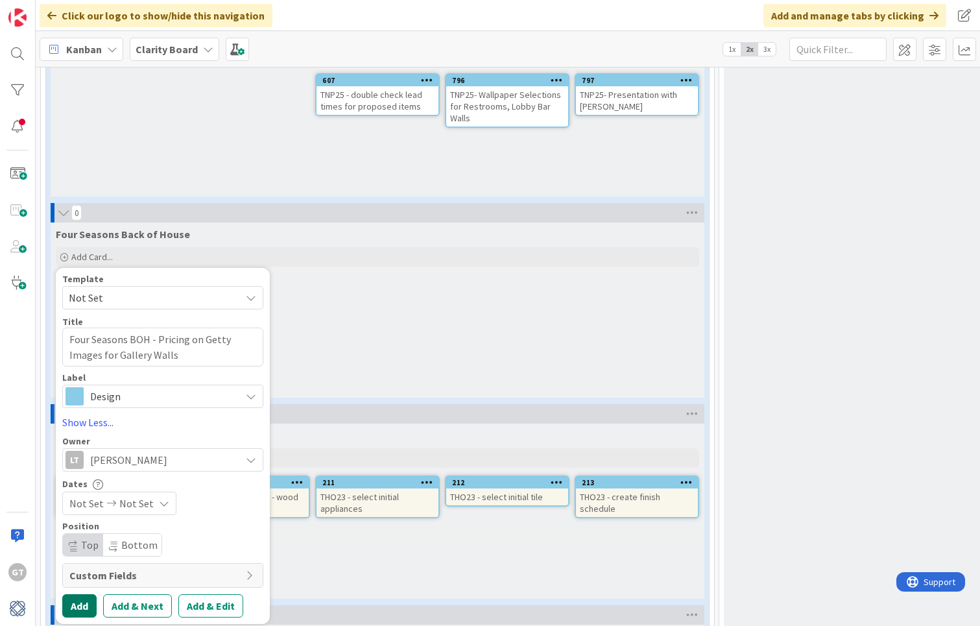
click at [88, 594] on button "Add" at bounding box center [79, 605] width 34 height 23
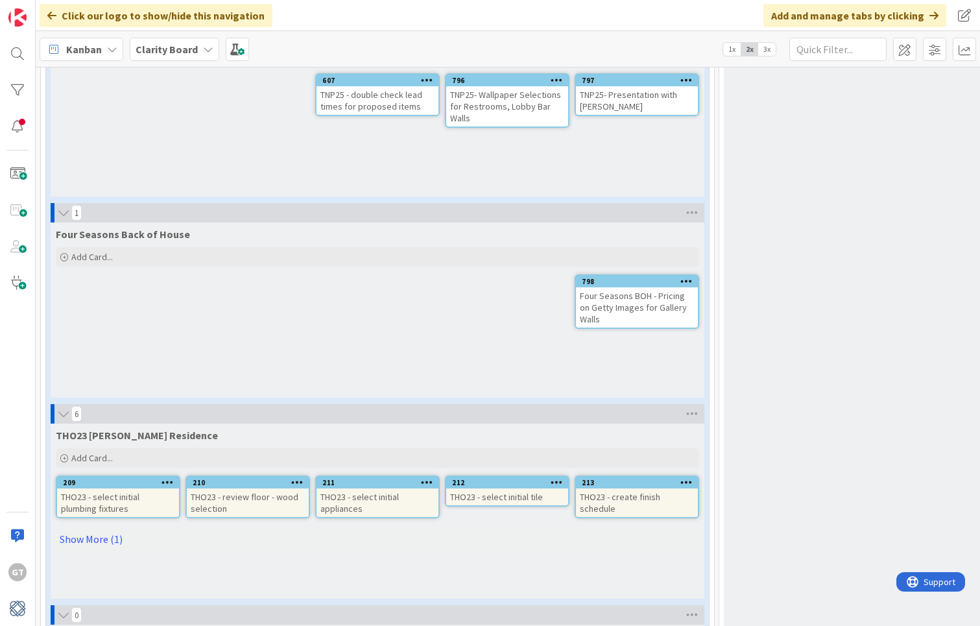
click at [662, 287] on div "Four Seasons BOH - Pricing on Getty Images for Gallery Walls" at bounding box center [637, 307] width 122 height 40
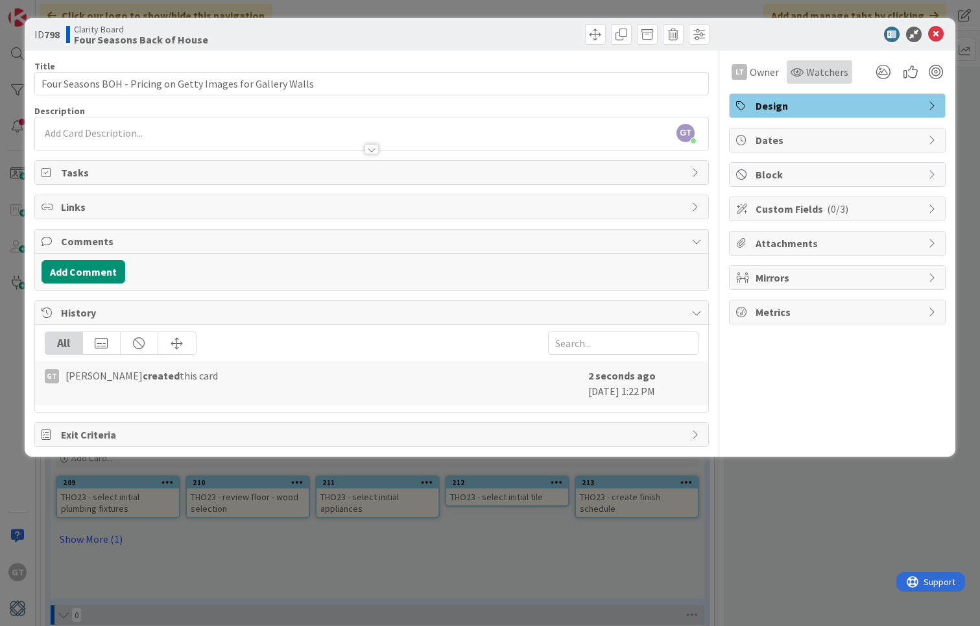
click at [826, 73] on span "Watchers" at bounding box center [827, 72] width 42 height 16
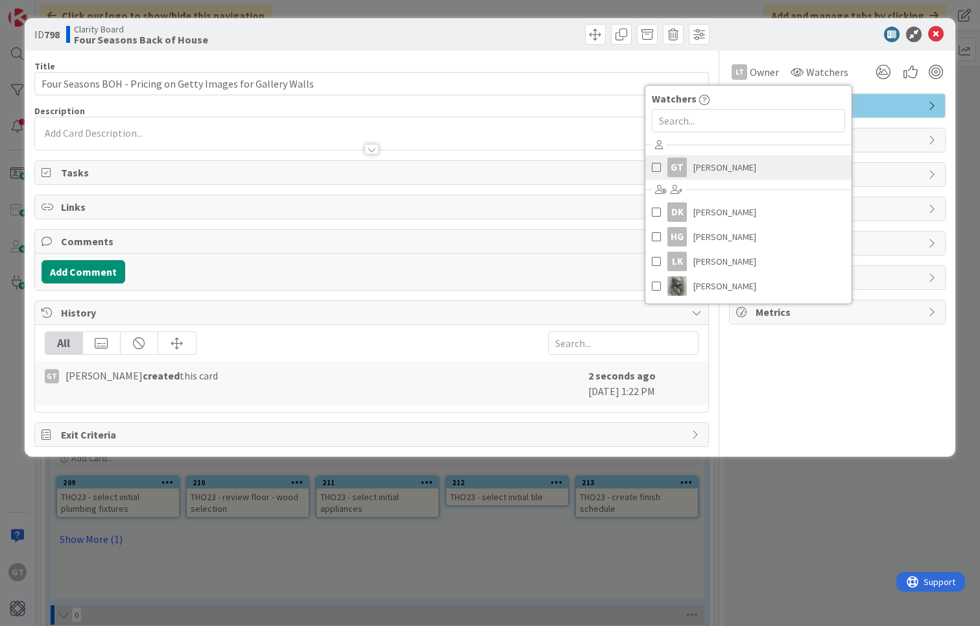
click at [737, 172] on span "[PERSON_NAME]" at bounding box center [724, 167] width 63 height 19
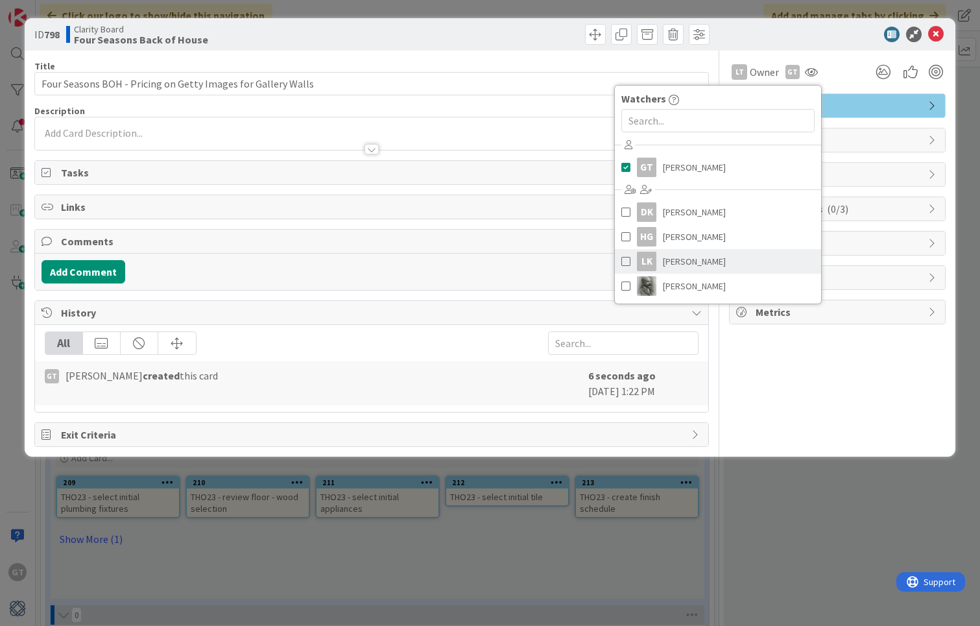
click at [702, 254] on link "LK [PERSON_NAME]" at bounding box center [718, 261] width 206 height 25
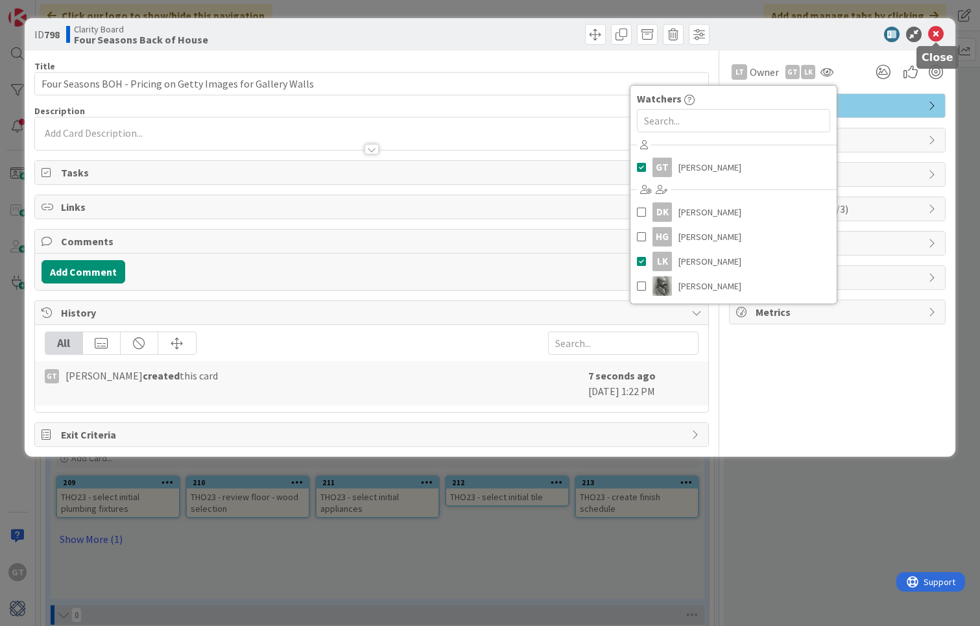
click at [943, 32] on icon at bounding box center [936, 35] width 16 height 16
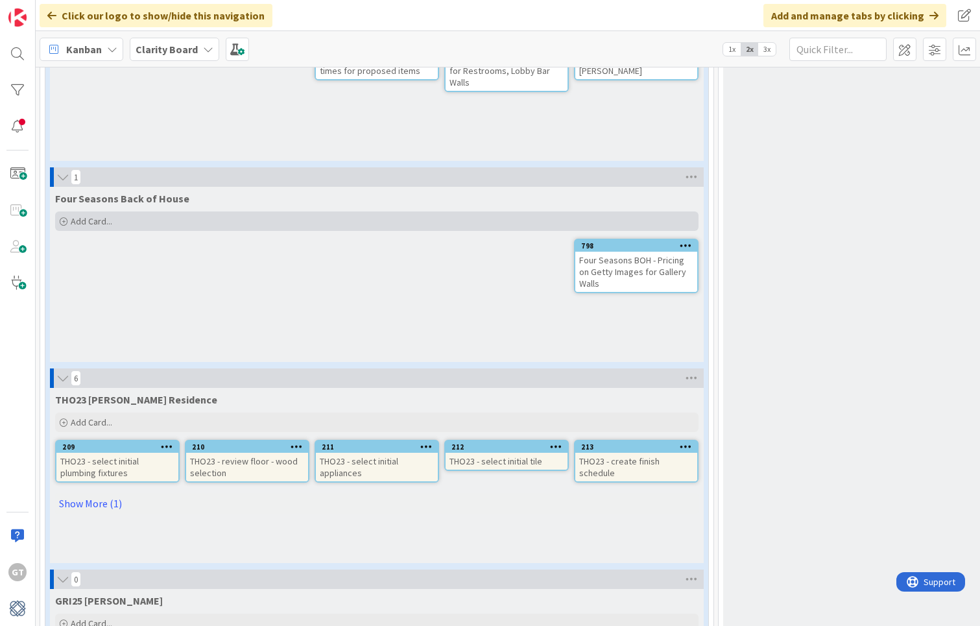
click at [95, 215] on span "Add Card..." at bounding box center [92, 221] width 42 height 12
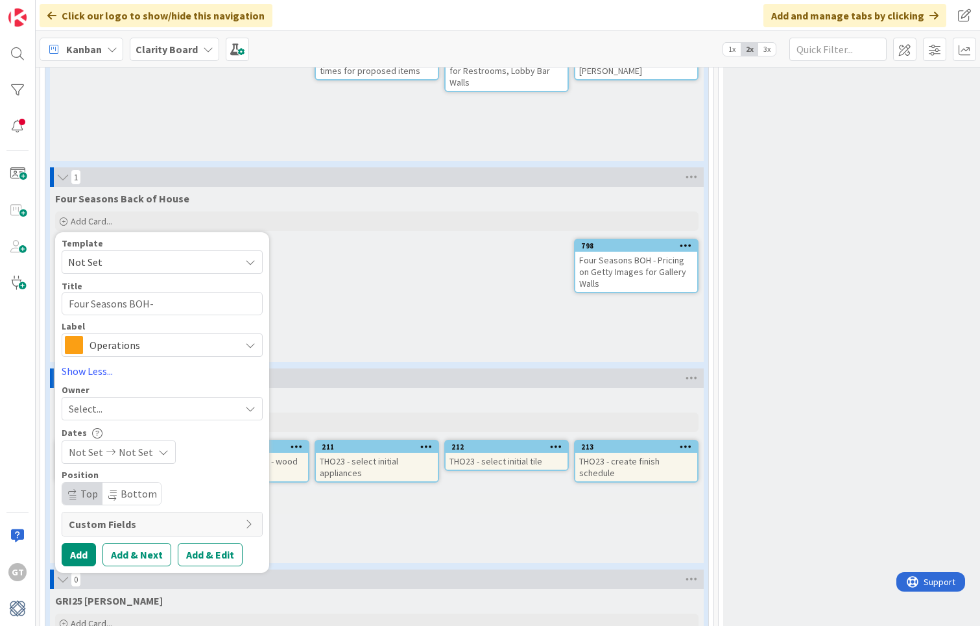
click at [156, 337] on span "Operations" at bounding box center [162, 345] width 144 height 18
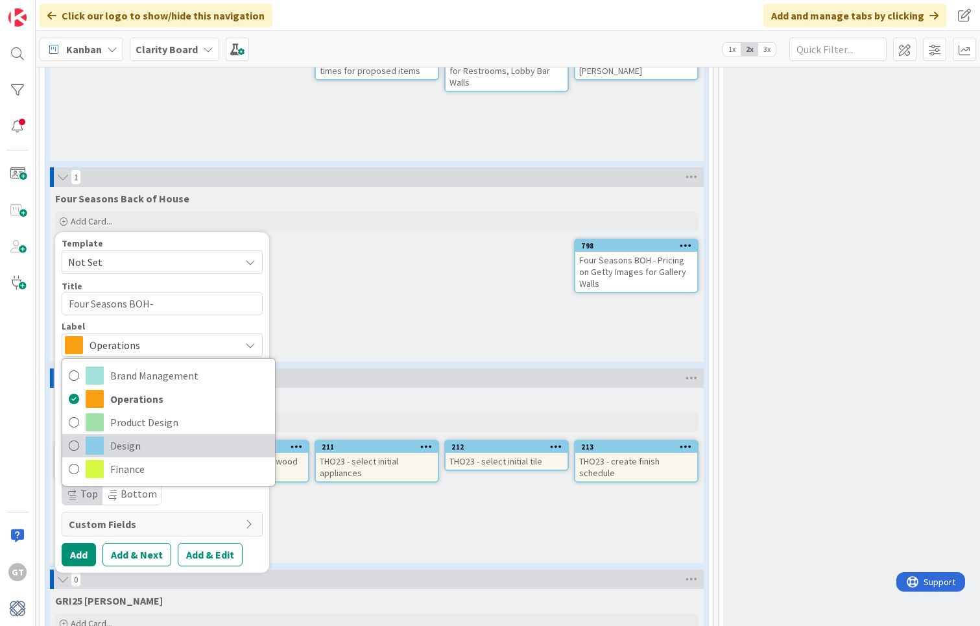
click at [145, 436] on span "Design" at bounding box center [189, 445] width 158 height 19
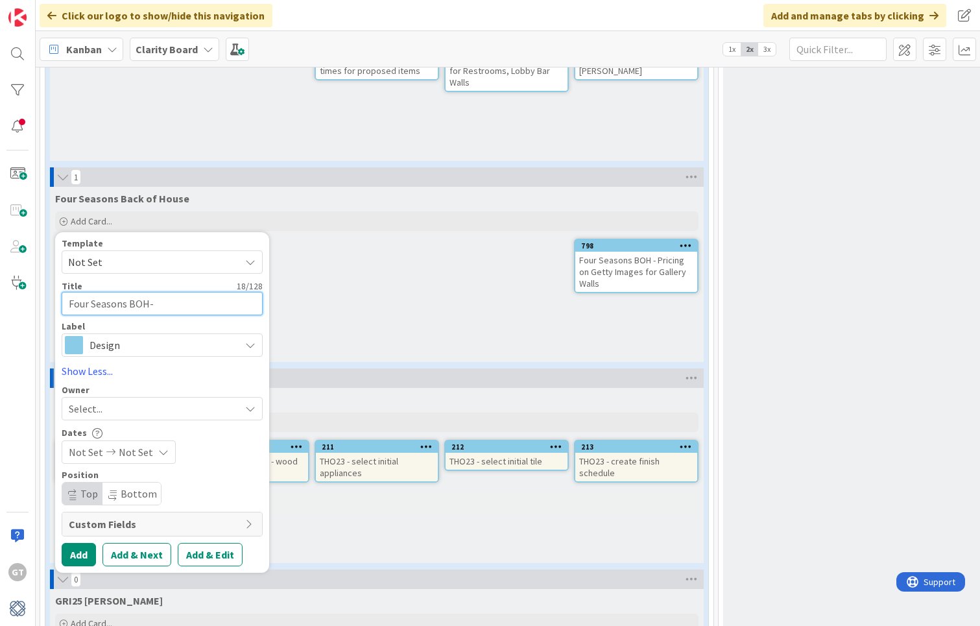
click at [182, 300] on textarea "Four Seasons BOH-" at bounding box center [162, 303] width 201 height 23
click at [82, 545] on button "Add" at bounding box center [79, 554] width 34 height 23
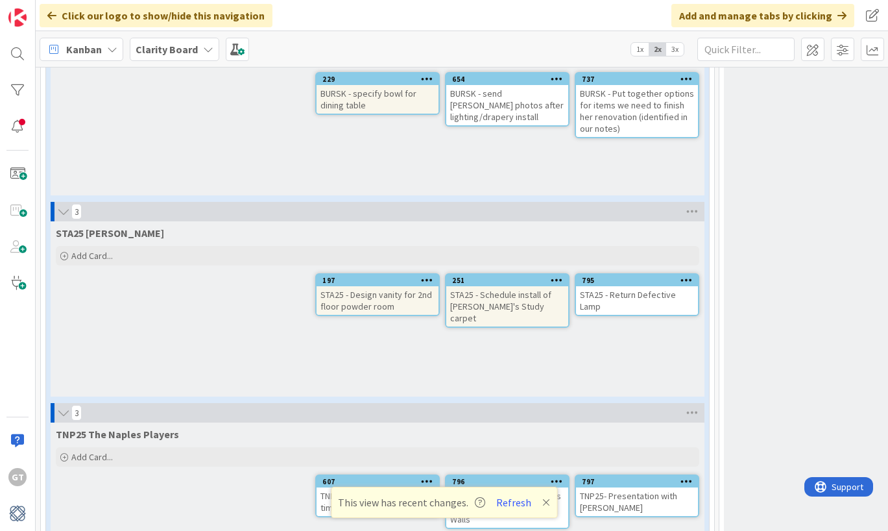
scroll to position [1794, 0]
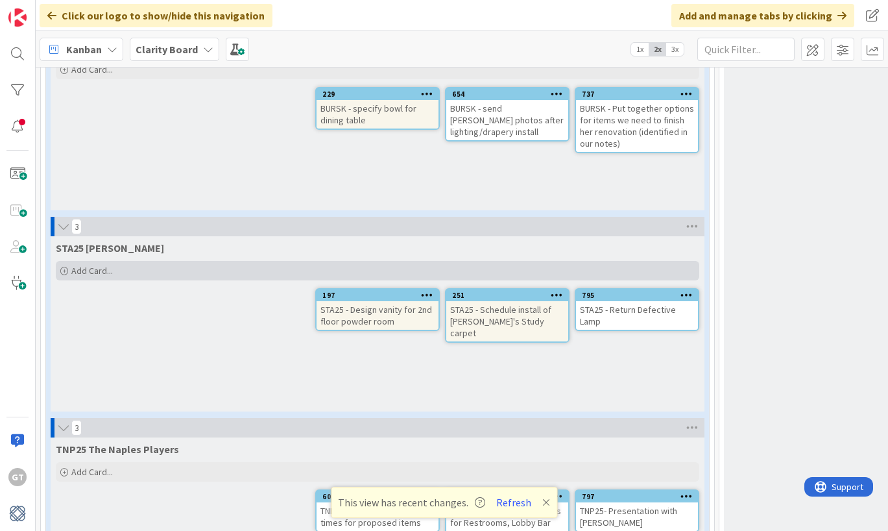
click at [78, 265] on span "Add Card..." at bounding box center [92, 271] width 42 height 12
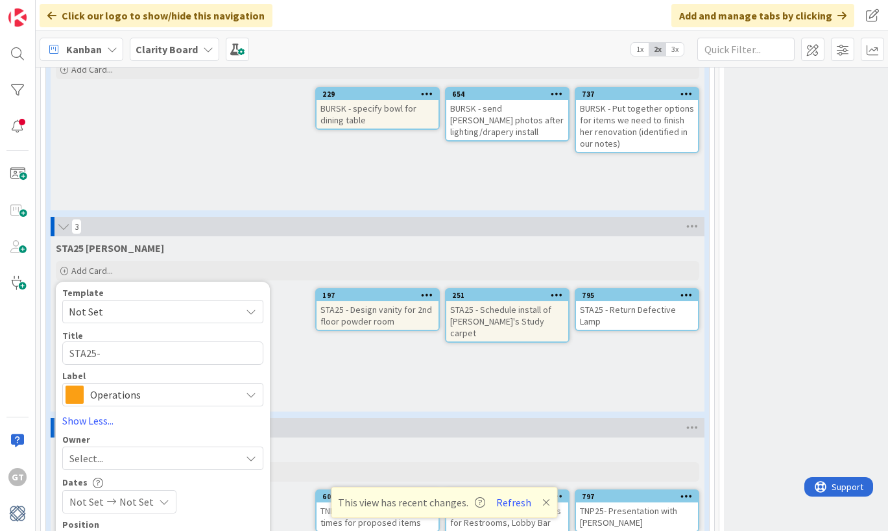
click at [163, 387] on span "Operations" at bounding box center [162, 394] width 144 height 18
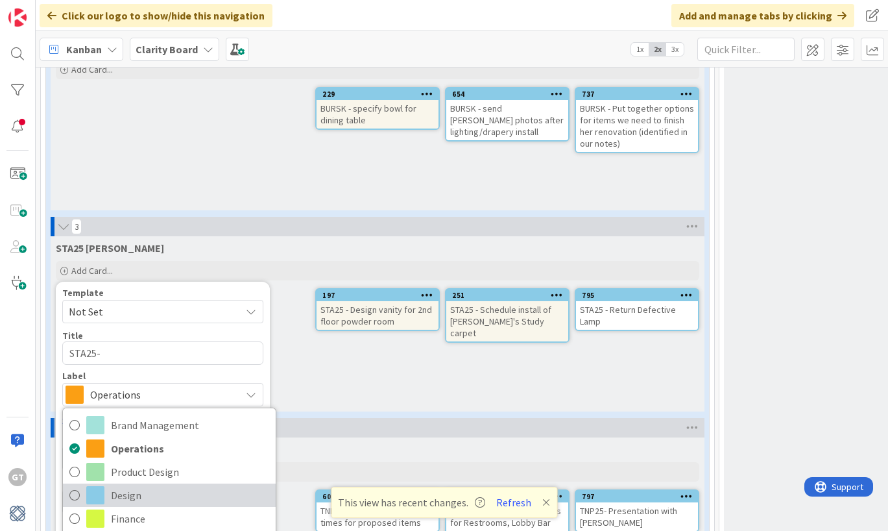
click at [77, 485] on icon at bounding box center [74, 494] width 10 height 19
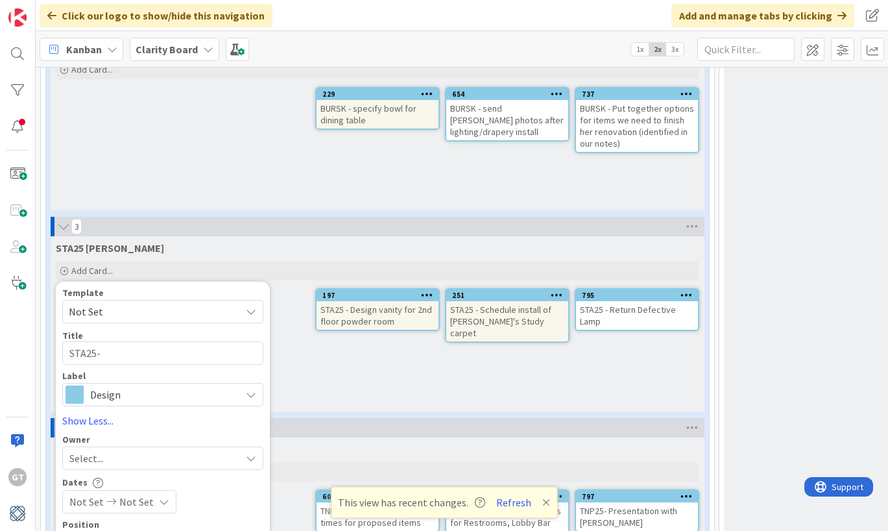
click at [158, 450] on div "Select..." at bounding box center [154, 458] width 171 height 16
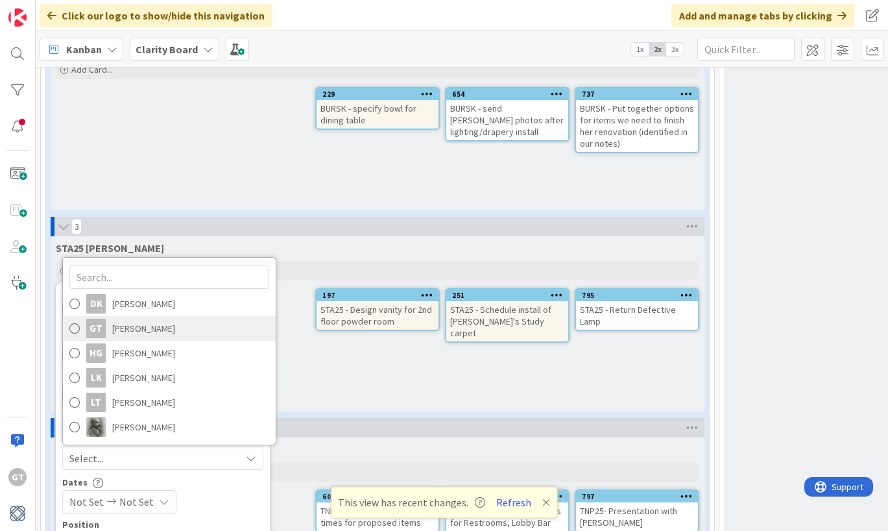
click at [157, 318] on span "[PERSON_NAME]" at bounding box center [143, 327] width 63 height 19
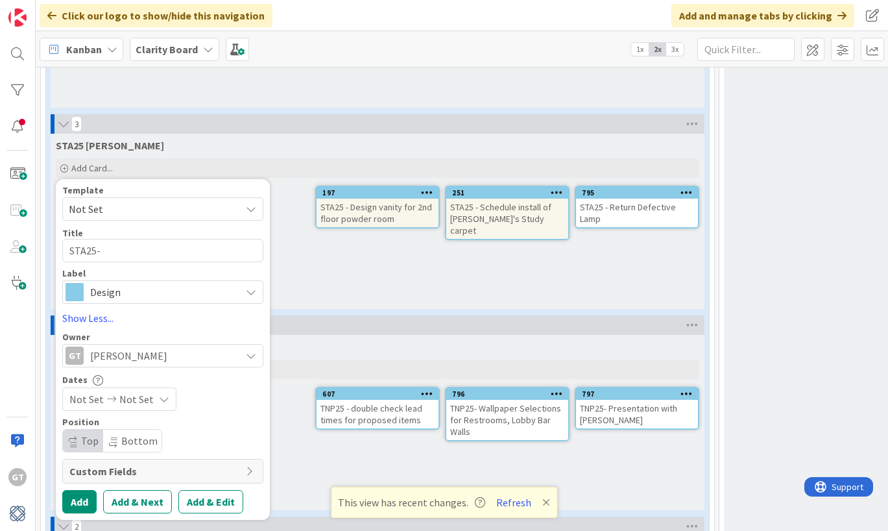
scroll to position [1925, 0]
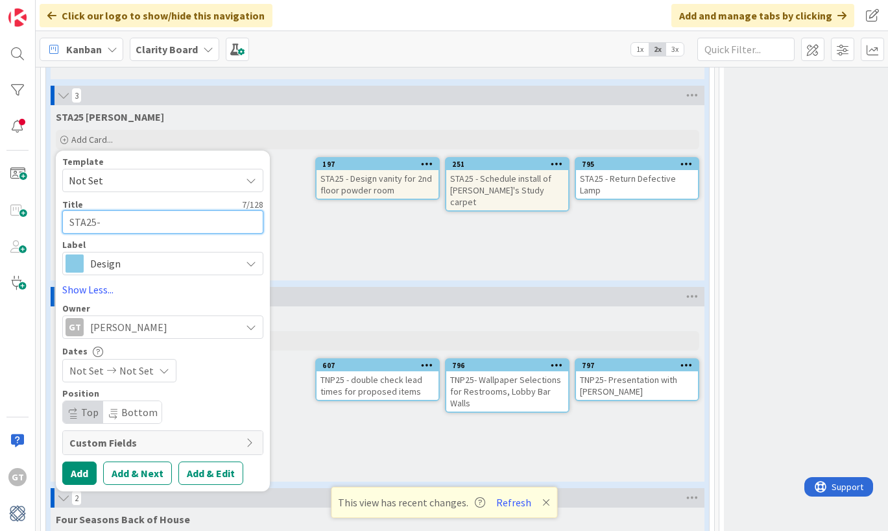
click at [113, 210] on textarea "STA25-" at bounding box center [162, 221] width 201 height 23
click at [109, 213] on textarea "STA25-" at bounding box center [162, 221] width 201 height 23
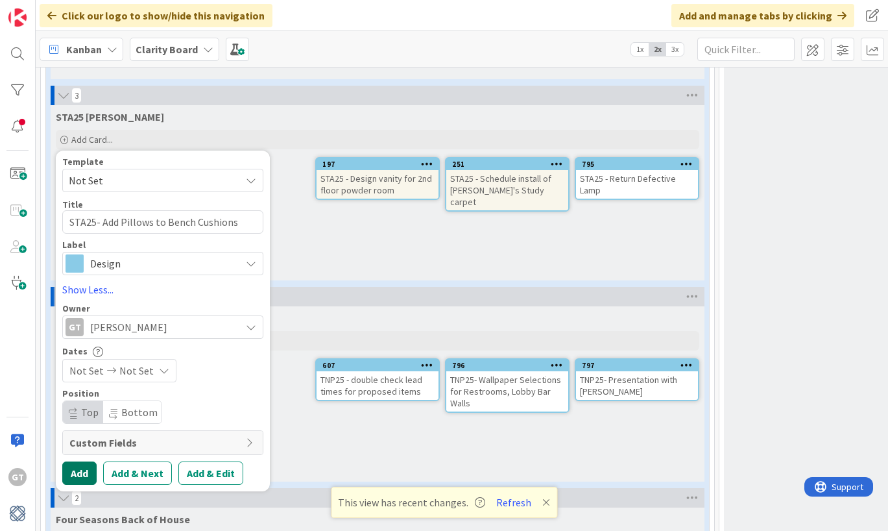
click at [79, 461] on button "Add" at bounding box center [79, 472] width 34 height 23
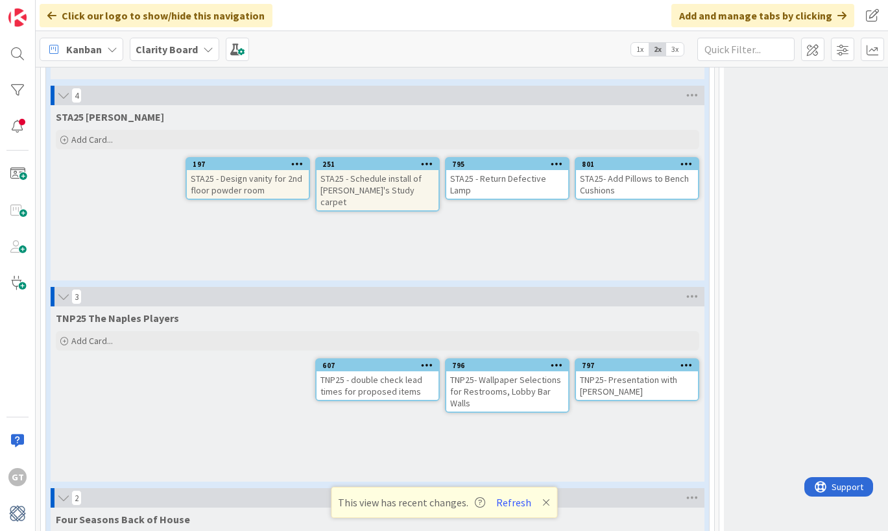
scroll to position [1945, 0]
